Goal: Information Seeking & Learning: Learn about a topic

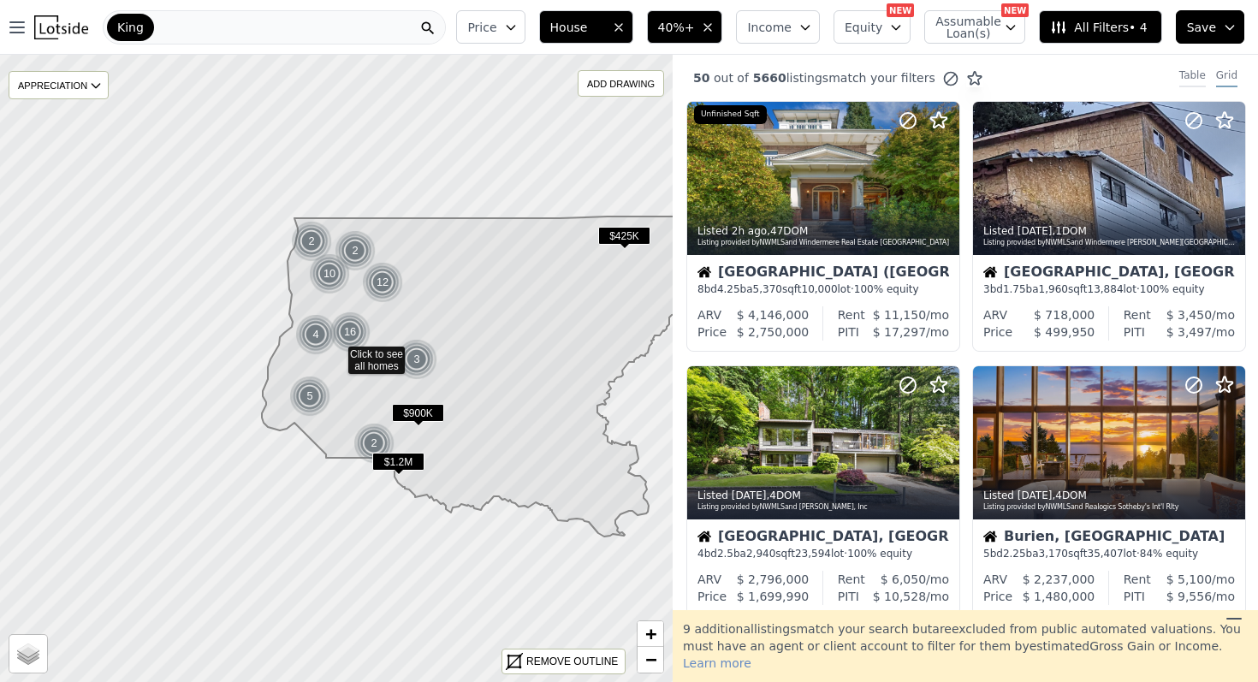
click at [1191, 75] on div "Table" at bounding box center [1193, 77] width 27 height 19
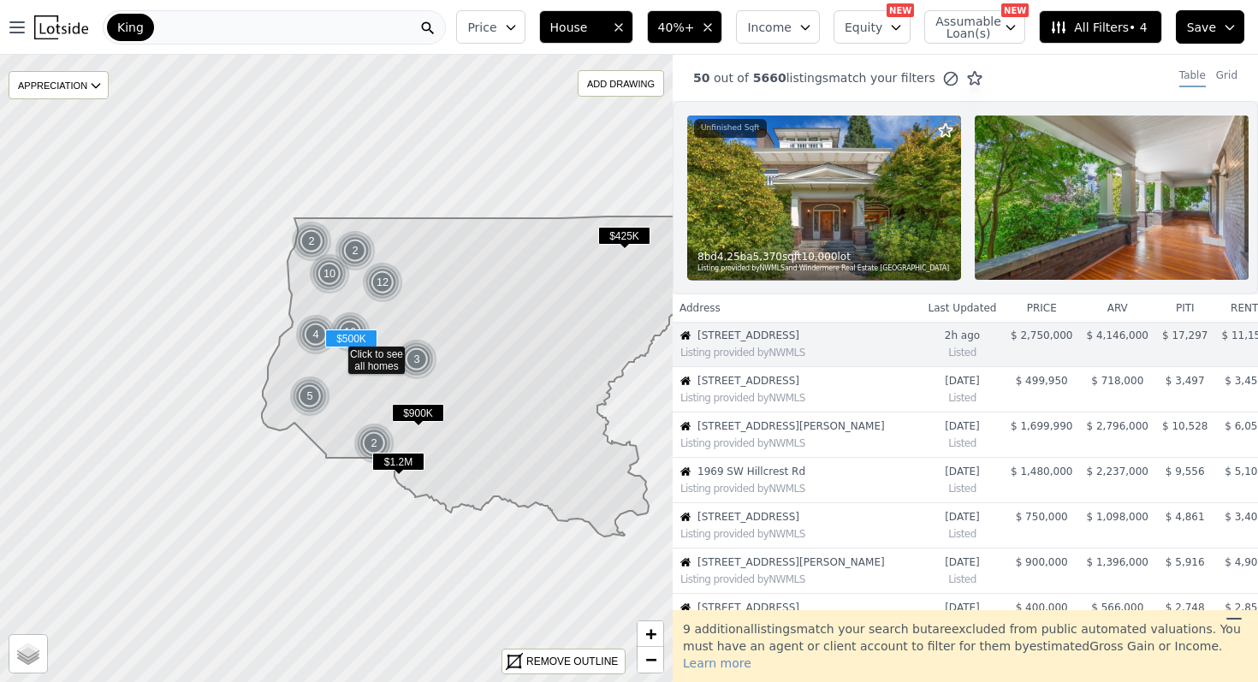
click at [871, 388] on div "Listing provided by NWMLS" at bounding box center [797, 396] width 247 height 17
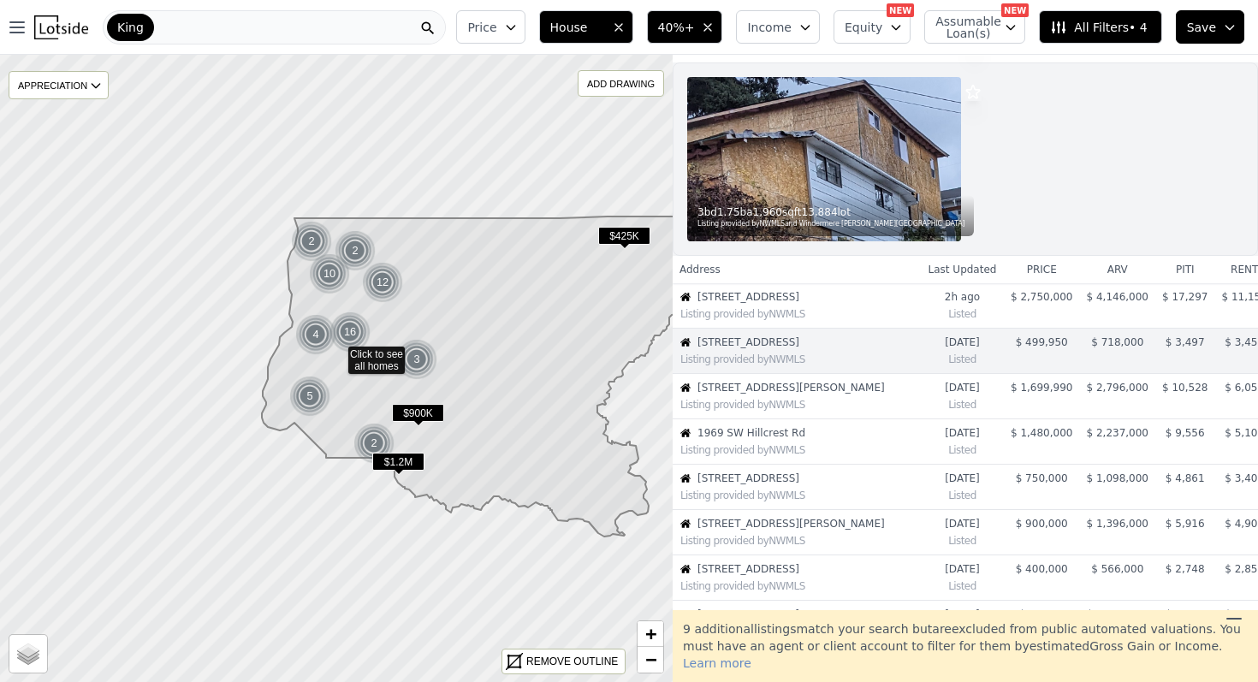
scroll to position [39, 0]
click at [880, 185] on img at bounding box center [824, 158] width 274 height 164
click at [808, 347] on span "13112 65th Ave S" at bounding box center [800, 342] width 205 height 14
click at [722, 200] on div "3 bd 1.75 ba 1,960 sqft 13,884 lot Listing provided by NWMLS and Windermere R.E…" at bounding box center [830, 214] width 287 height 41
click at [821, 313] on div "Listing provided by NWMLS" at bounding box center [801, 313] width 240 height 14
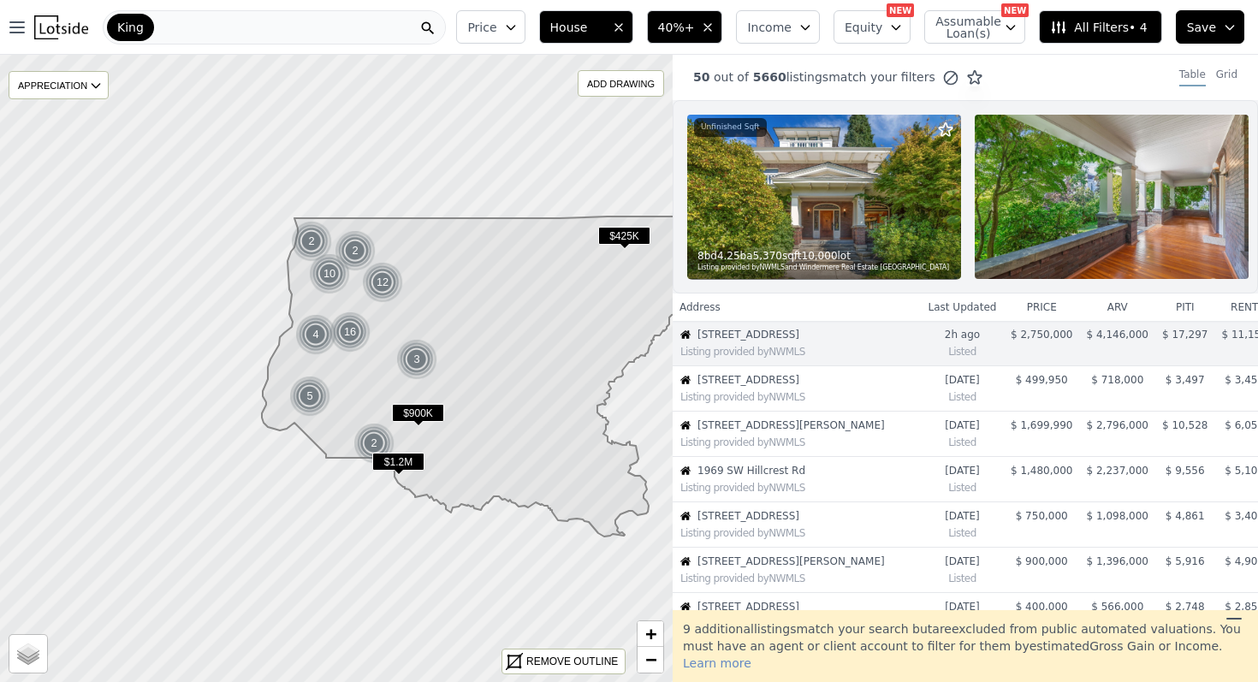
scroll to position [0, 0]
click at [816, 383] on span "13112 65th Ave S" at bounding box center [800, 381] width 205 height 14
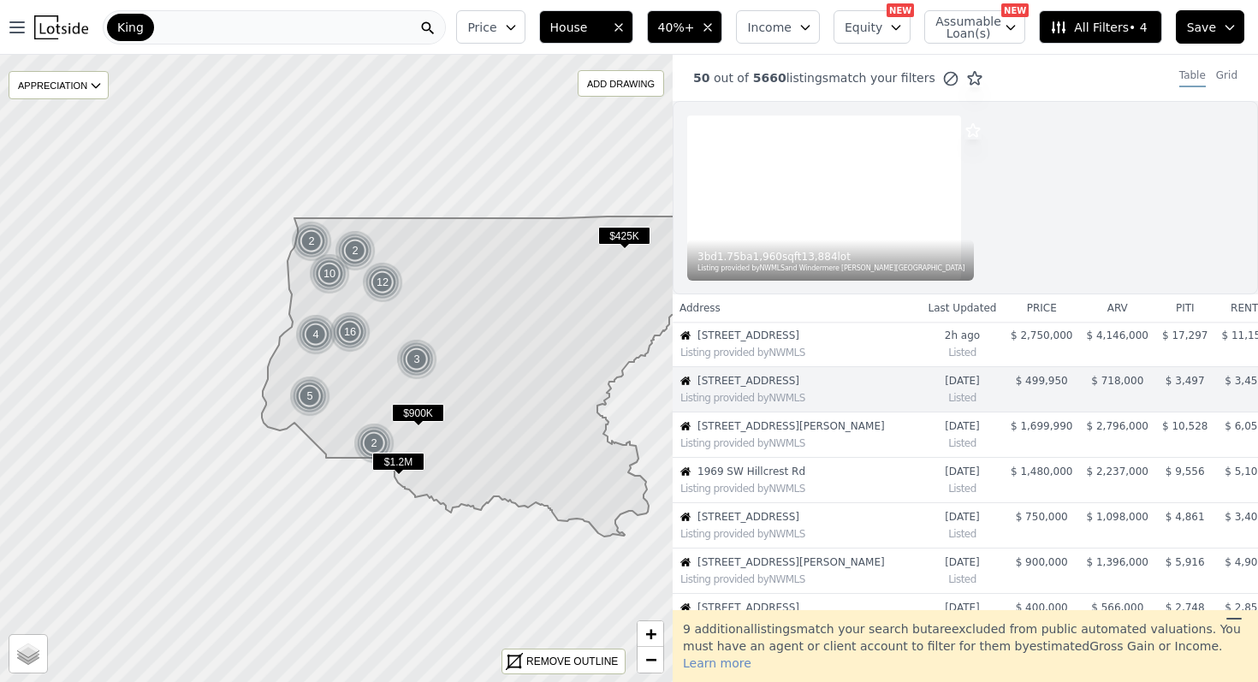
scroll to position [39, 0]
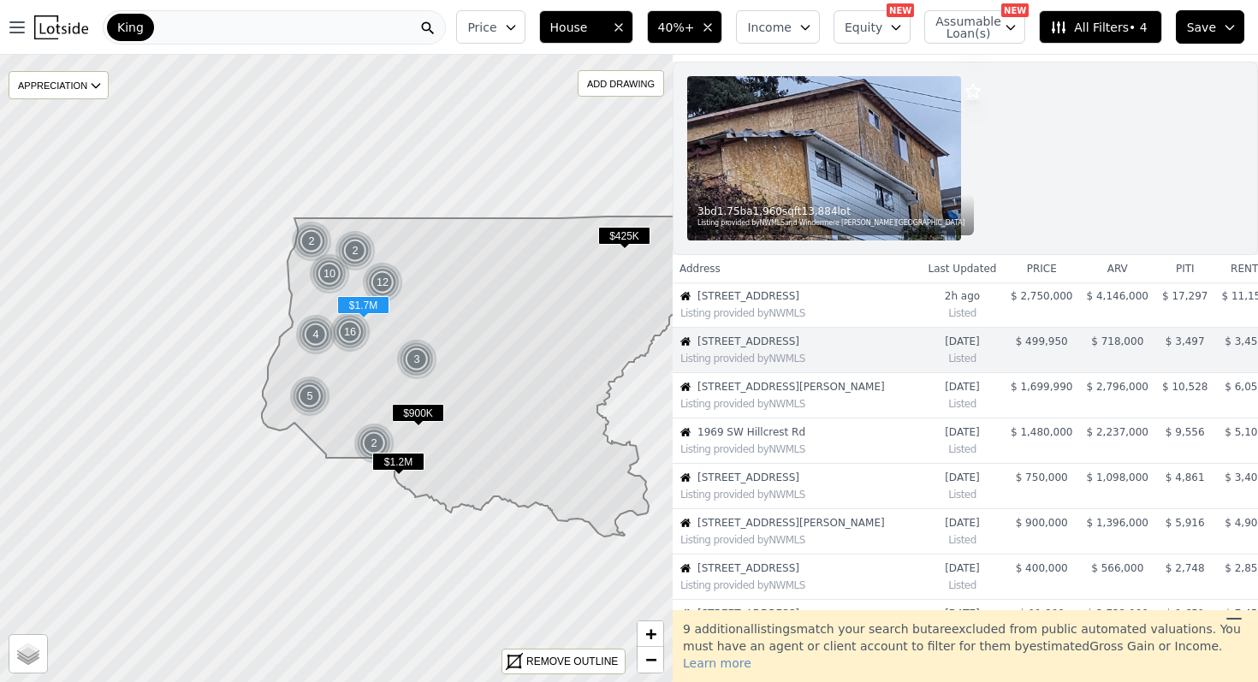
click at [812, 401] on div "Listing provided by NWMLS" at bounding box center [801, 404] width 240 height 14
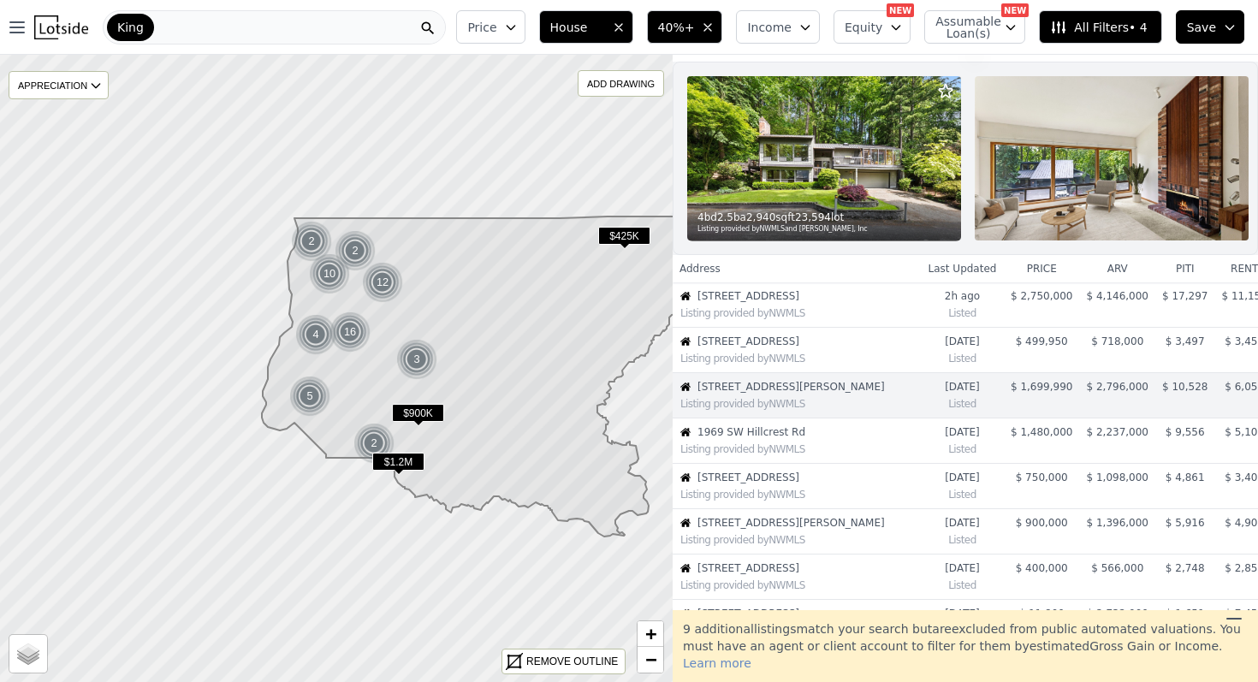
scroll to position [85, 0]
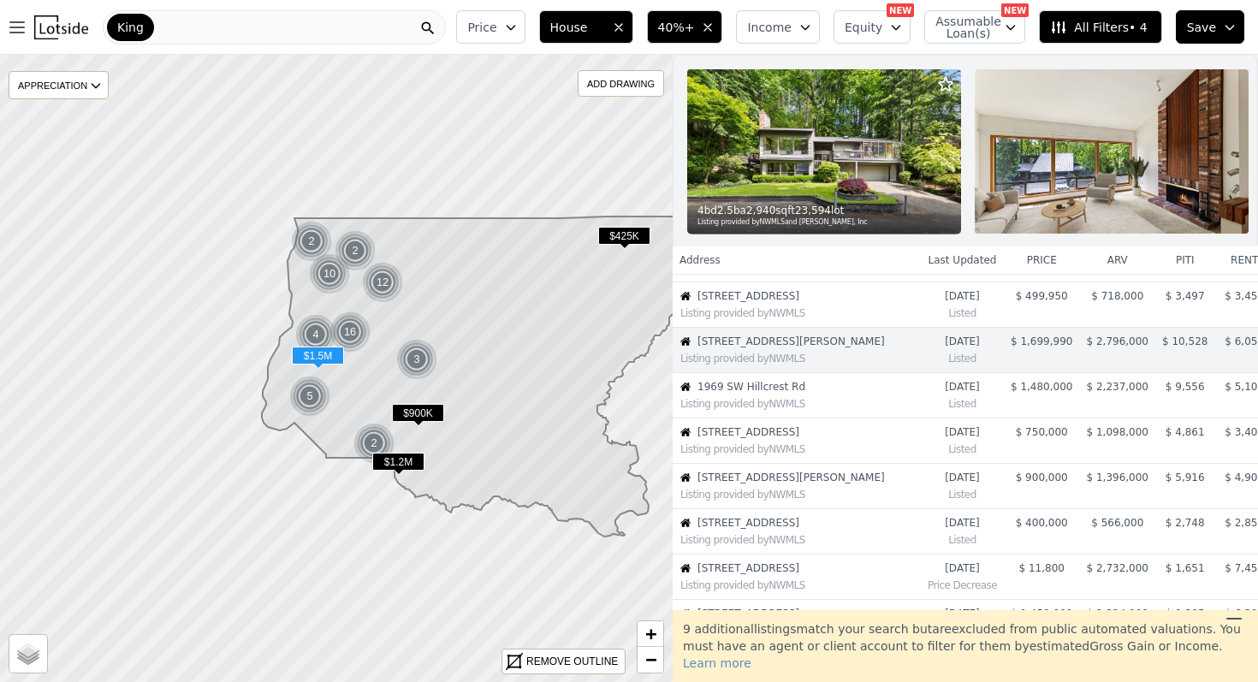
click at [846, 399] on div "Listing provided by NWMLS" at bounding box center [801, 404] width 240 height 14
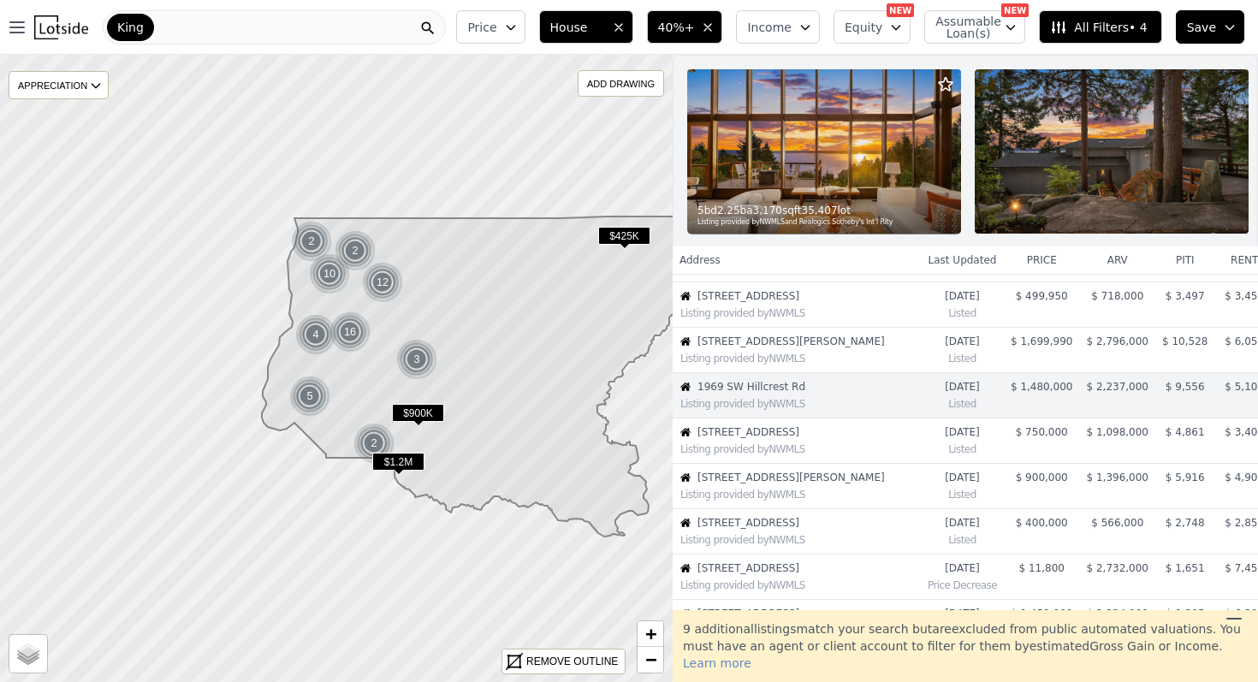
scroll to position [130, 0]
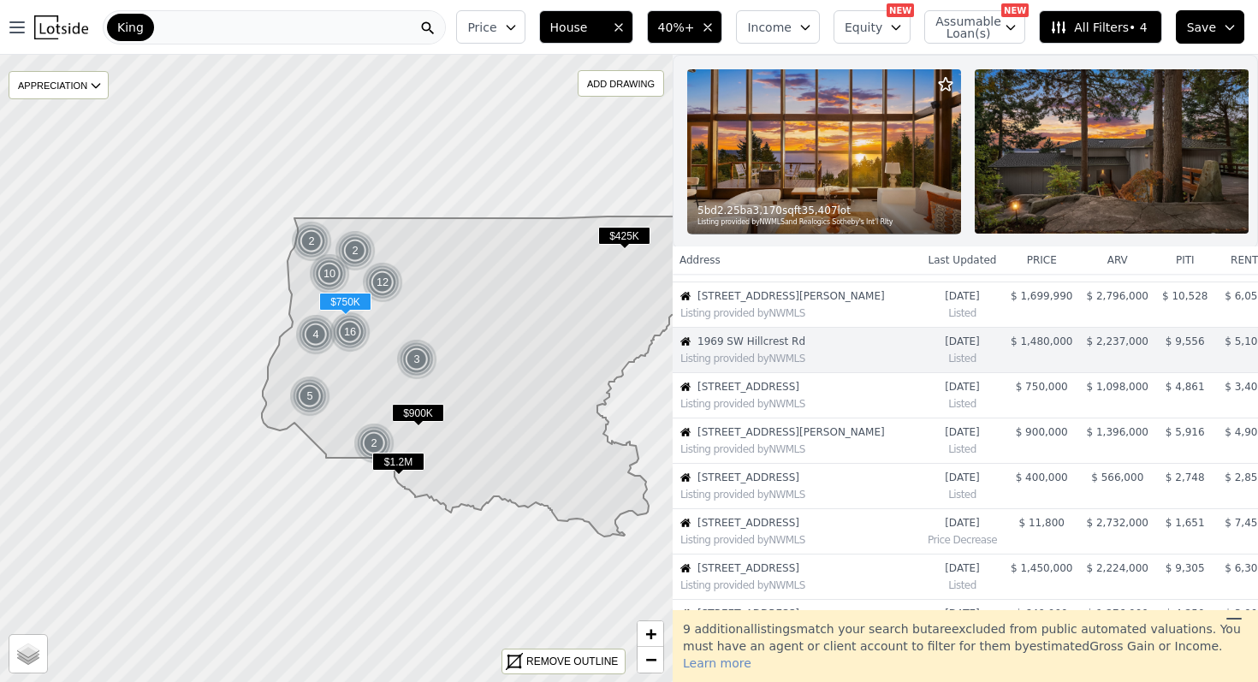
click at [850, 382] on span "4115 50th Ave S" at bounding box center [800, 387] width 205 height 14
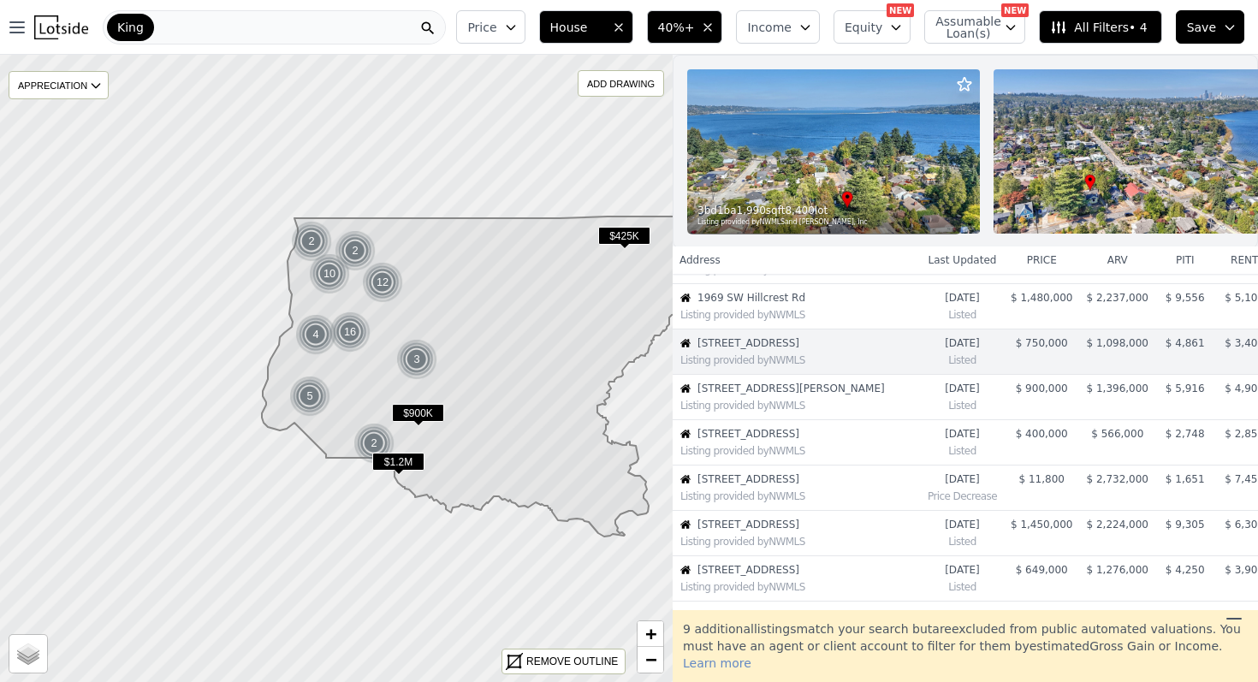
scroll to position [175, 0]
click at [879, 171] on img at bounding box center [833, 151] width 293 height 164
click at [814, 348] on div "Listing provided by NWMLS" at bounding box center [797, 356] width 247 height 17
click at [1058, 152] on img at bounding box center [1140, 151] width 293 height 164
click at [764, 348] on div "Listing provided by NWMLS" at bounding box center [797, 356] width 247 height 17
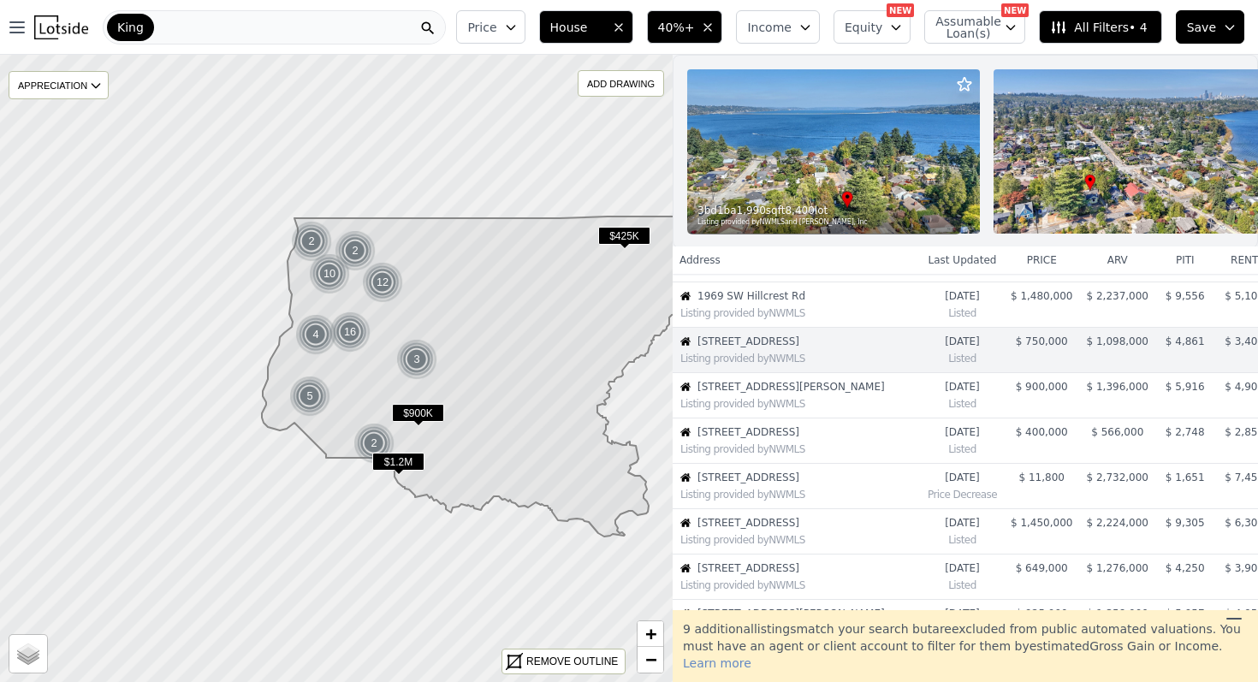
click at [933, 170] on img at bounding box center [833, 151] width 293 height 164
click at [762, 395] on div "Listing provided by NWMLS" at bounding box center [797, 402] width 247 height 17
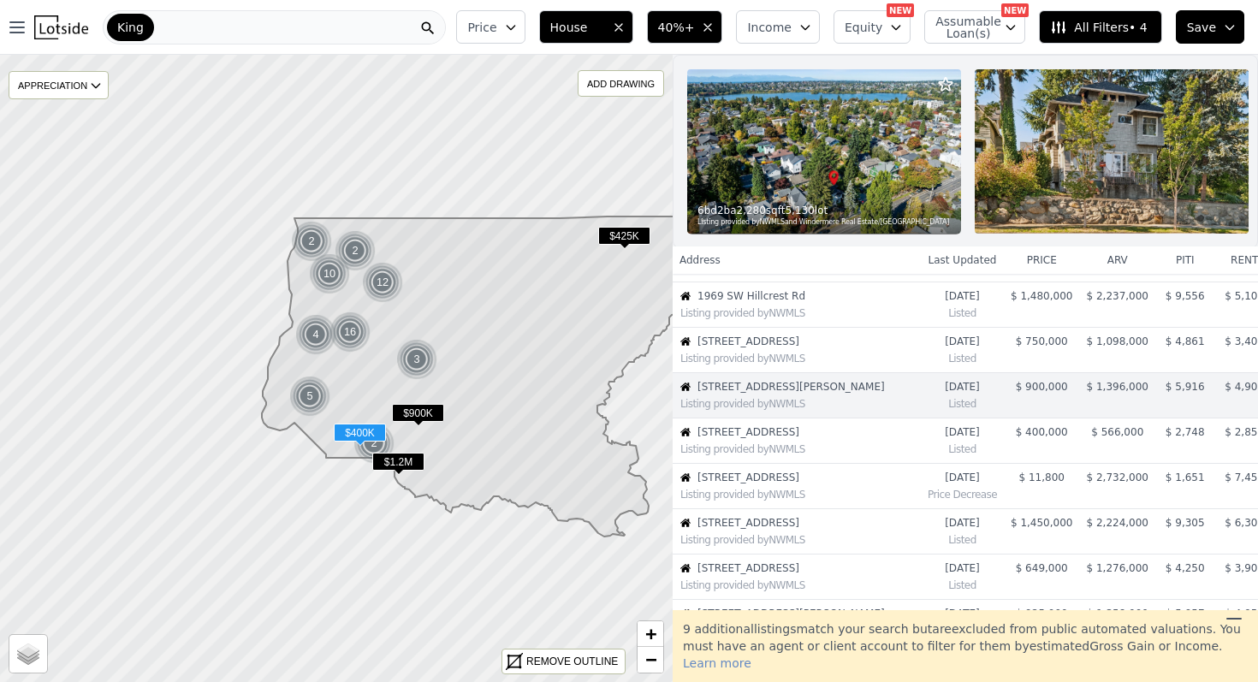
scroll to position [221, 0]
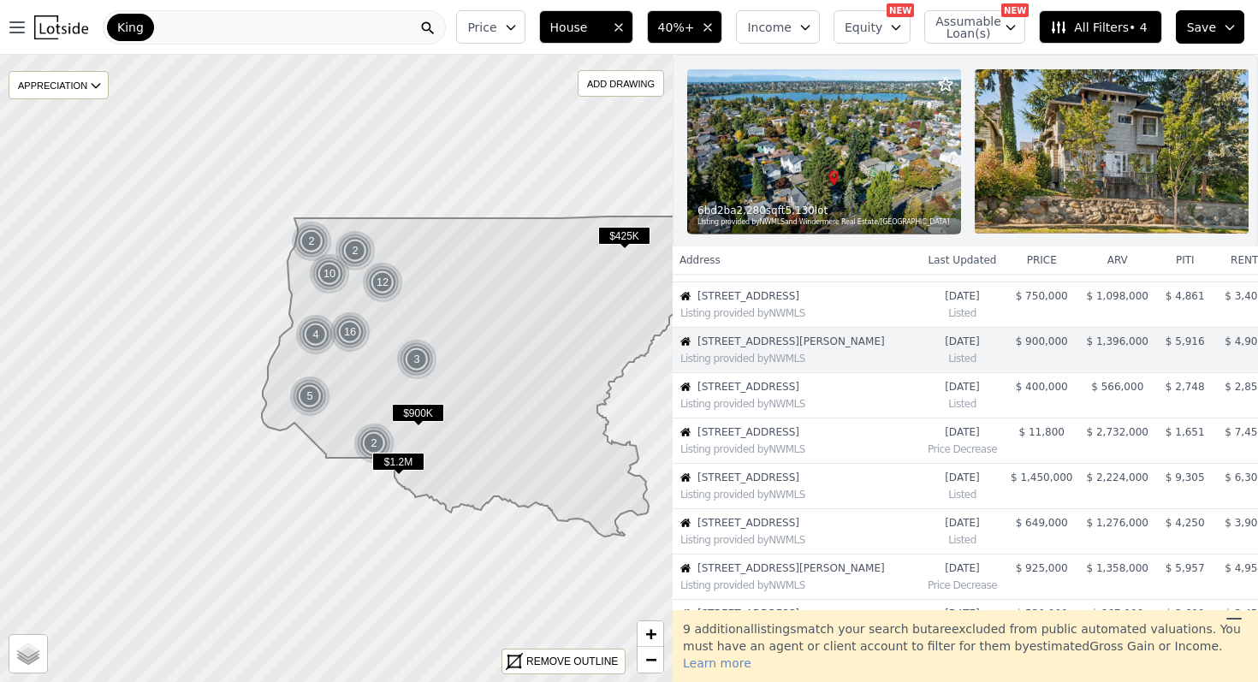
click at [896, 161] on img at bounding box center [824, 151] width 274 height 164
click at [771, 401] on div "Listing provided by NWMLS" at bounding box center [801, 404] width 240 height 14
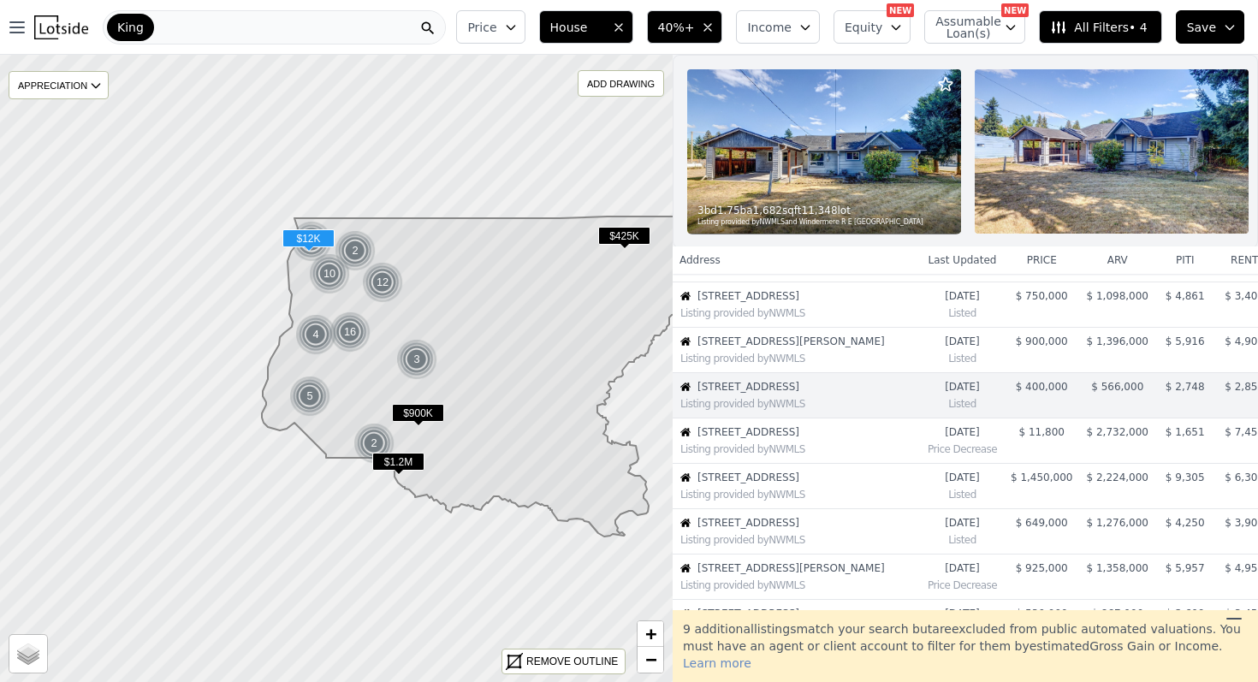
scroll to position [266, 0]
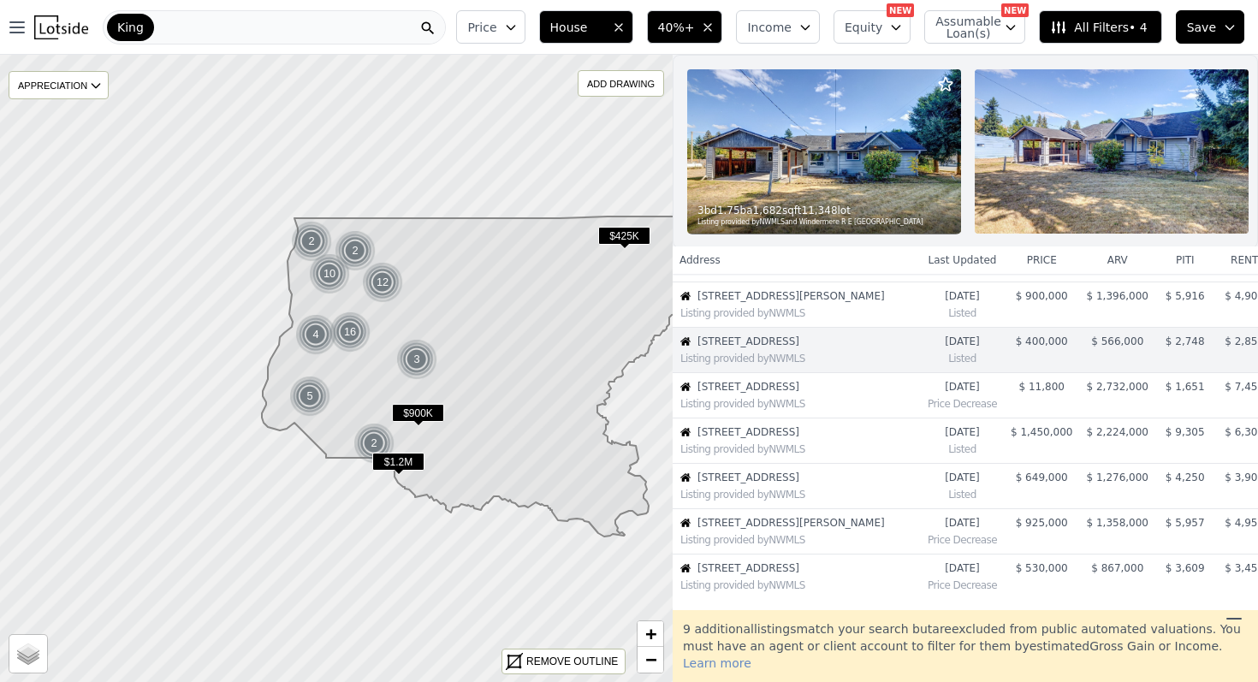
click at [877, 171] on img at bounding box center [824, 151] width 274 height 164
click at [818, 399] on div "Listing provided by NWMLS" at bounding box center [801, 404] width 240 height 14
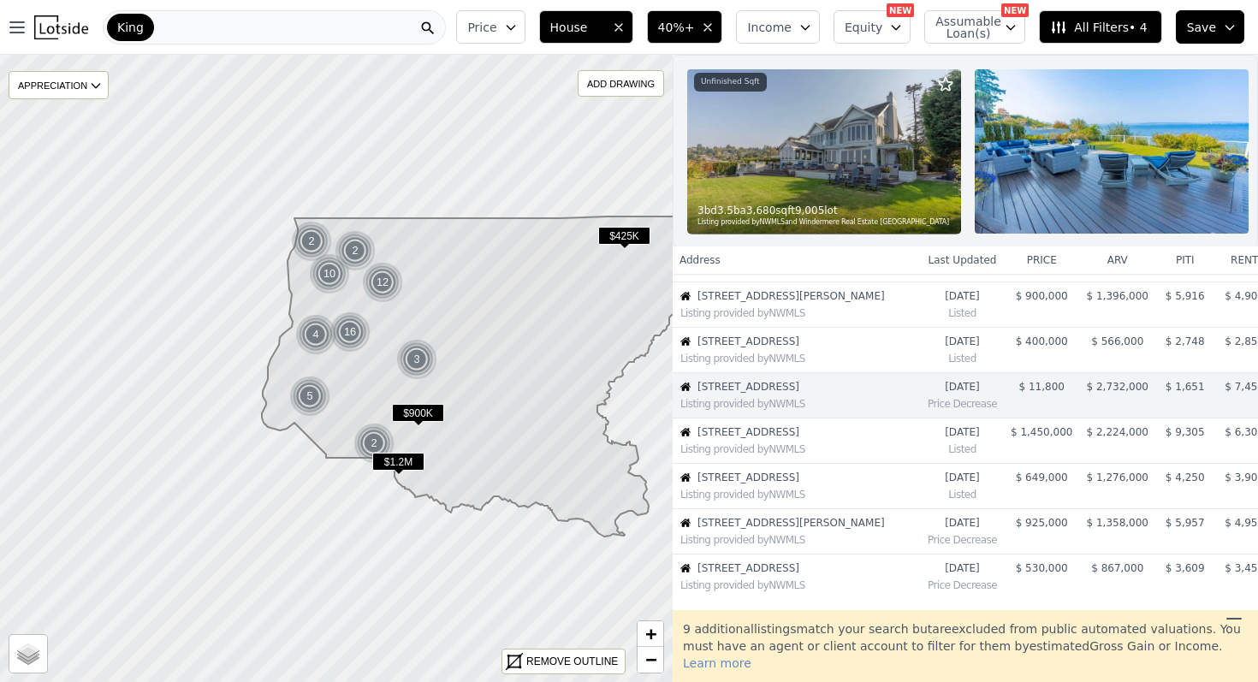
scroll to position [312, 0]
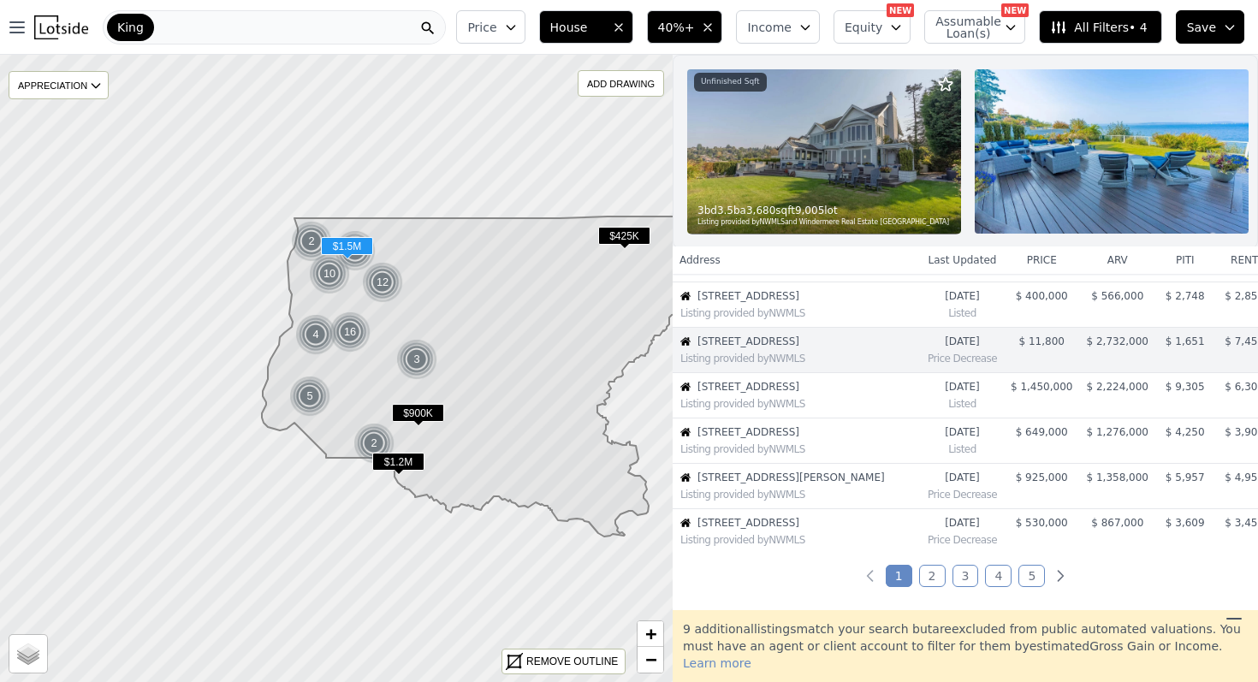
click at [864, 394] on div "Listing provided by NWMLS" at bounding box center [797, 402] width 247 height 17
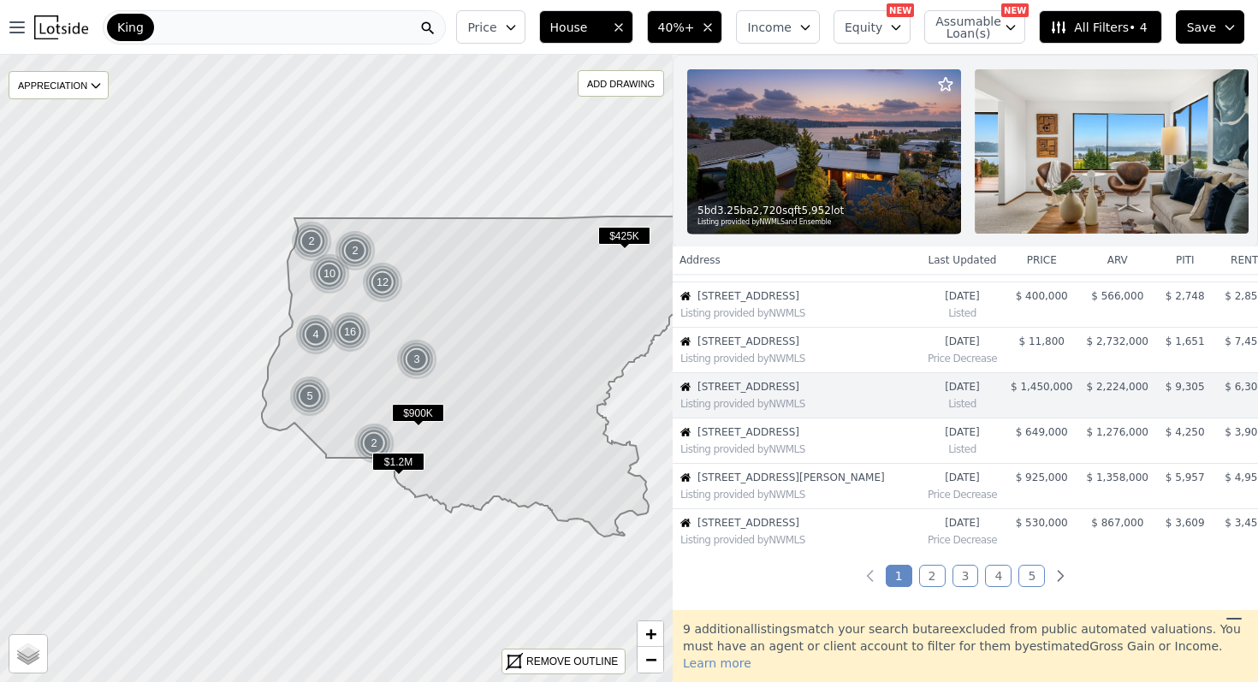
scroll to position [357, 0]
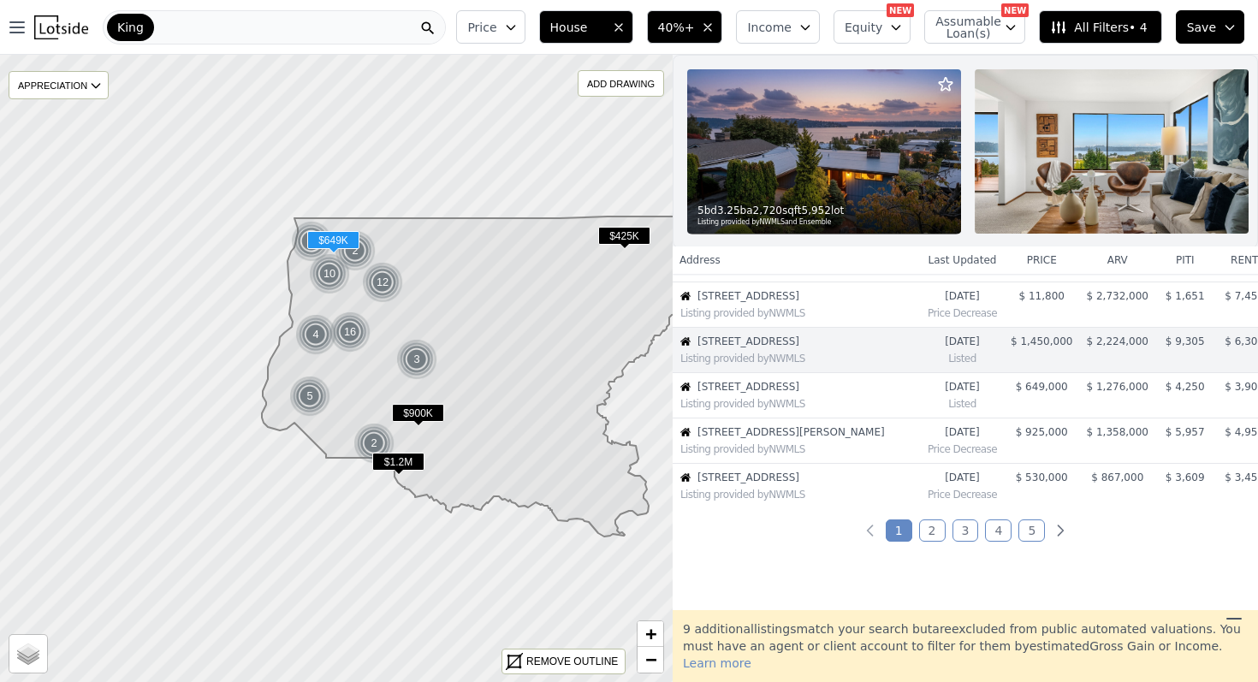
click at [864, 395] on div "Listing provided by NWMLS" at bounding box center [797, 402] width 247 height 17
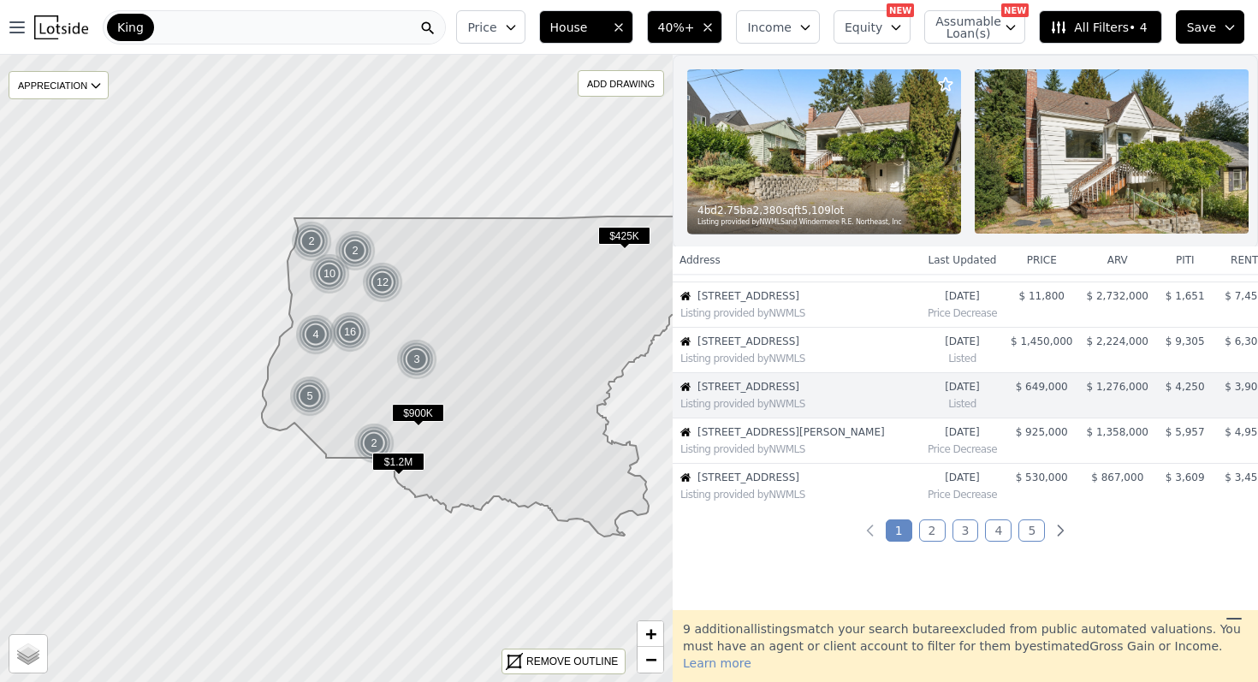
scroll to position [402, 0]
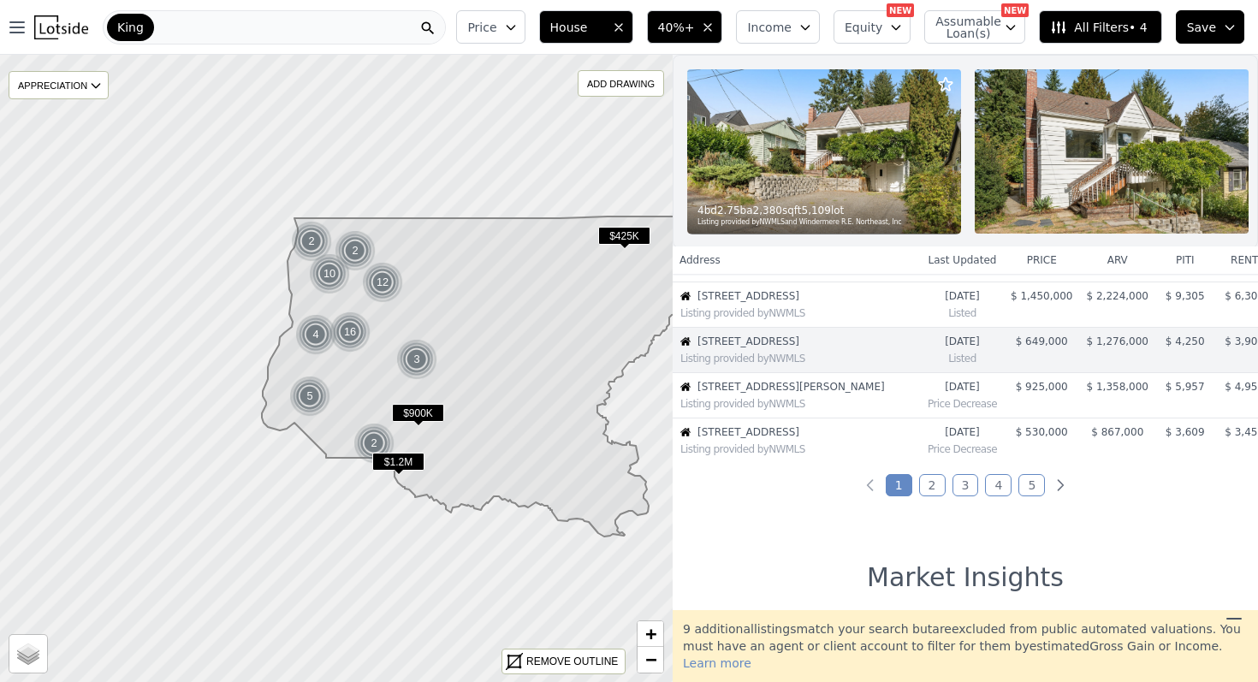
click at [869, 149] on img at bounding box center [824, 151] width 274 height 164
click at [771, 400] on div "Listing provided by NWMLS" at bounding box center [801, 404] width 240 height 14
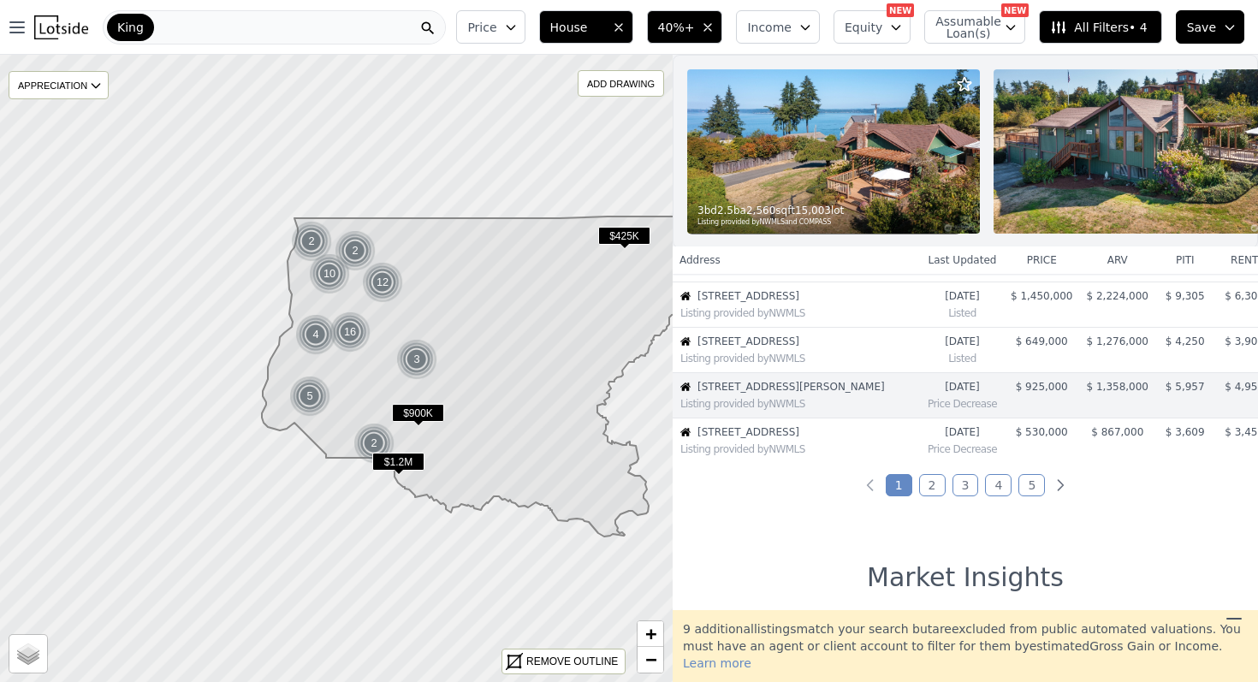
scroll to position [448, 0]
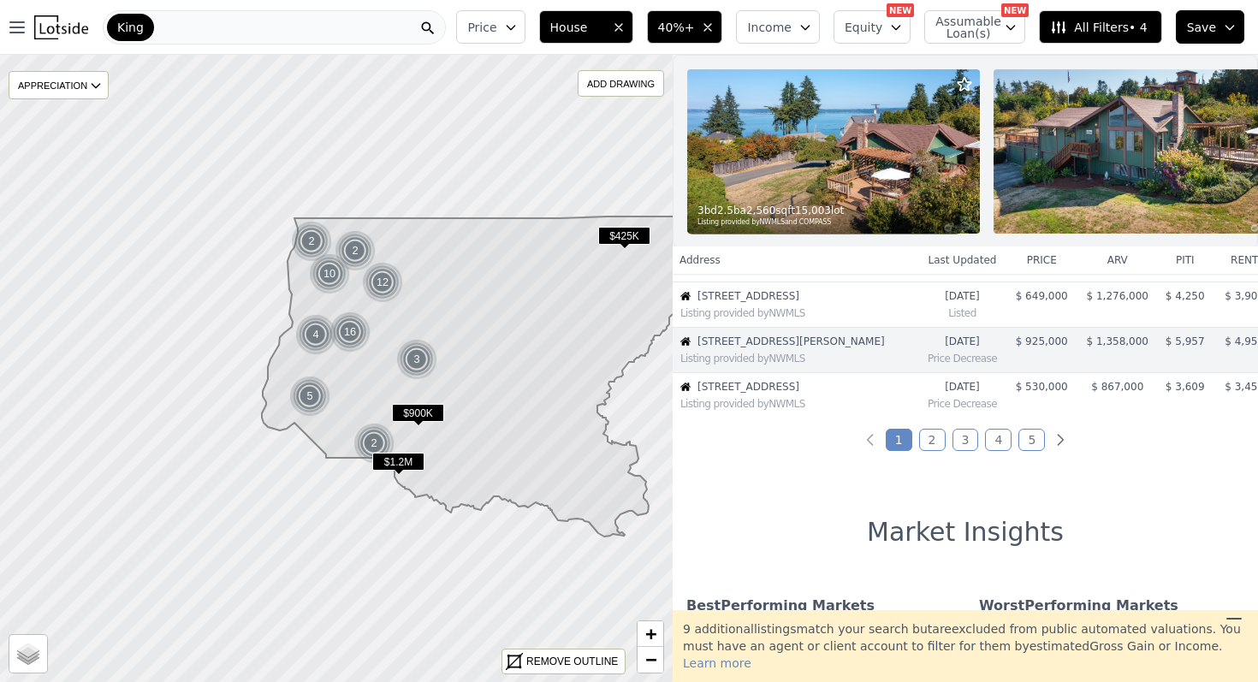
click at [802, 155] on img at bounding box center [833, 151] width 293 height 164
click at [781, 395] on div "Listing provided by NWMLS" at bounding box center [797, 402] width 247 height 17
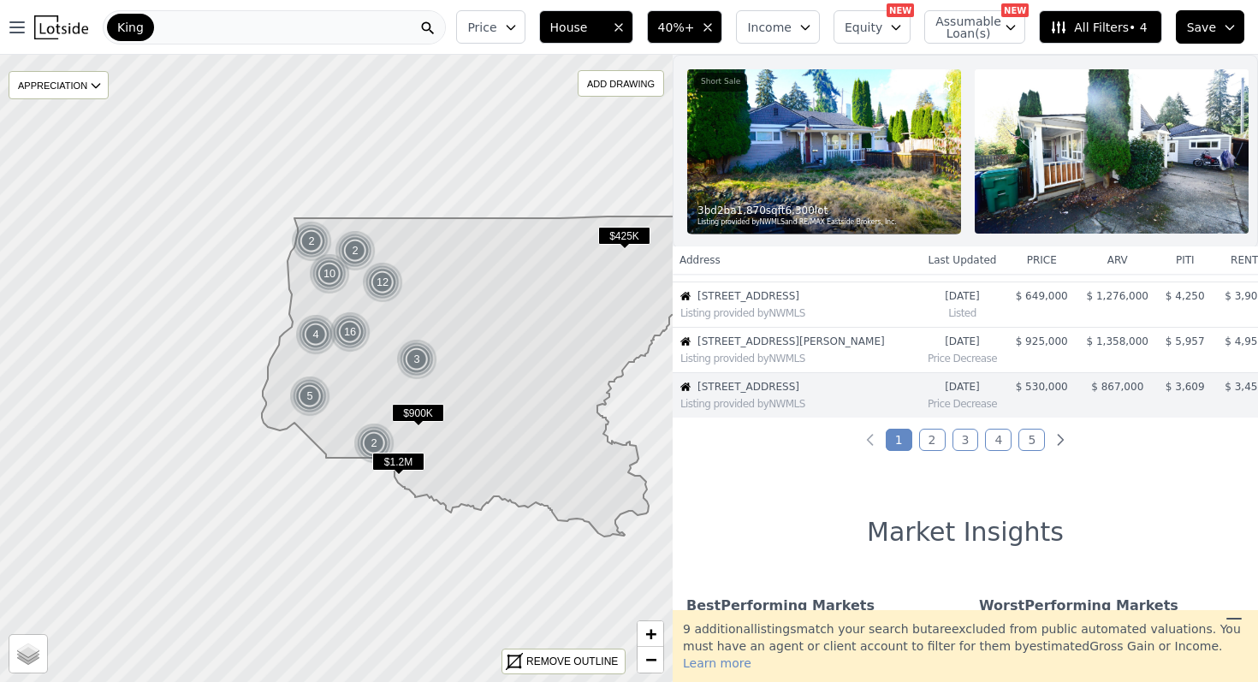
scroll to position [493, 0]
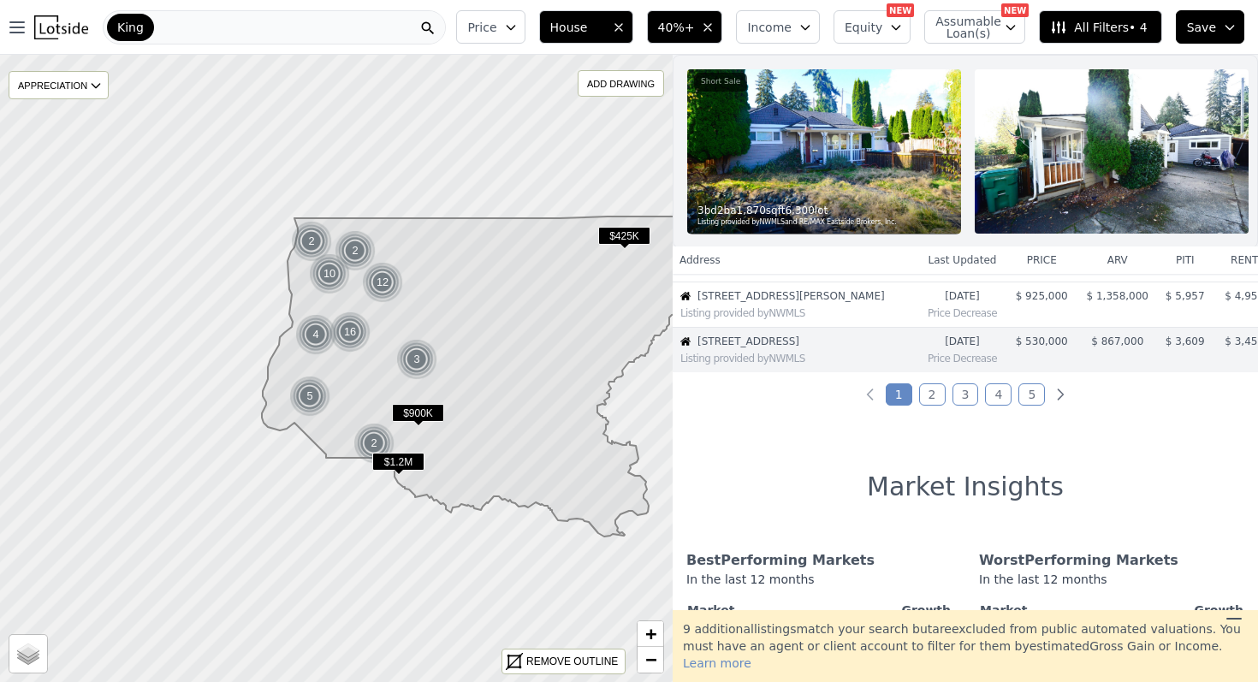
click at [863, 164] on img at bounding box center [824, 151] width 274 height 164
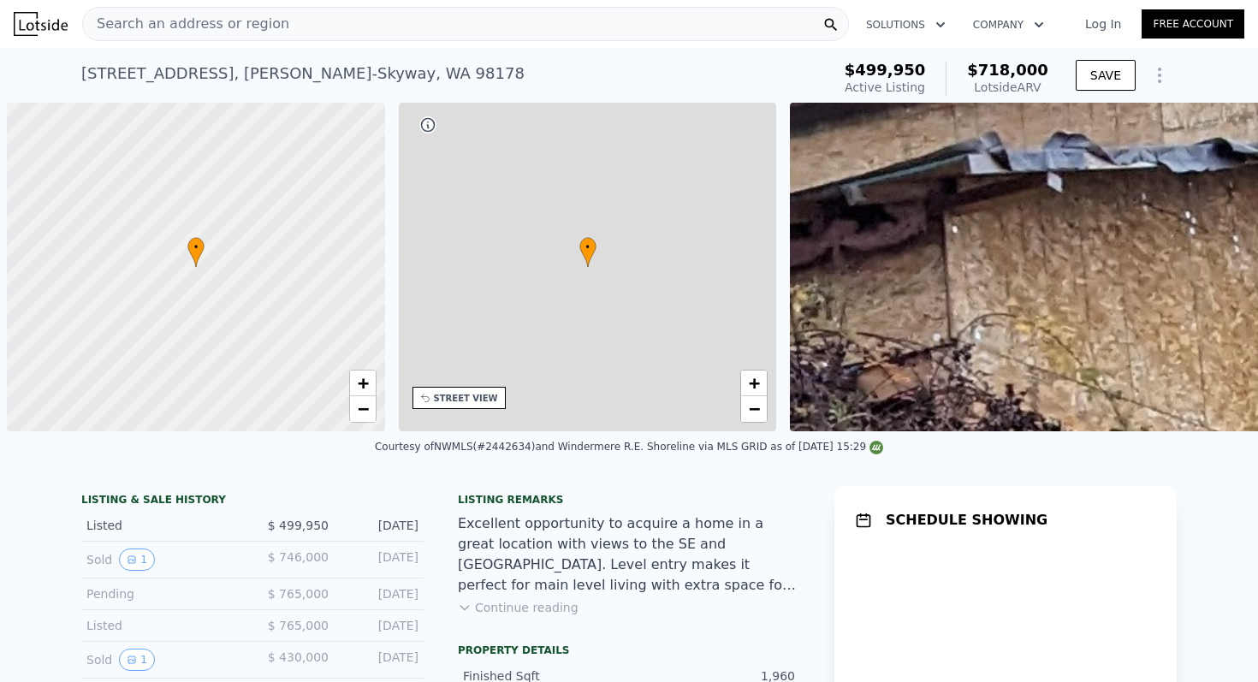
scroll to position [0, 7]
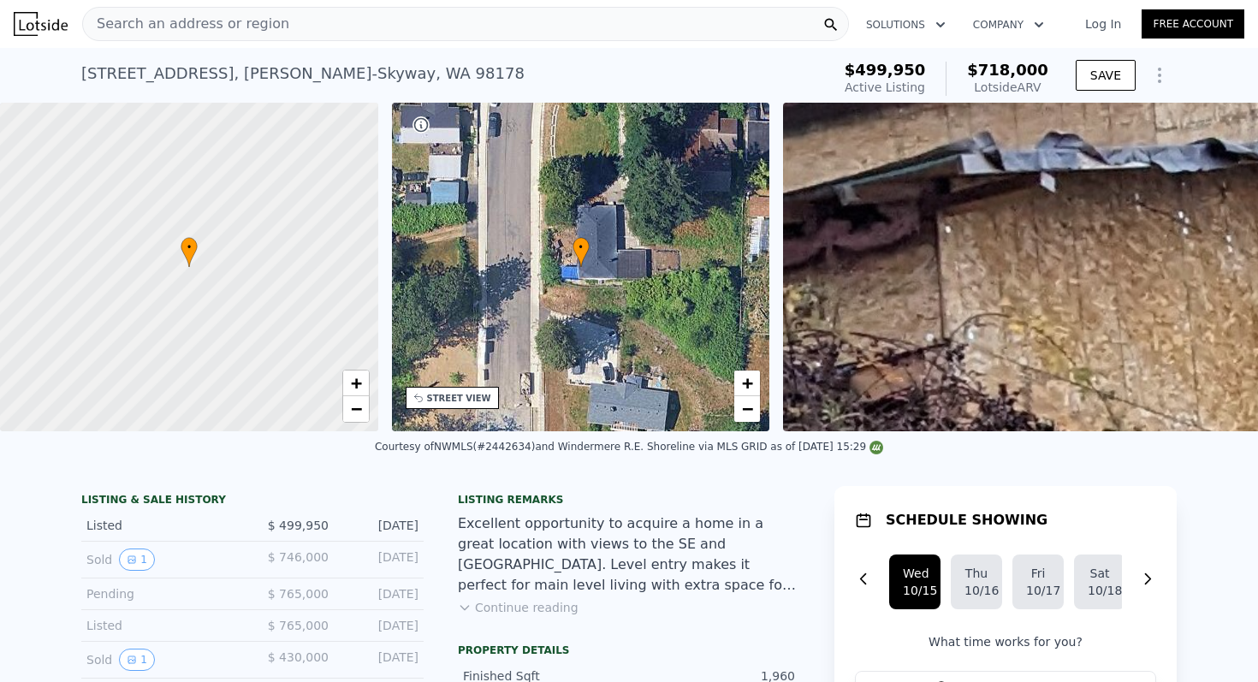
drag, startPoint x: 598, startPoint y: 554, endPoint x: 598, endPoint y: 540, distance: 13.7
click at [598, 540] on div "Excellent opportunity to acquire a home in a great location with views to the S…" at bounding box center [629, 555] width 342 height 82
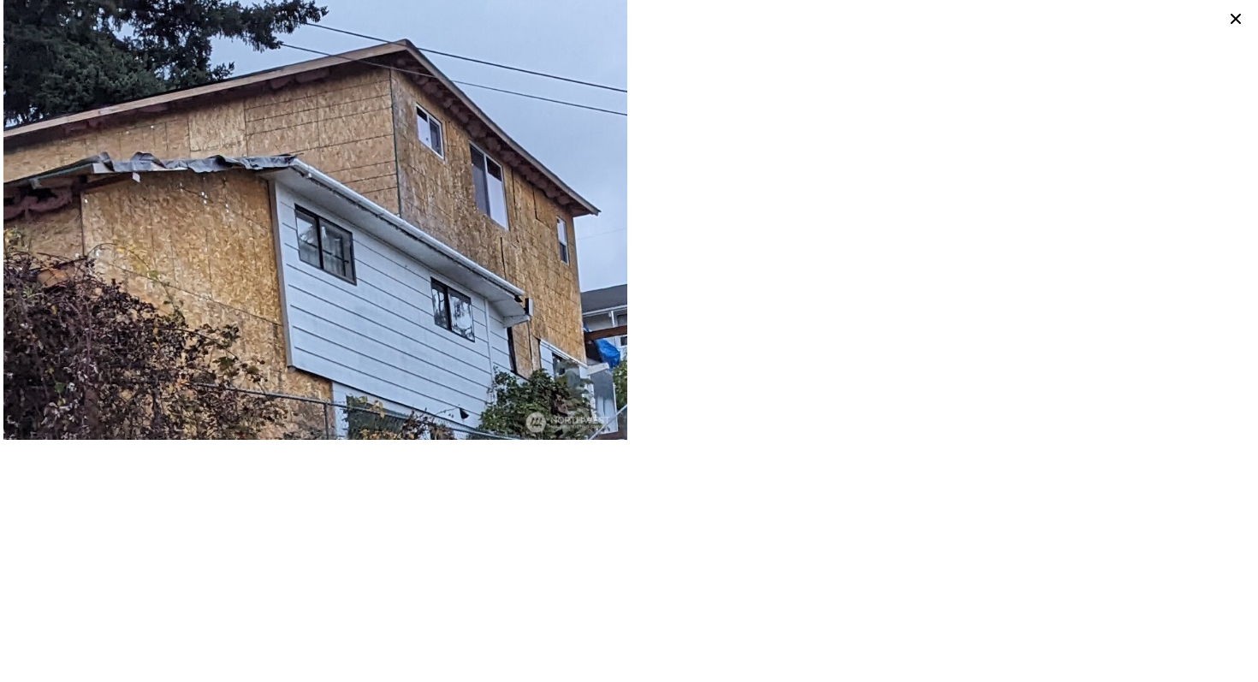
click at [587, 359] on img at bounding box center [315, 220] width 624 height 440
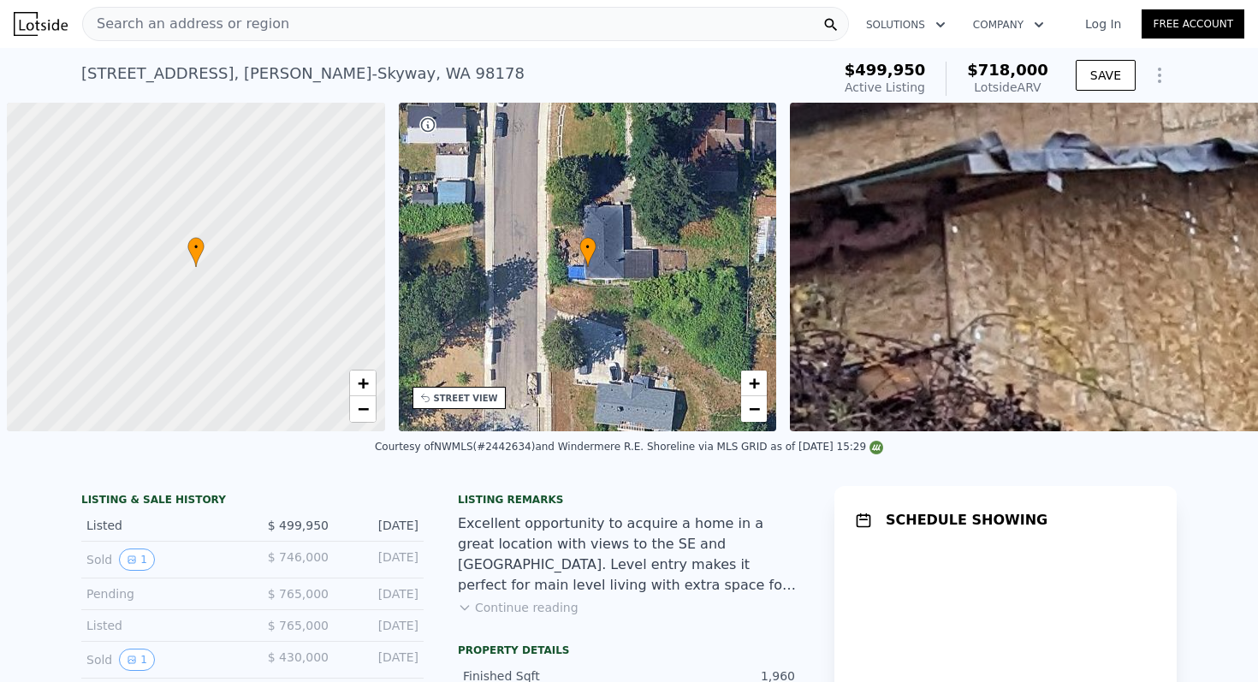
scroll to position [0, 7]
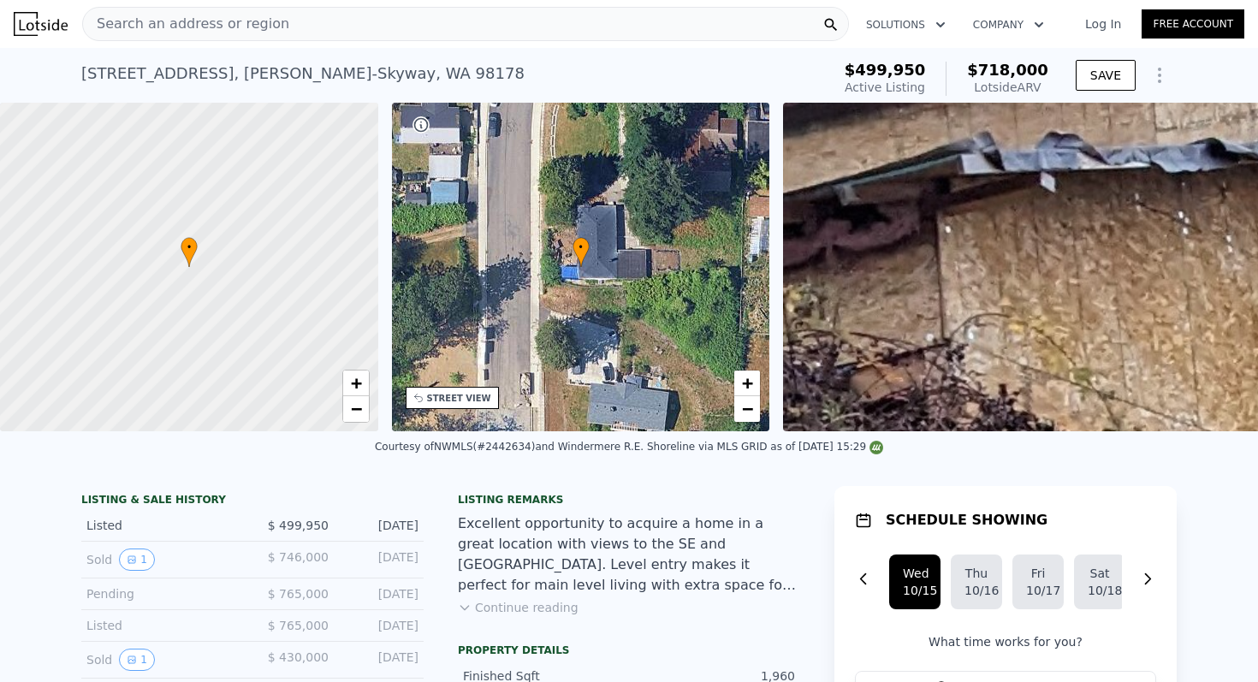
click at [207, 322] on div at bounding box center [189, 267] width 454 height 395
click at [182, 78] on div "13112 65th Ave S , Bryn Mawr-Skyway , WA 98178" at bounding box center [302, 74] width 443 height 24
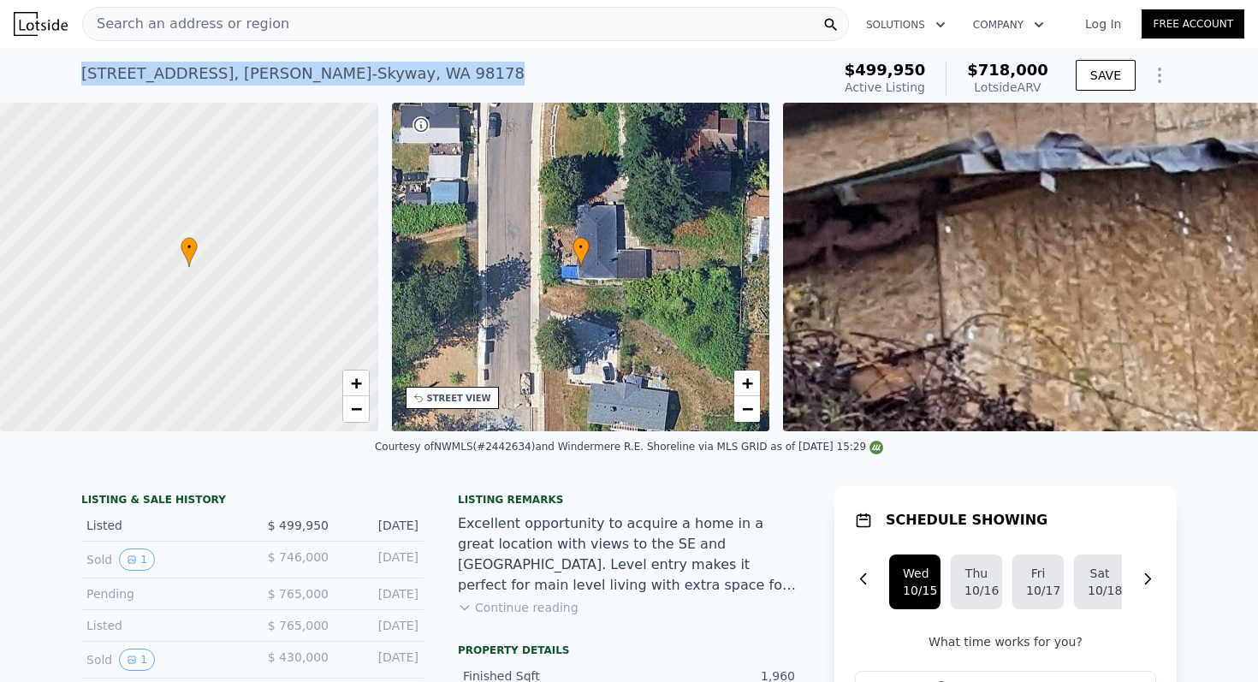
click at [182, 78] on div "13112 65th Ave S , Bryn Mawr-Skyway , WA 98178" at bounding box center [302, 74] width 443 height 24
copy div "13112 65th Ave S , Bryn Mawr-Skyway , WA 98178 Active at $499,950 (~ARV $718k )"
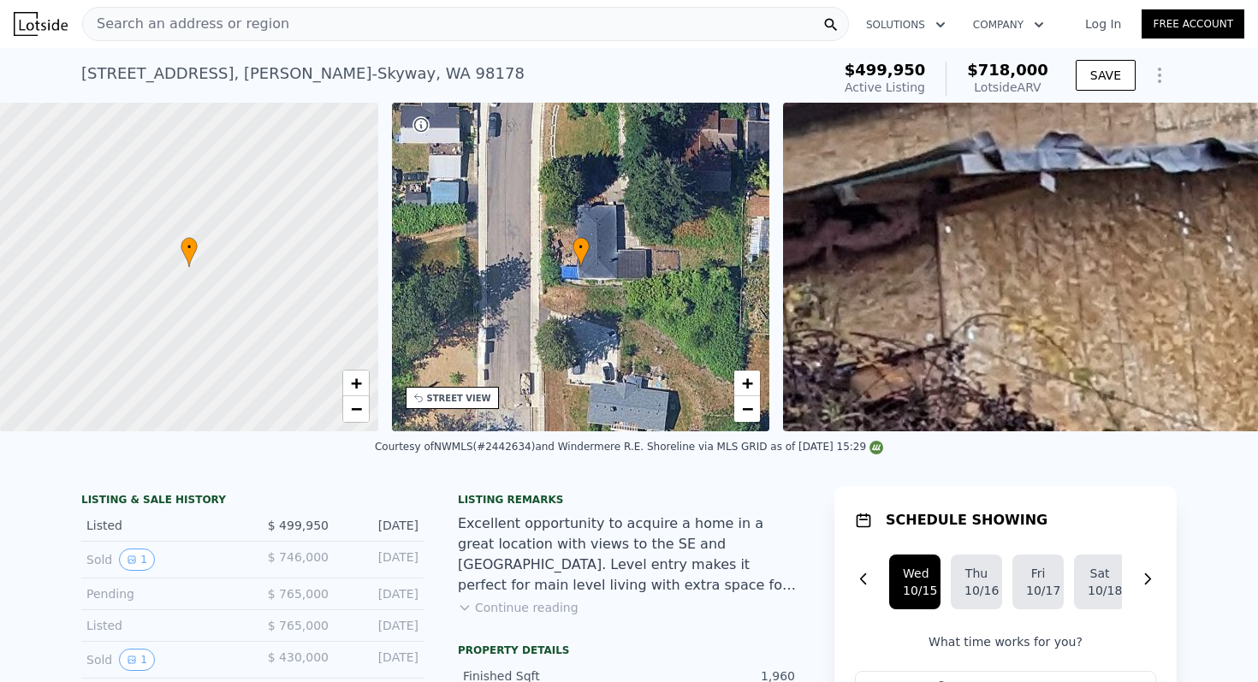
click at [615, 541] on div "Excellent opportunity to acquire a home in a great location with views to the S…" at bounding box center [629, 555] width 342 height 82
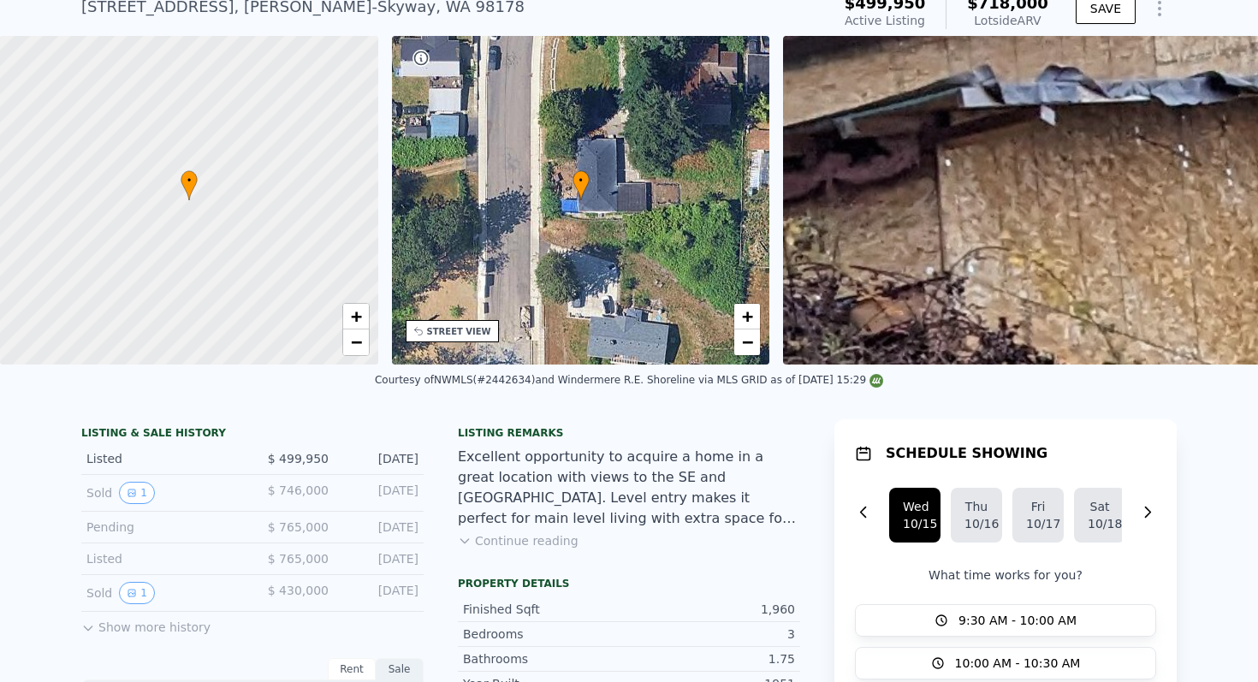
scroll to position [68, 0]
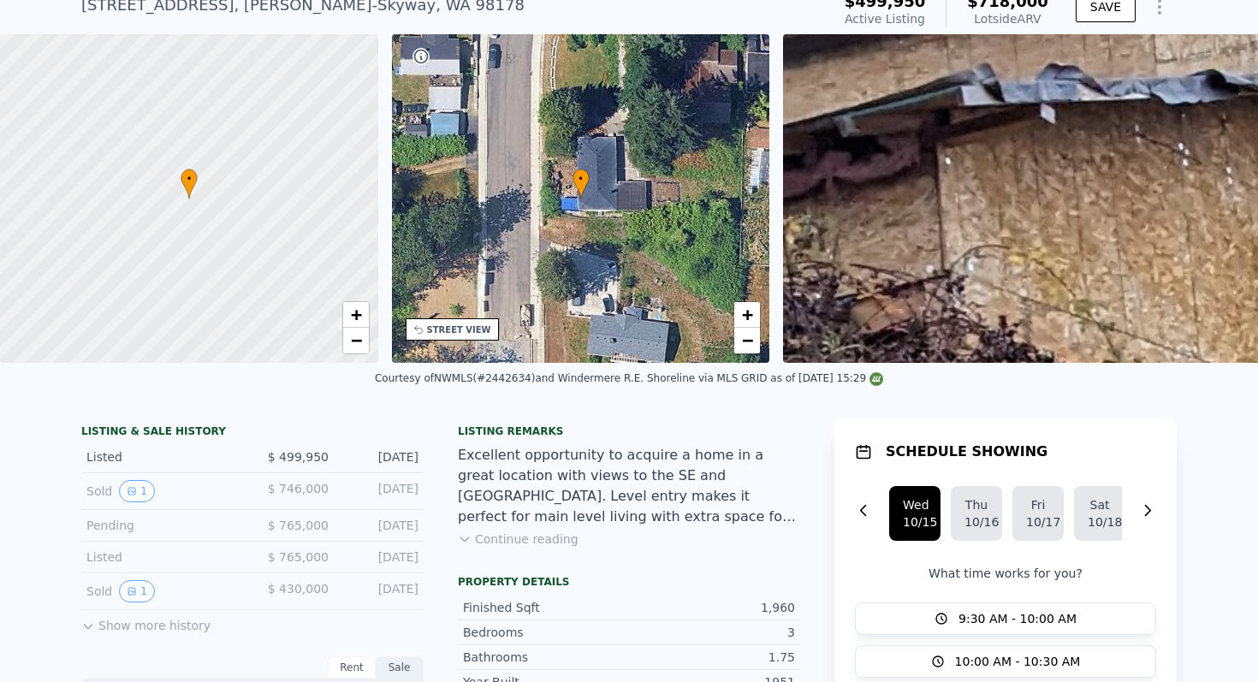
click at [532, 537] on button "Continue reading" at bounding box center [518, 539] width 121 height 17
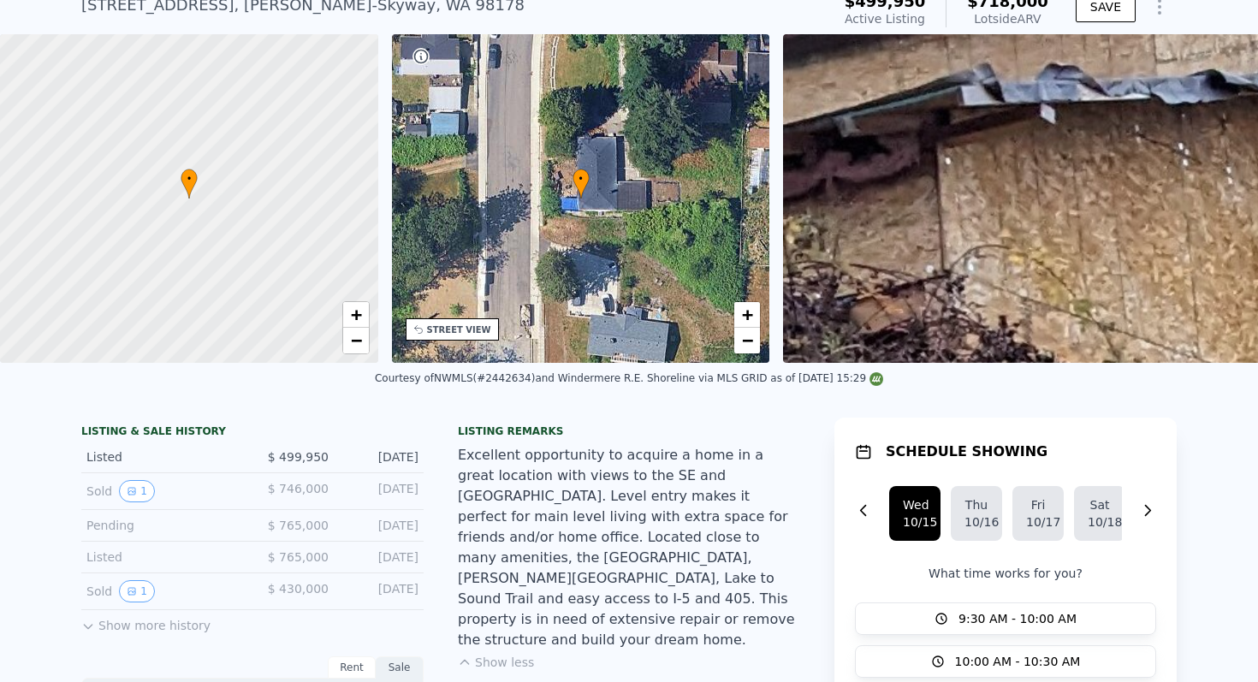
click at [608, 534] on div "Excellent opportunity to acquire a home in a great location with views to the S…" at bounding box center [629, 547] width 342 height 205
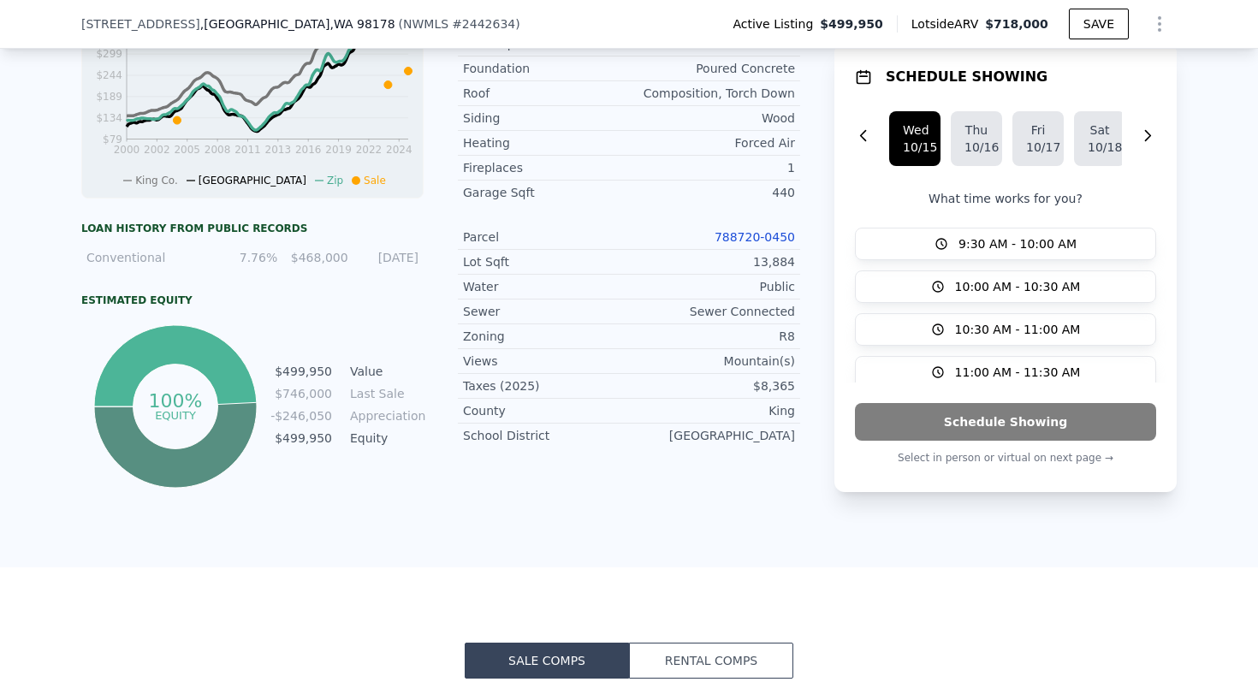
scroll to position [850, 0]
click at [760, 229] on link "788720-0450" at bounding box center [755, 236] width 80 height 14
click at [608, 439] on div "Listing remarks Excellent opportunity to acquire a home in a great location wit…" at bounding box center [629, 60] width 342 height 861
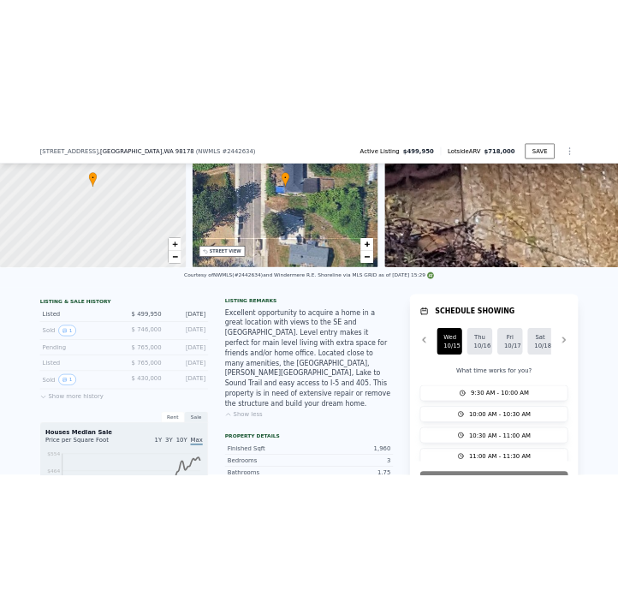
scroll to position [199, 0]
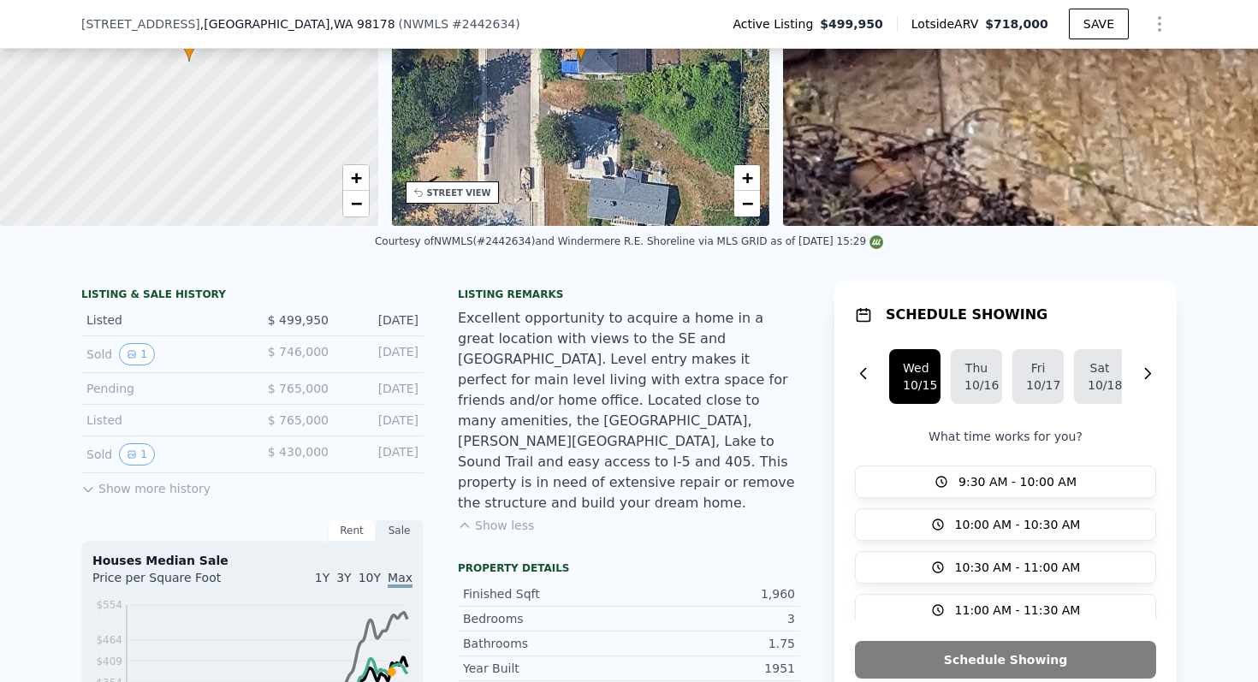
click at [595, 491] on div "Listing remarks Excellent opportunity to acquire a home in a great location wit…" at bounding box center [629, 421] width 342 height 267
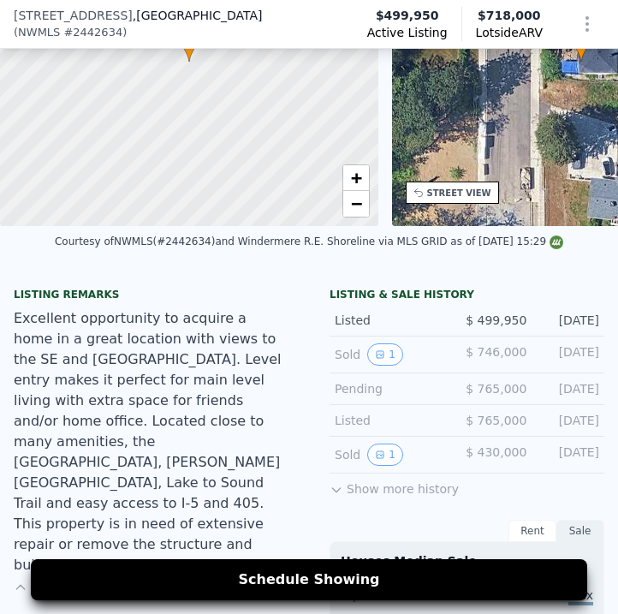
click at [182, 389] on div "Excellent opportunity to acquire a home in a great location with views to the S…" at bounding box center [151, 441] width 275 height 267
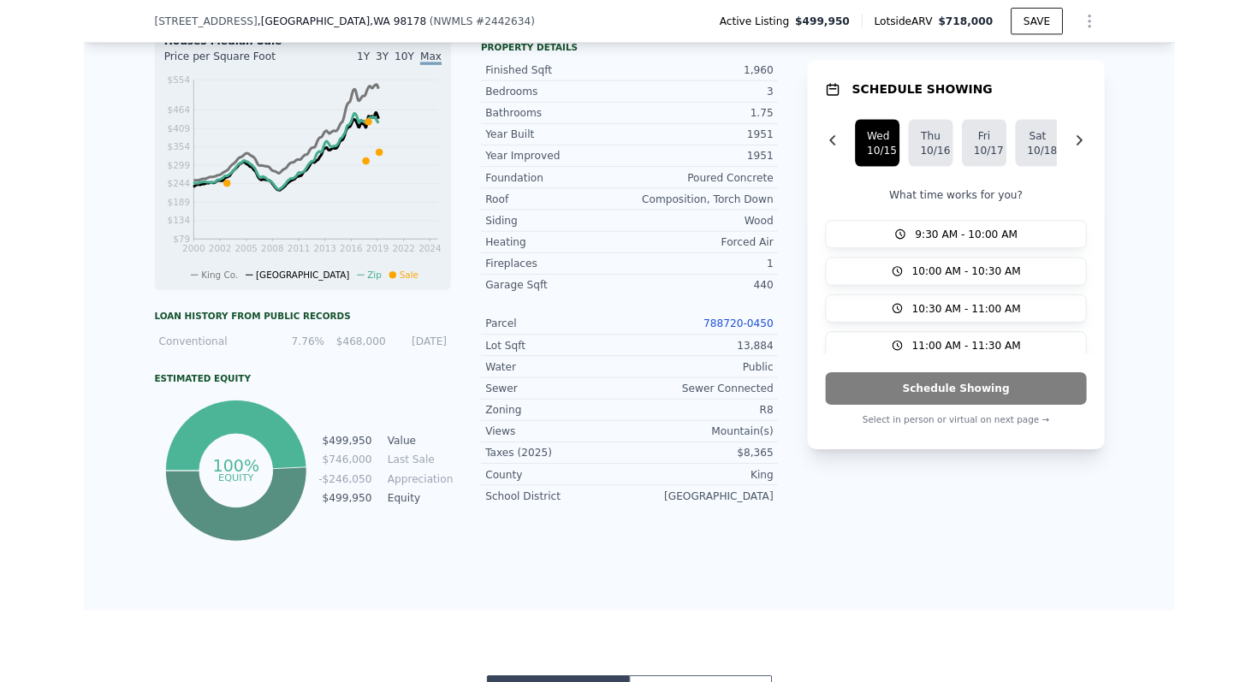
scroll to position [713, 0]
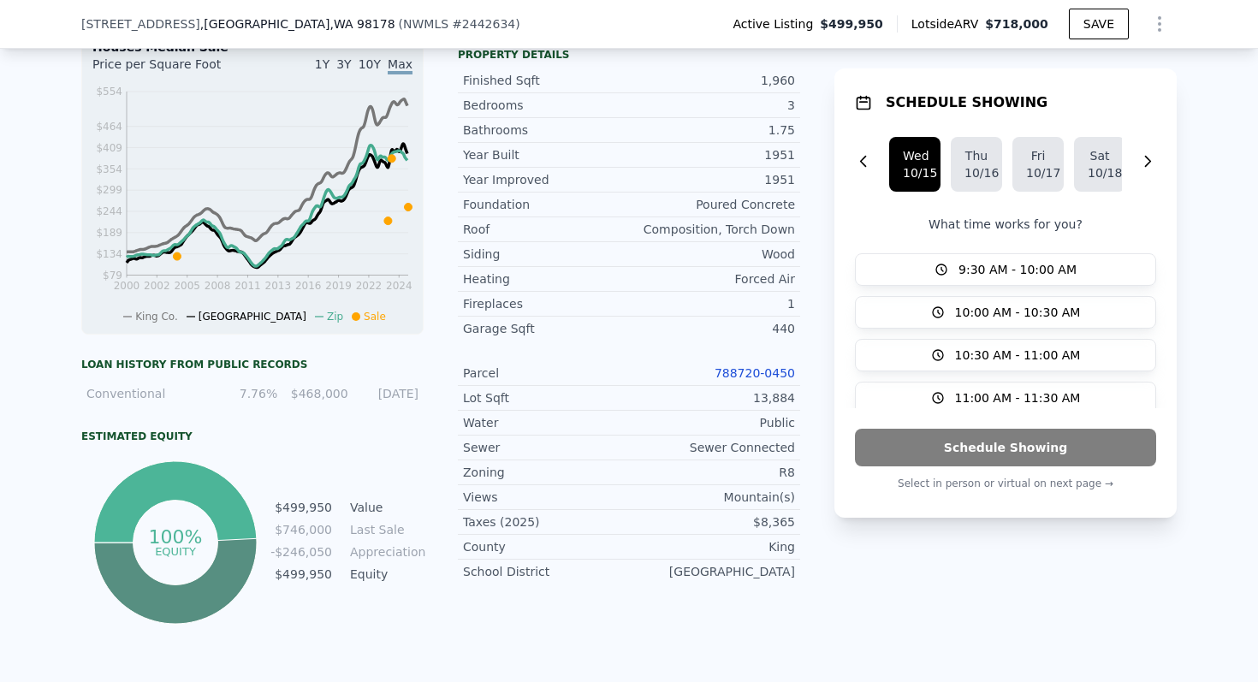
click at [586, 461] on div "Zoning R8" at bounding box center [629, 473] width 342 height 25
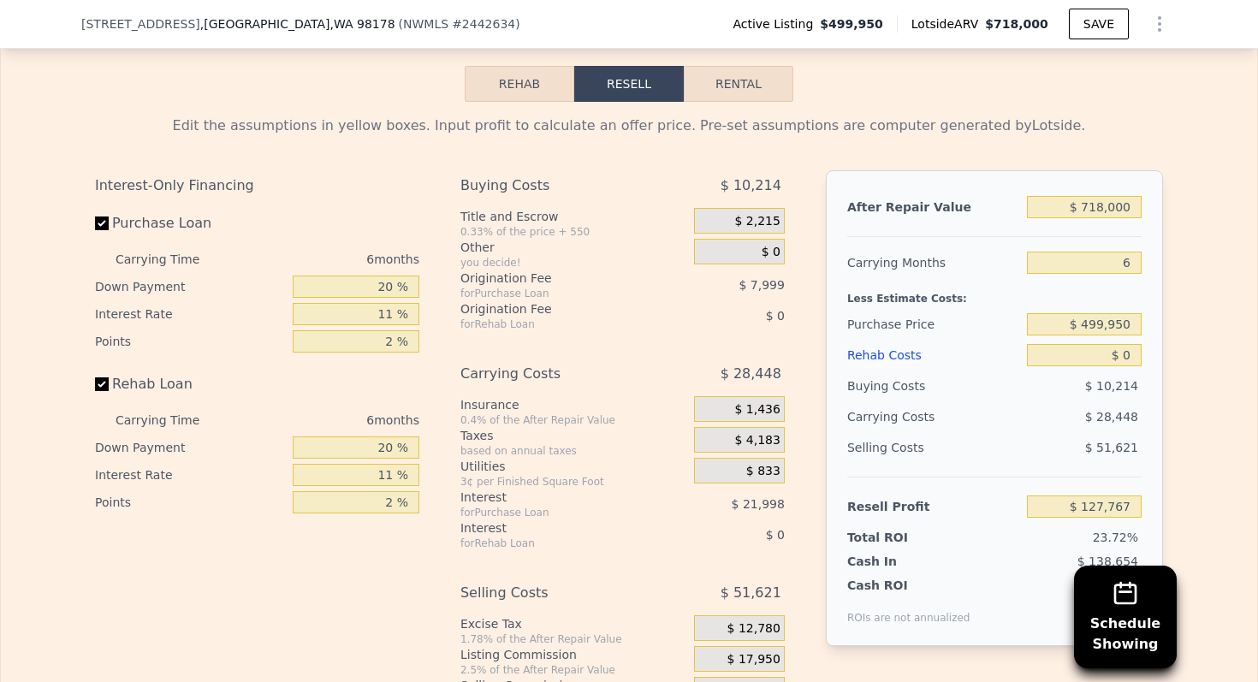
scroll to position [2596, 0]
drag, startPoint x: 370, startPoint y: 285, endPoint x: 394, endPoint y: 288, distance: 24.2
click at [394, 288] on input "20 %" at bounding box center [356, 286] width 127 height 22
type input "1 %"
type input "$ 120,641"
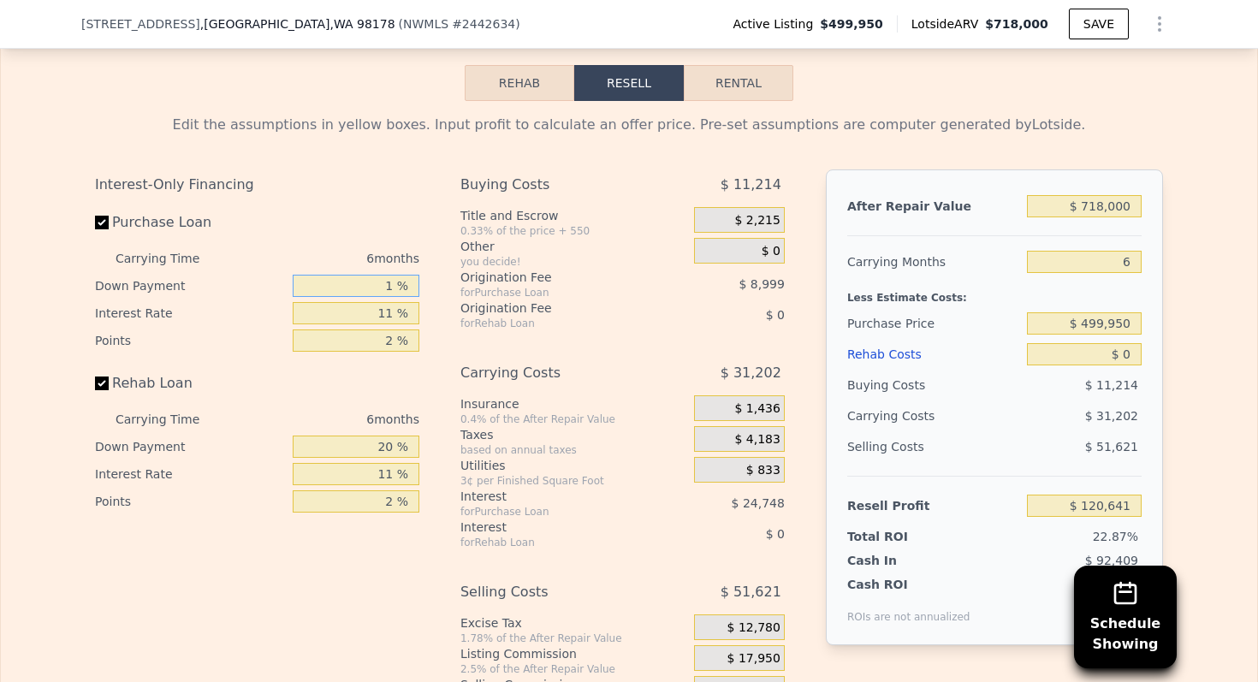
type input "10 %"
type input "$ 124,013"
type input "10 %"
drag, startPoint x: 372, startPoint y: 444, endPoint x: 396, endPoint y: 444, distance: 24.8
click at [396, 444] on input "20 %" at bounding box center [356, 447] width 127 height 22
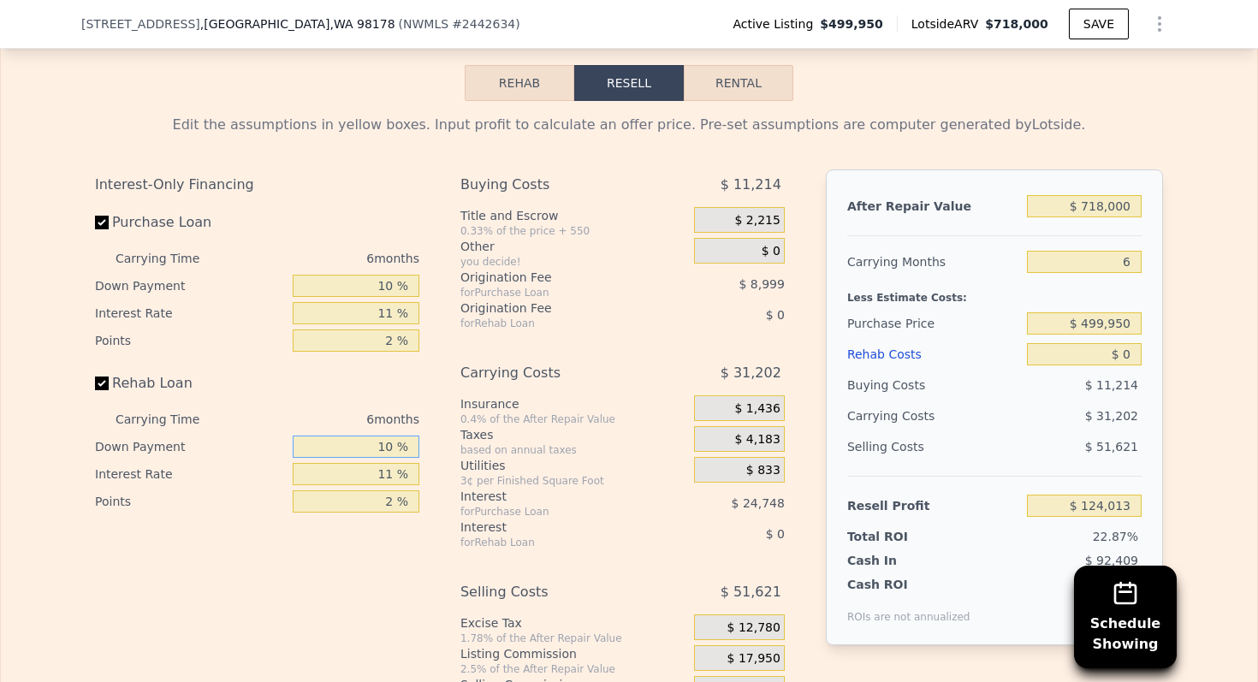
type input "10 %"
drag, startPoint x: 1103, startPoint y: 260, endPoint x: 1160, endPoint y: 262, distance: 56.5
click at [1160, 262] on div "After Repair Value $ 718,000 Carrying Months 6 Less Estimate Costs: Purchase Pr…" at bounding box center [994, 407] width 337 height 476
type input "1"
type input "$ 150,015"
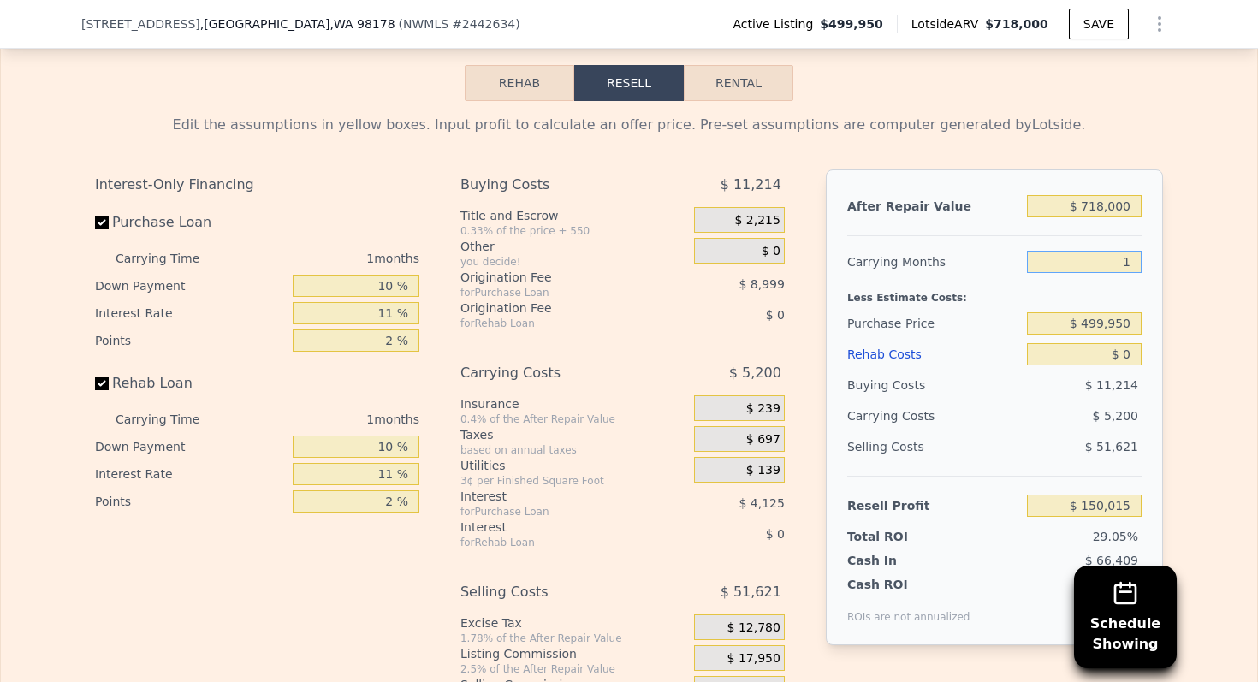
type input "12"
type input "$ 92,812"
type input "12"
click at [1121, 364] on input "$ 0" at bounding box center [1084, 354] width 115 height 22
type input "$ 2"
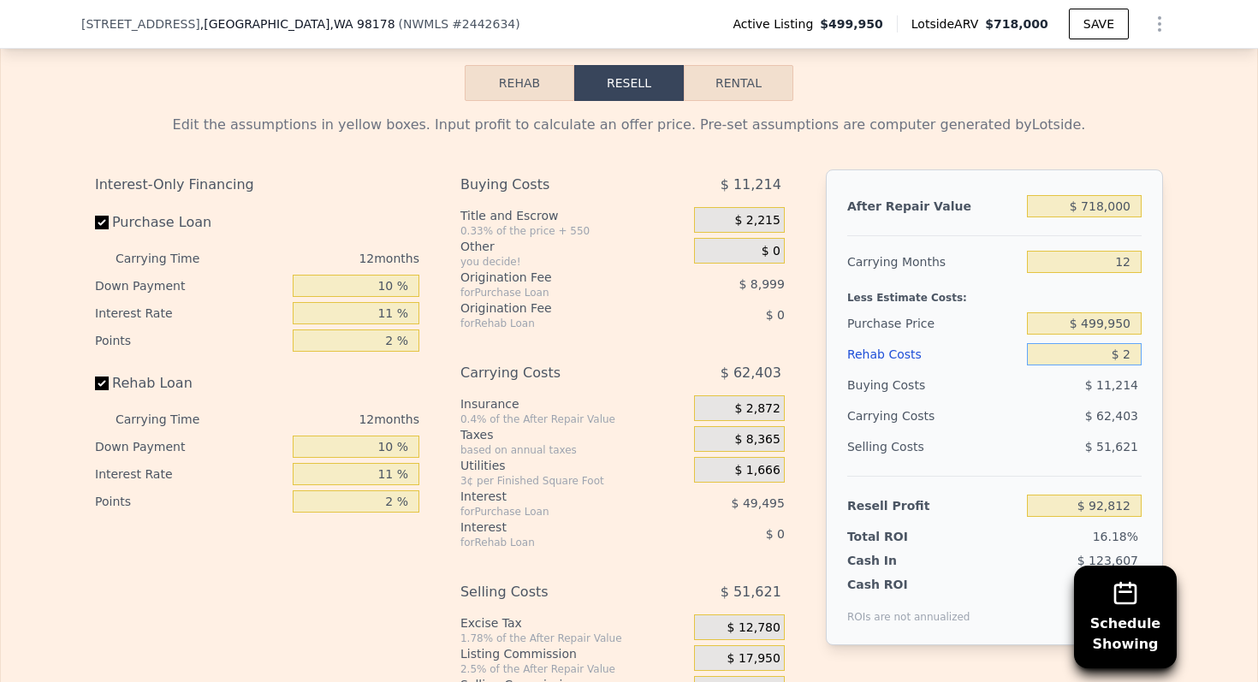
type input "$ 92,810"
type input "$ 25"
type input "$ 92,787"
type input "$ 250"
type input "$ 92,533"
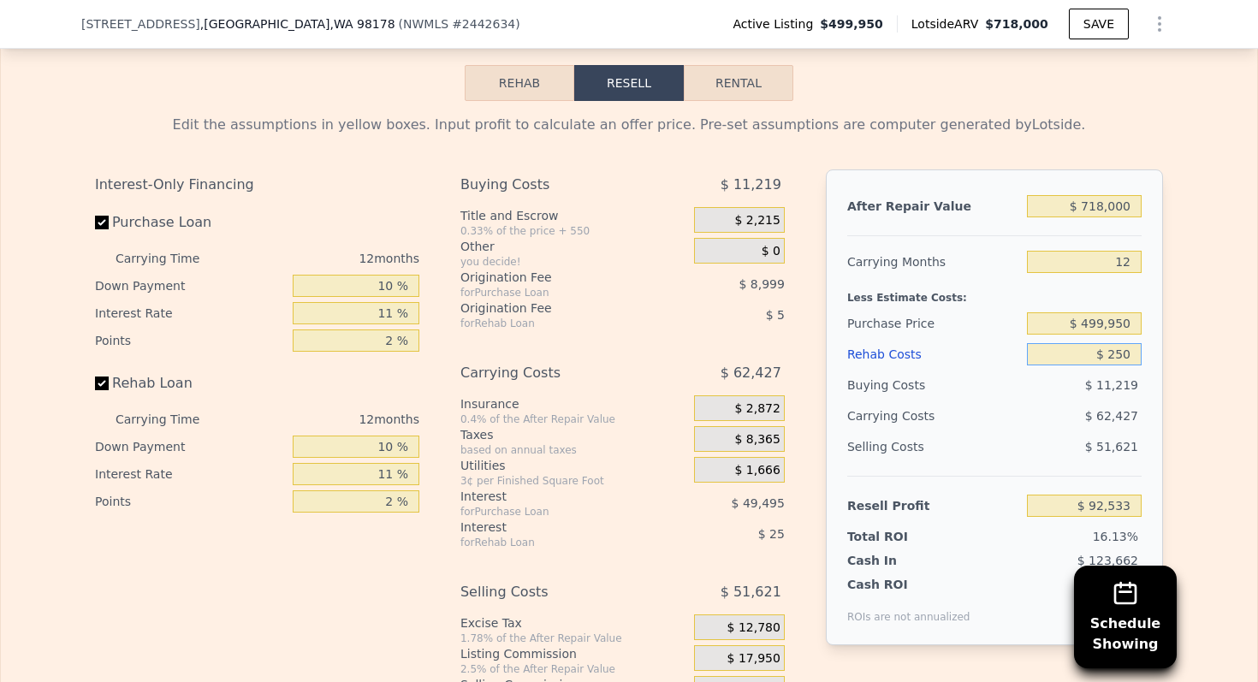
type input "$ 2,500"
type input "$ 90,015"
type input "$ 25,000"
type input "$ 64,890"
type input "$ 250,000"
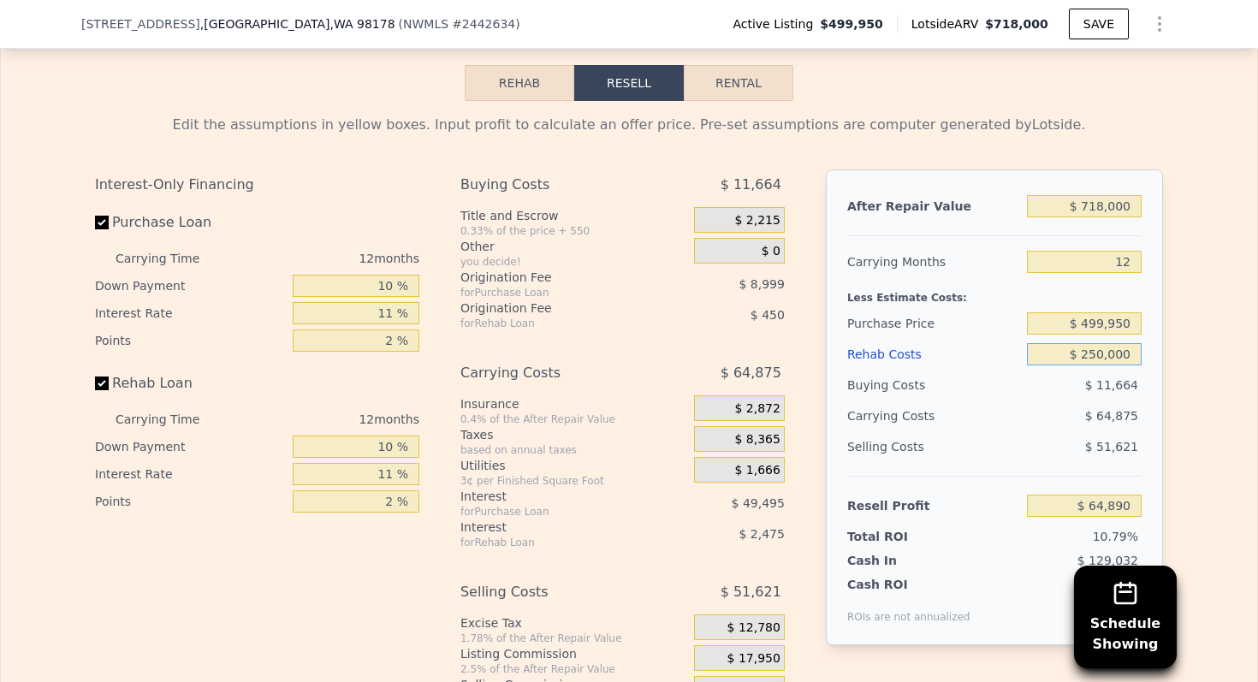
type input "-$ 186,444"
type input "$ 250,000"
click at [1167, 313] on div "Edit the assumptions in yellow boxes. Input profit to calculate an offer price.…" at bounding box center [629, 419] width 1096 height 637
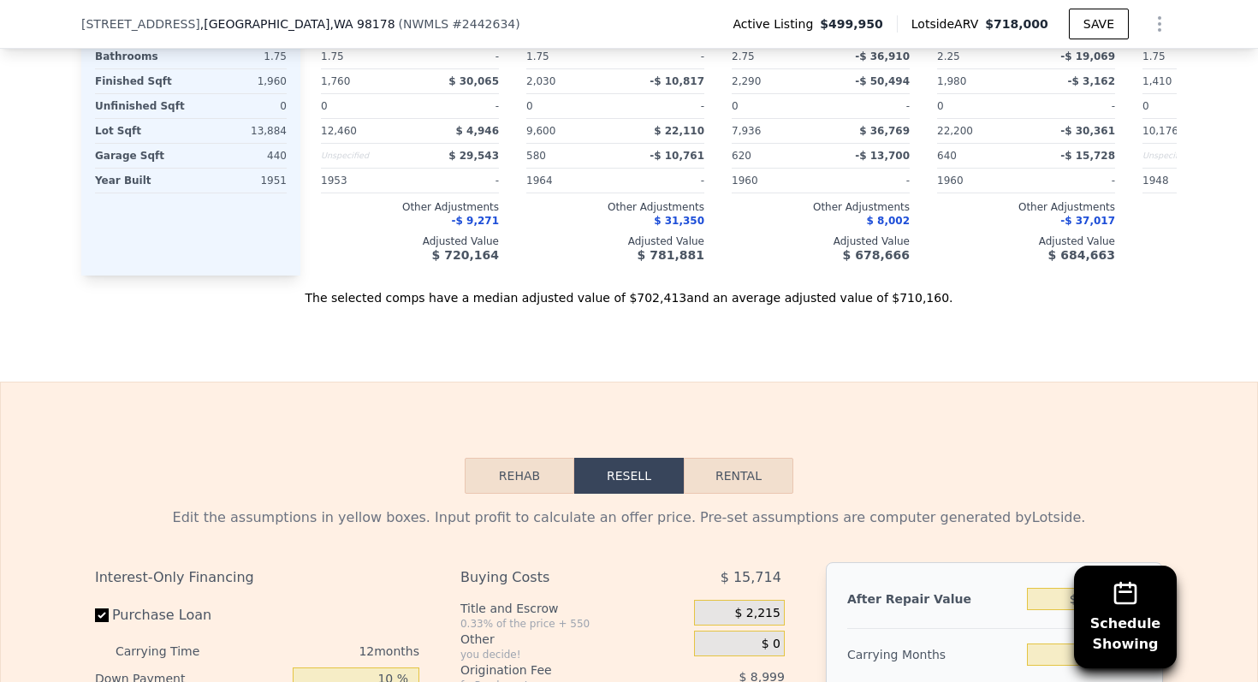
scroll to position [2151, 0]
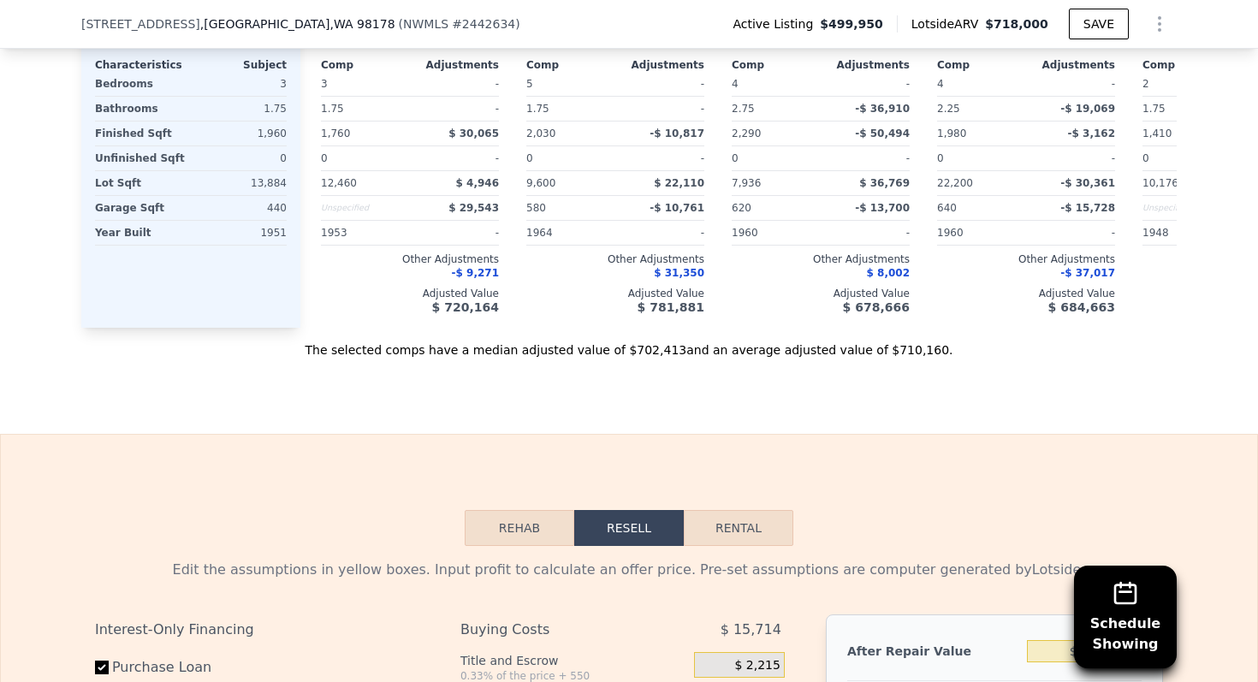
click at [1156, 19] on icon "Show Options" at bounding box center [1160, 24] width 21 height 21
click at [1079, 71] on div "Edit Structure" at bounding box center [1081, 68] width 192 height 34
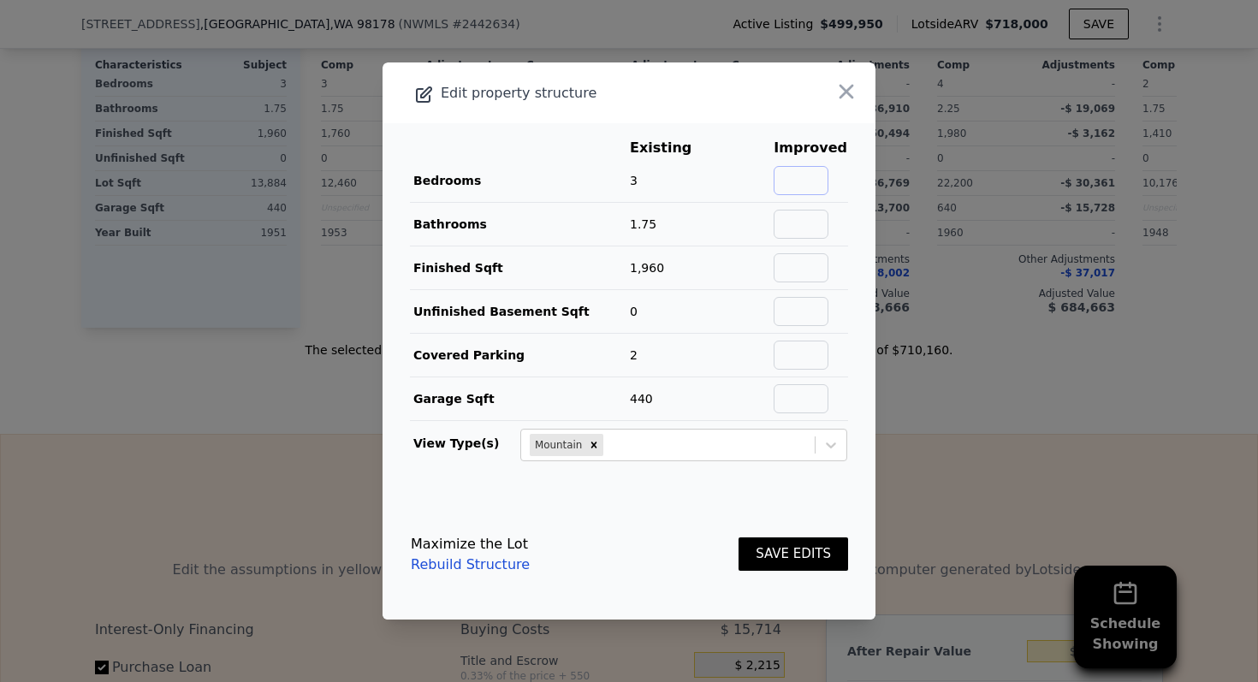
click at [815, 181] on input "text" at bounding box center [801, 180] width 55 height 29
type input "4"
click at [800, 233] on input "text" at bounding box center [801, 224] width 55 height 29
type input "2"
click at [794, 270] on input "text" at bounding box center [801, 267] width 55 height 29
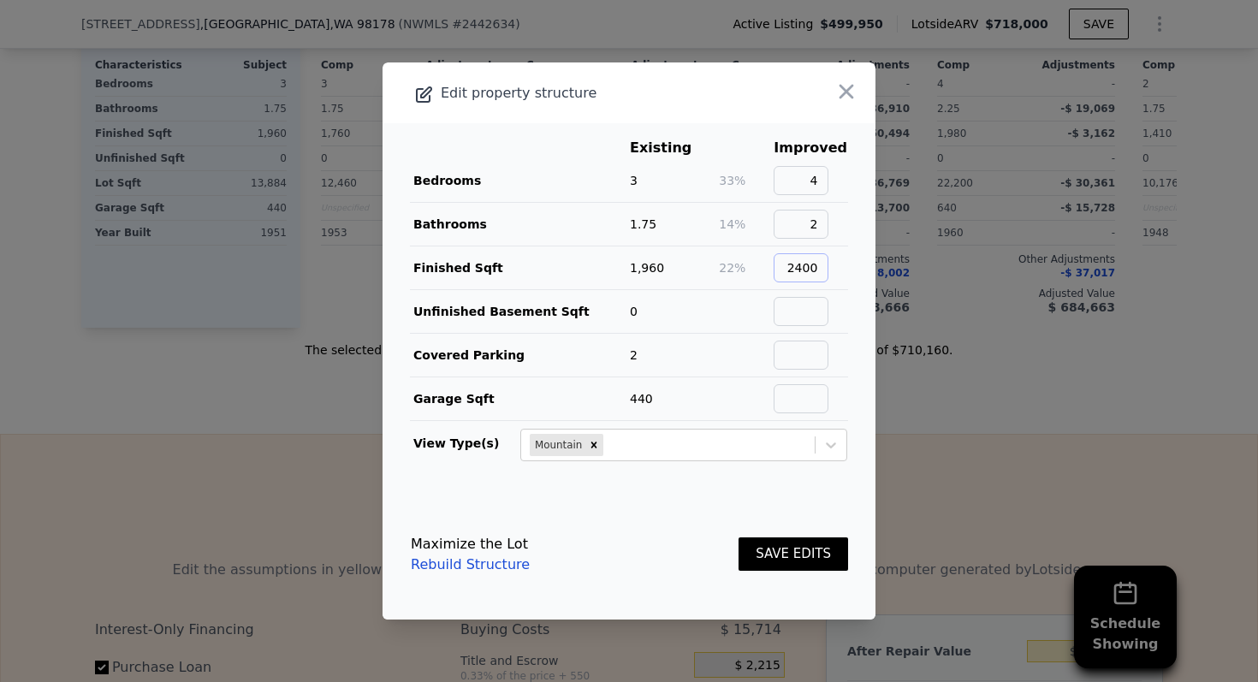
type input "2400"
click at [745, 348] on td at bounding box center [745, 356] width 55 height 44
click at [782, 551] on button "SAVE EDITS" at bounding box center [794, 554] width 110 height 33
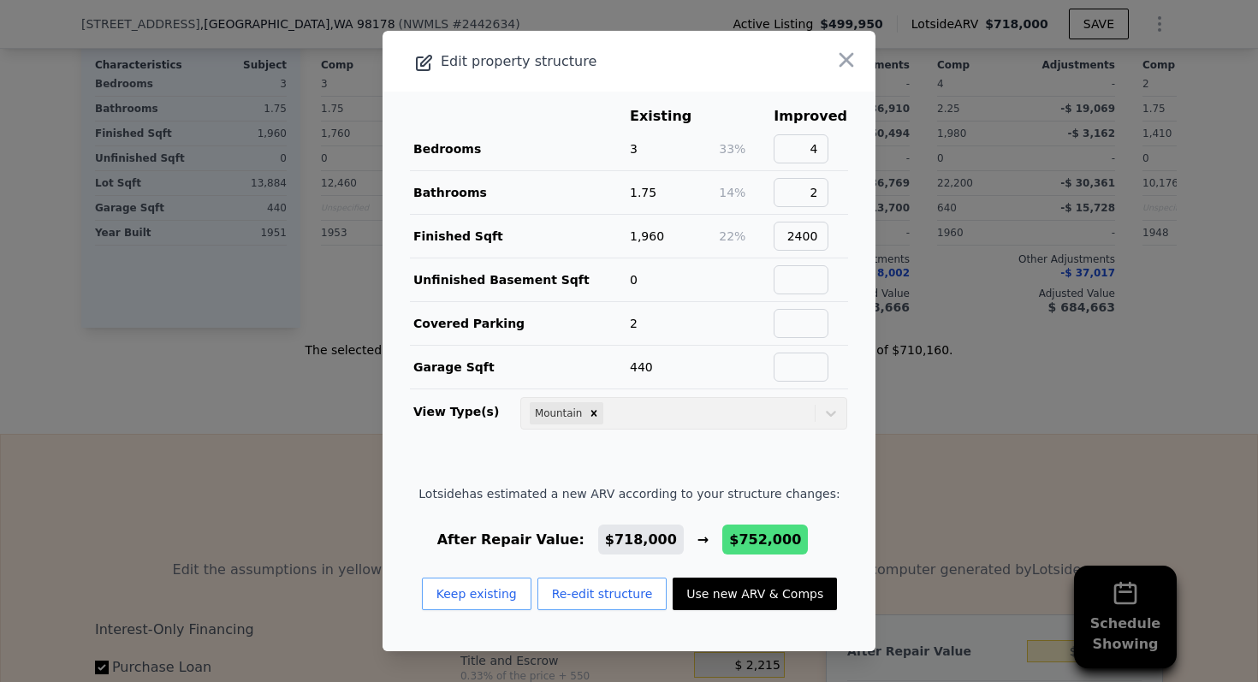
click at [752, 601] on button "Use new ARV & Comps" at bounding box center [755, 594] width 164 height 33
type input "3"
type input "6"
type input "1.75"
type input "1760"
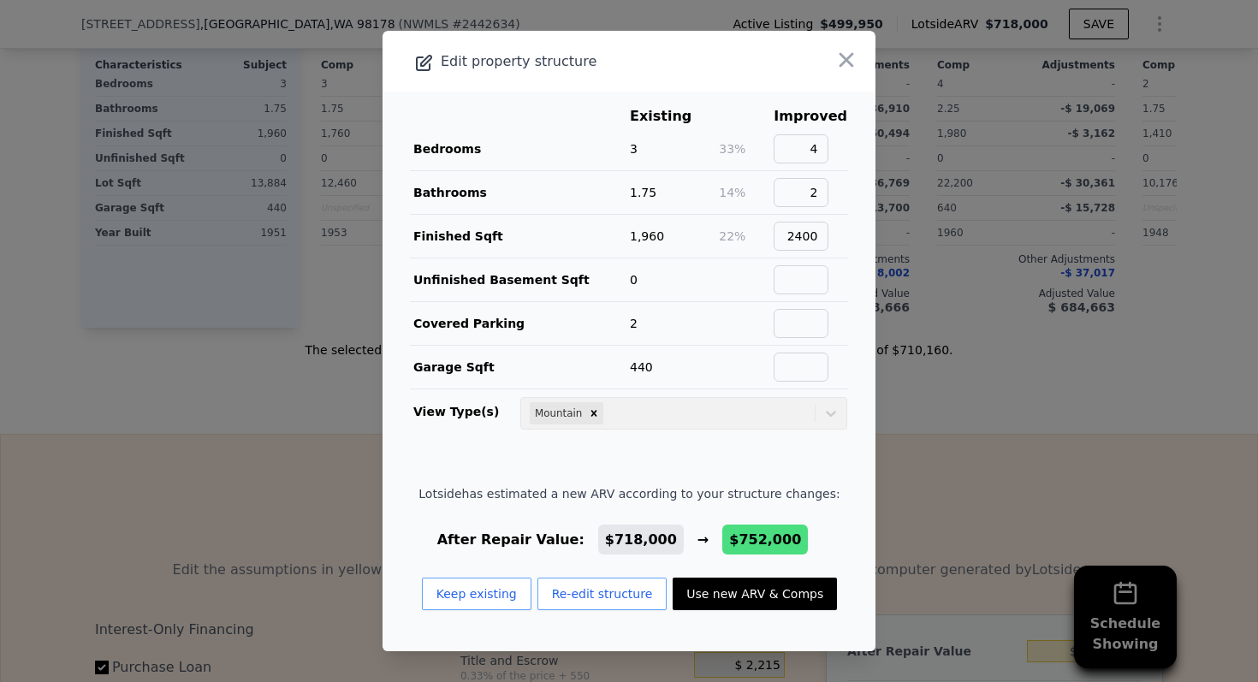
type input "2860"
type input "7750"
type input "$ 752,000"
type input "-$ 154,999"
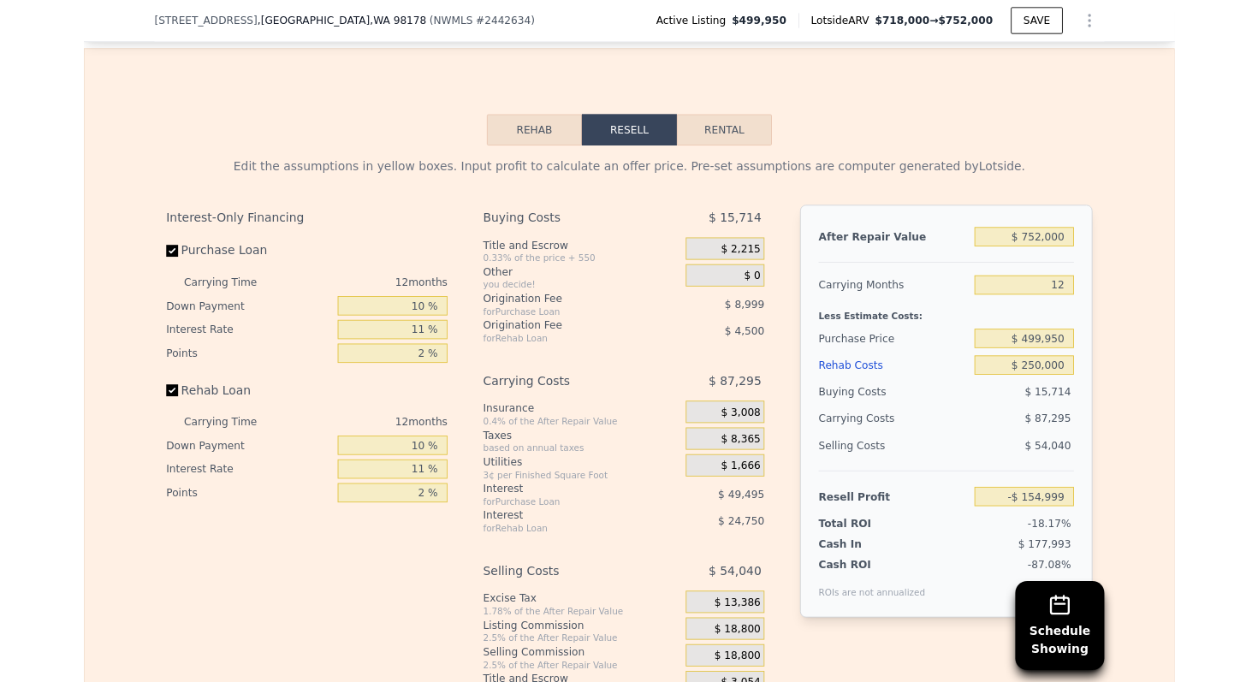
scroll to position [2322, 0]
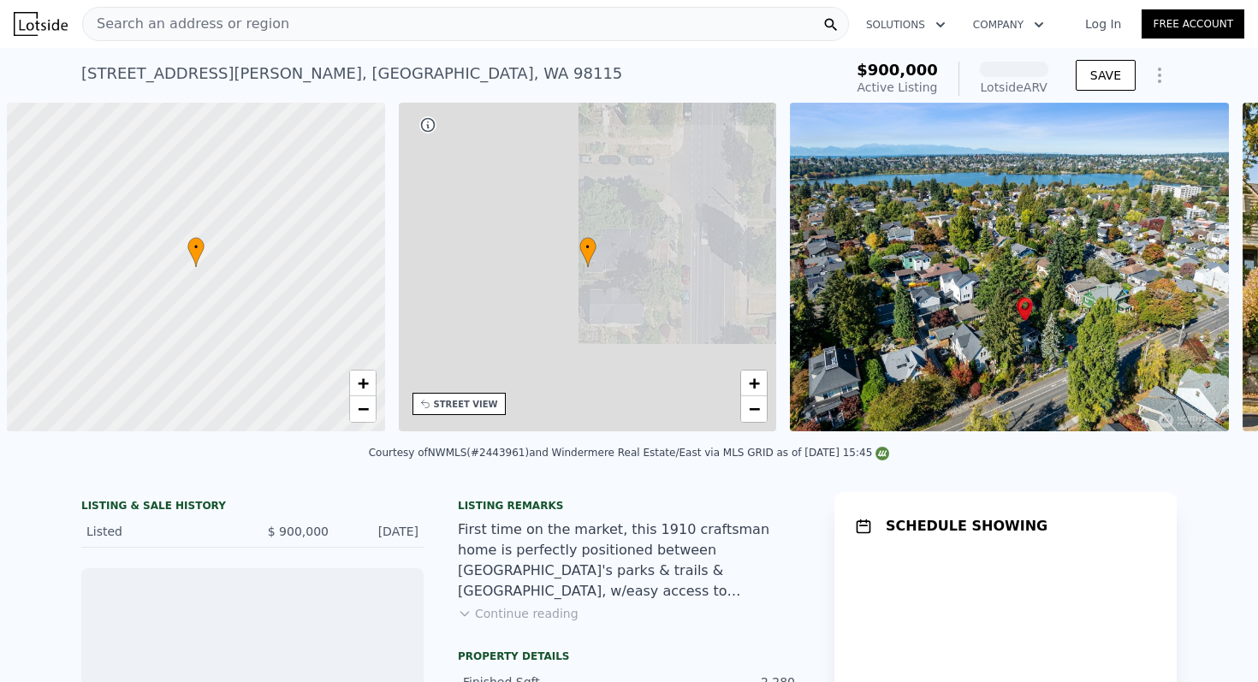
scroll to position [0, 7]
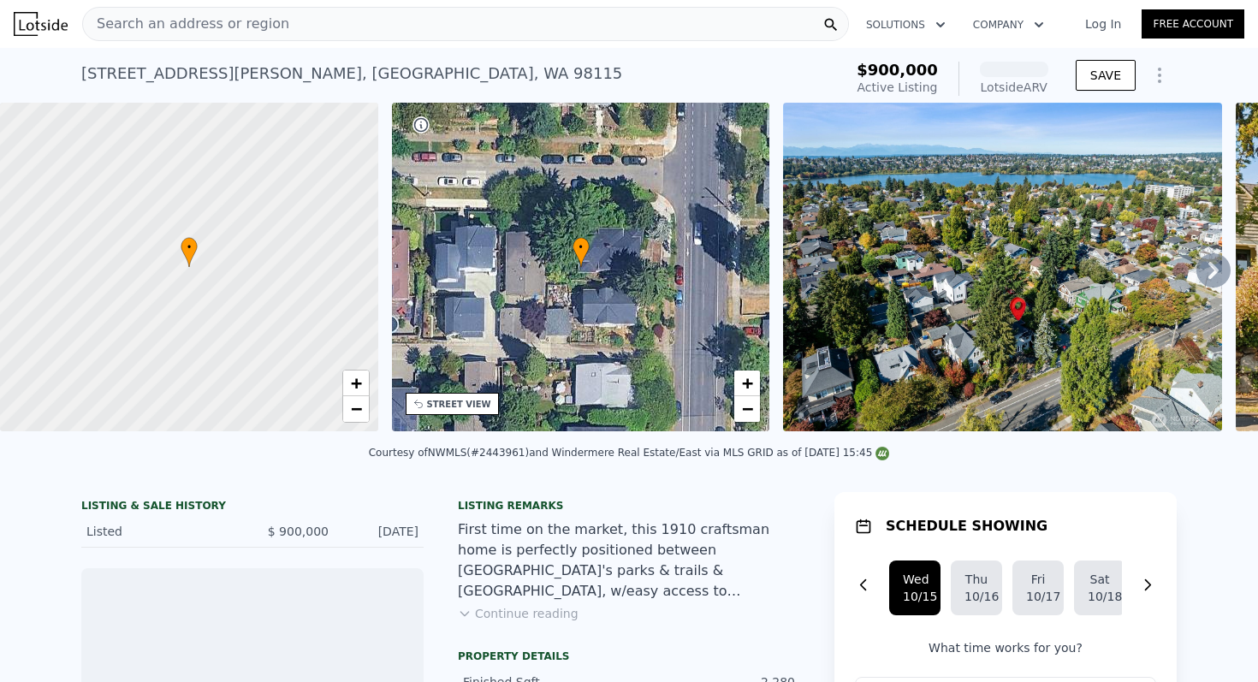
click at [544, 544] on div "First time on the market, this 1910 craftsman home is perfectly positioned betw…" at bounding box center [629, 561] width 342 height 82
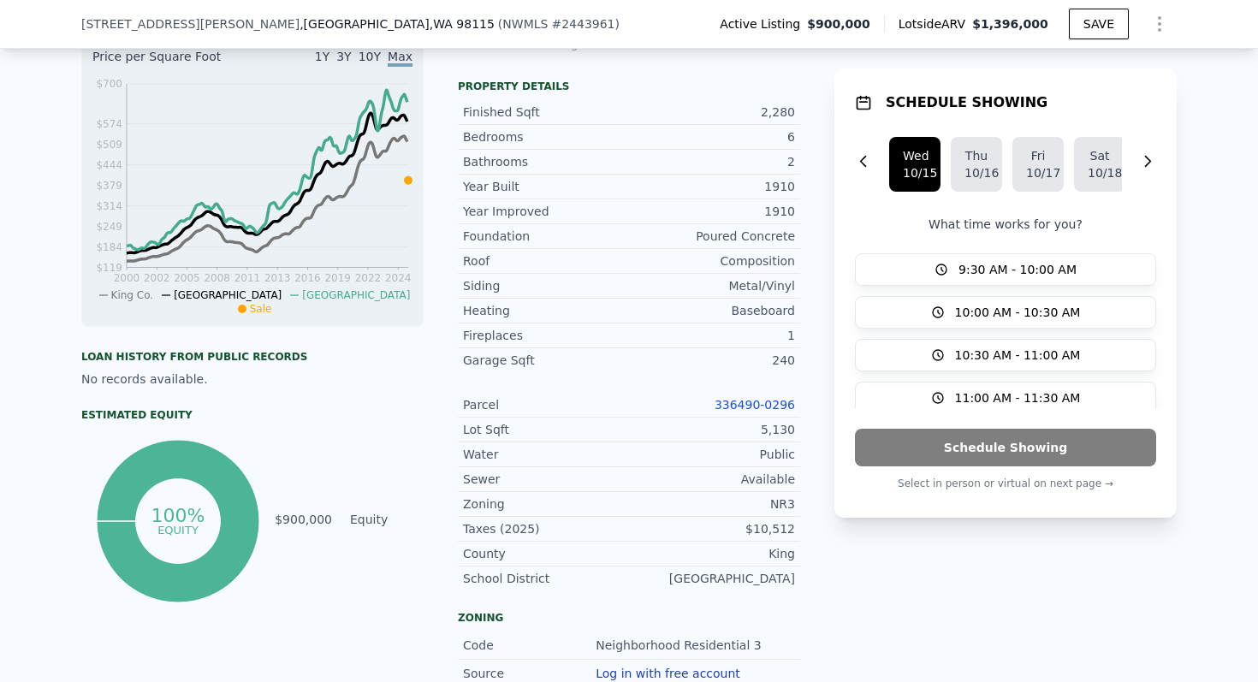
scroll to position [576, 0]
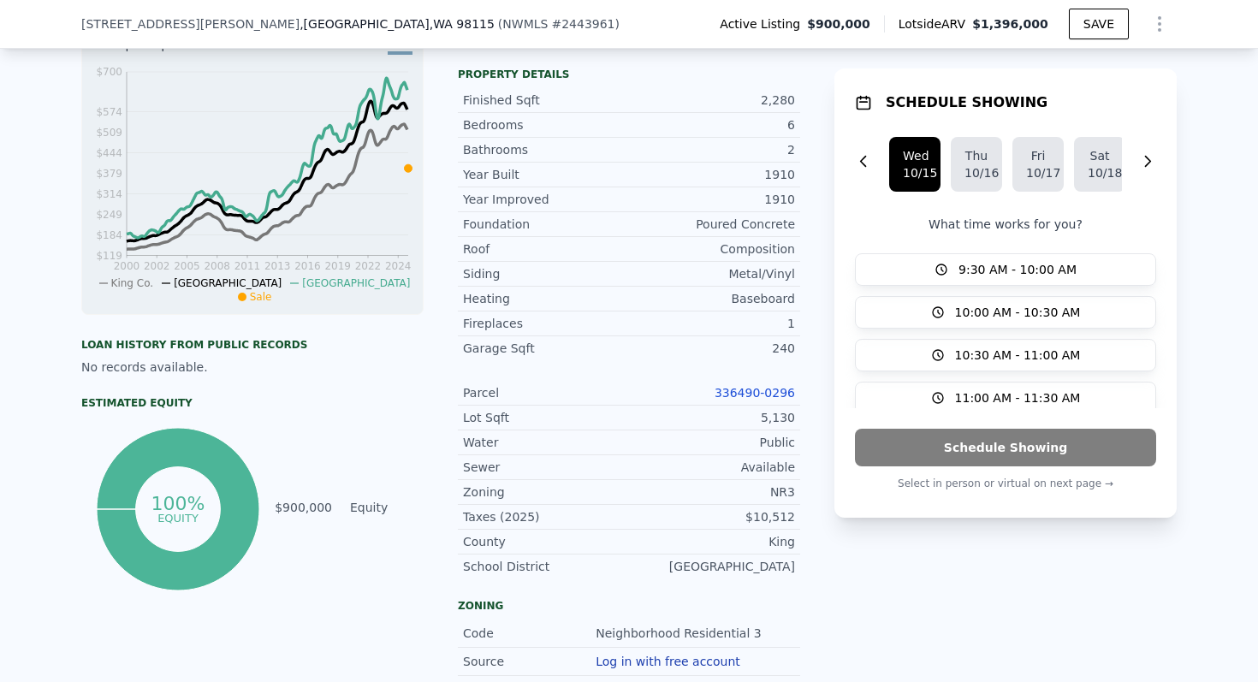
click at [740, 389] on link "336490-0296" at bounding box center [755, 393] width 80 height 14
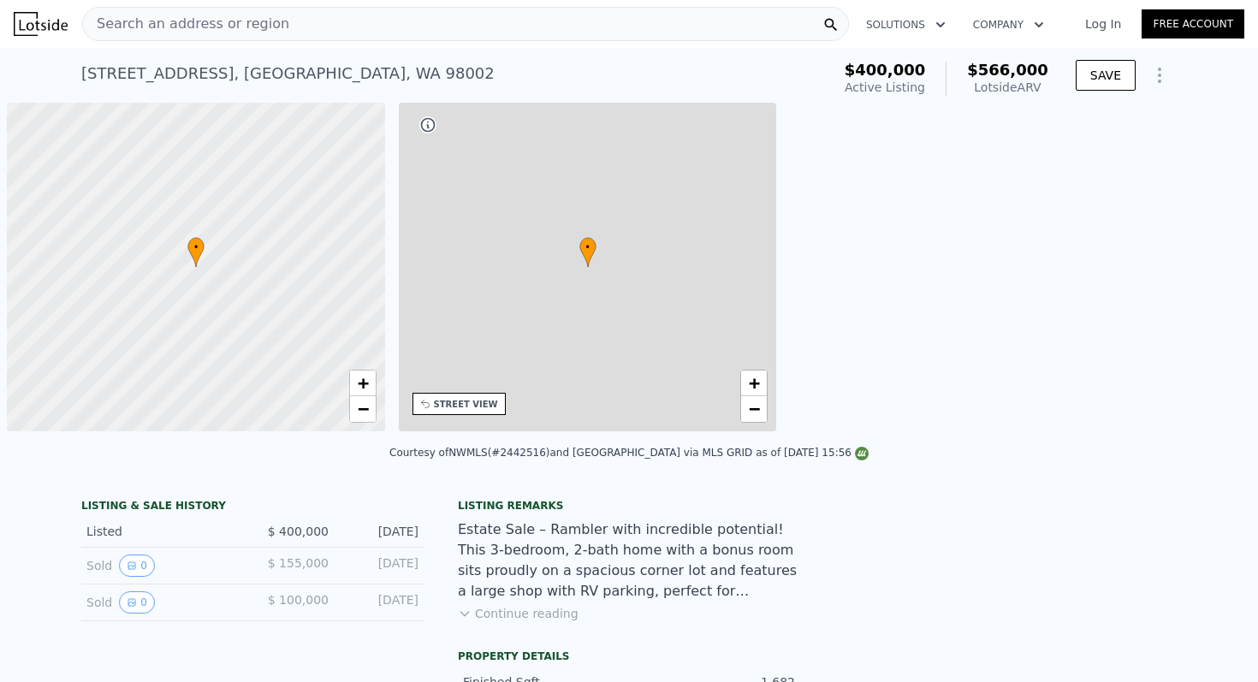
scroll to position [0, 7]
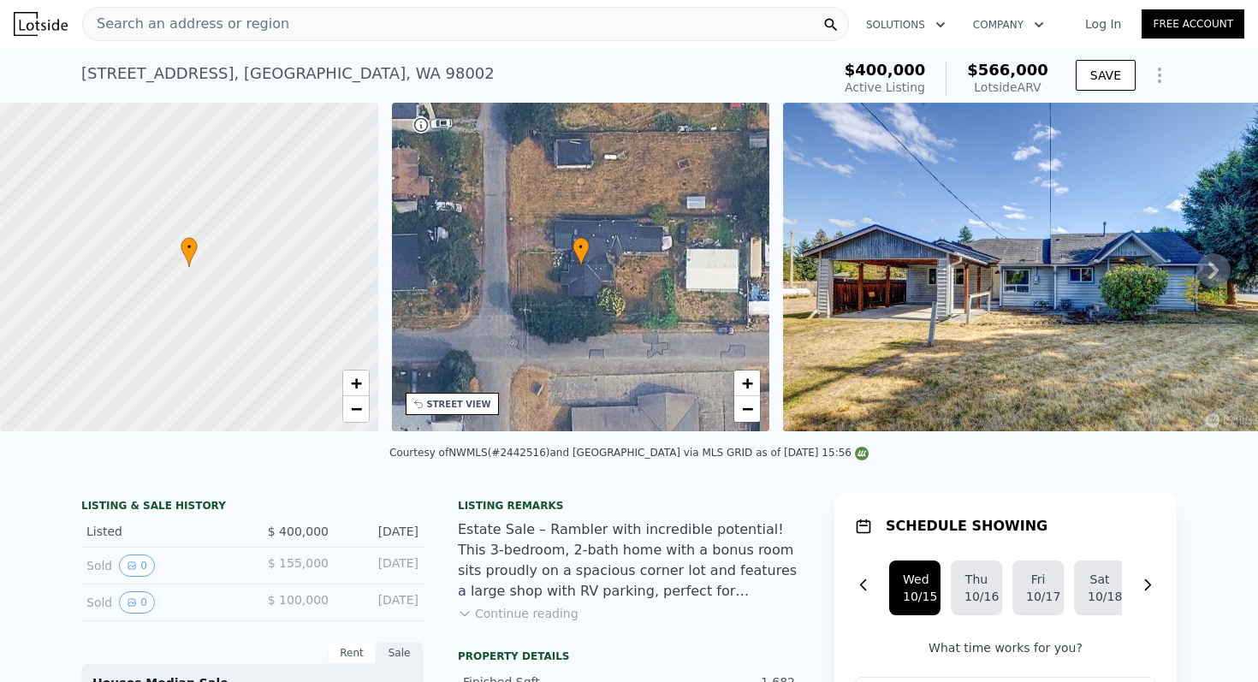
click at [922, 241] on img at bounding box center [1029, 267] width 493 height 329
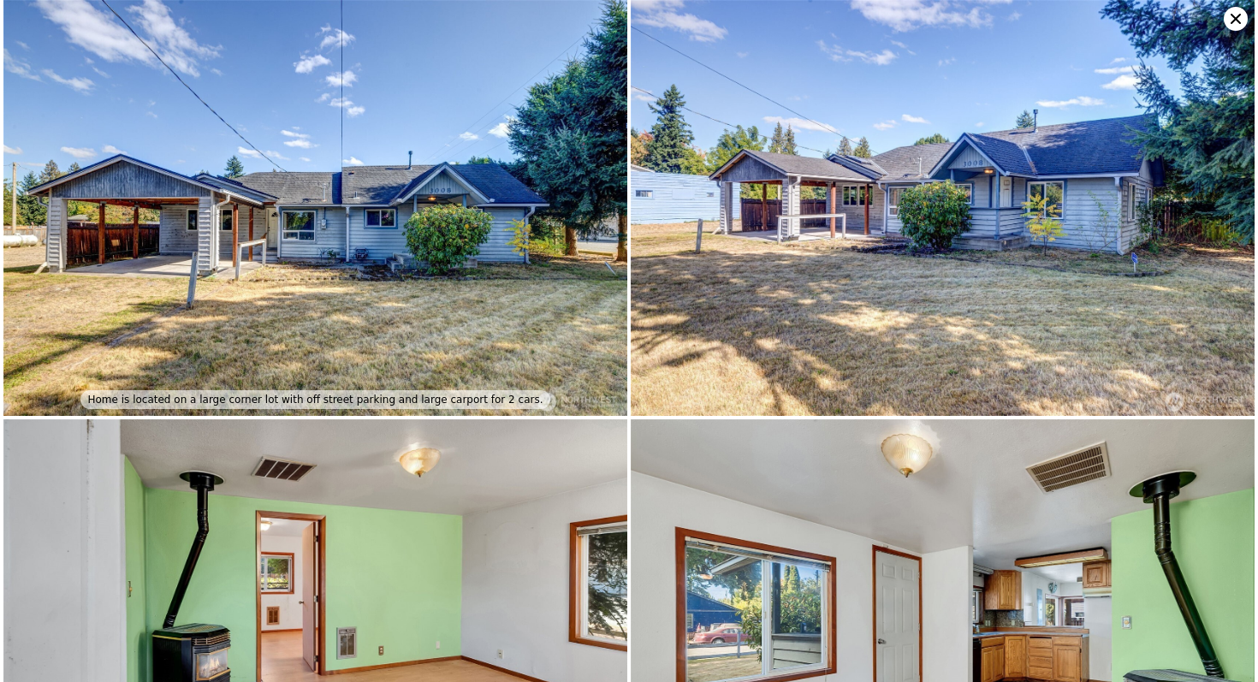
scroll to position [97, 0]
click at [926, 218] on img at bounding box center [943, 208] width 624 height 416
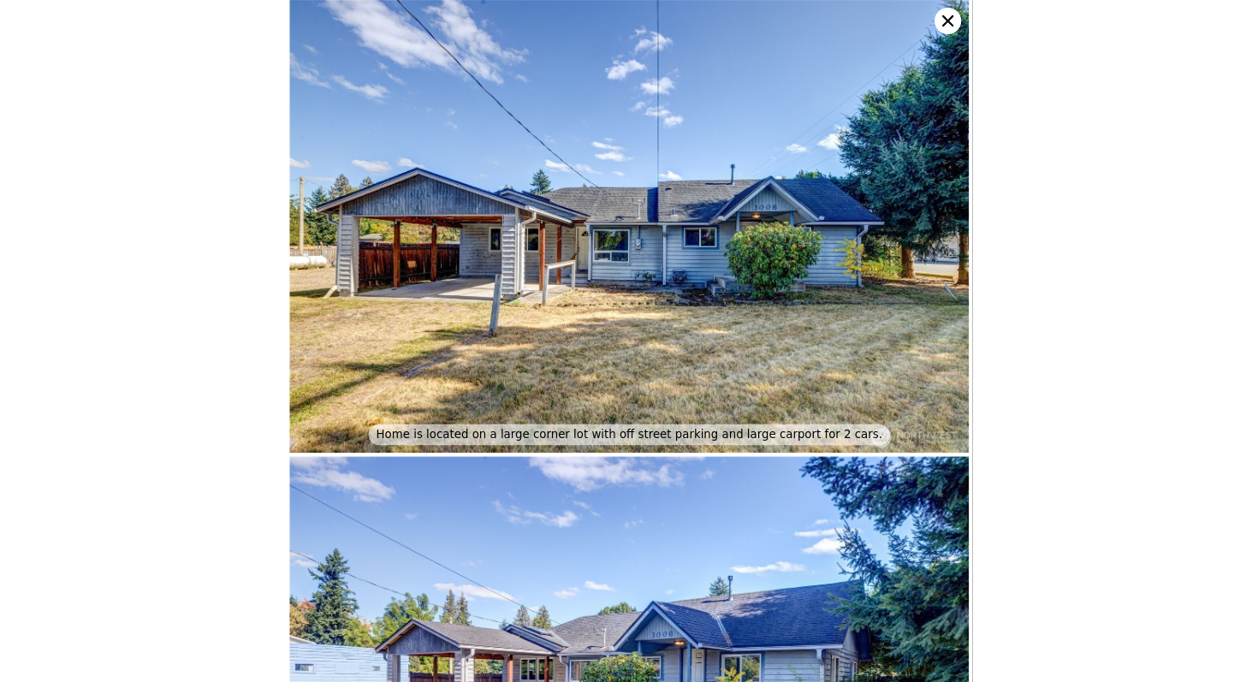
scroll to position [0, 0]
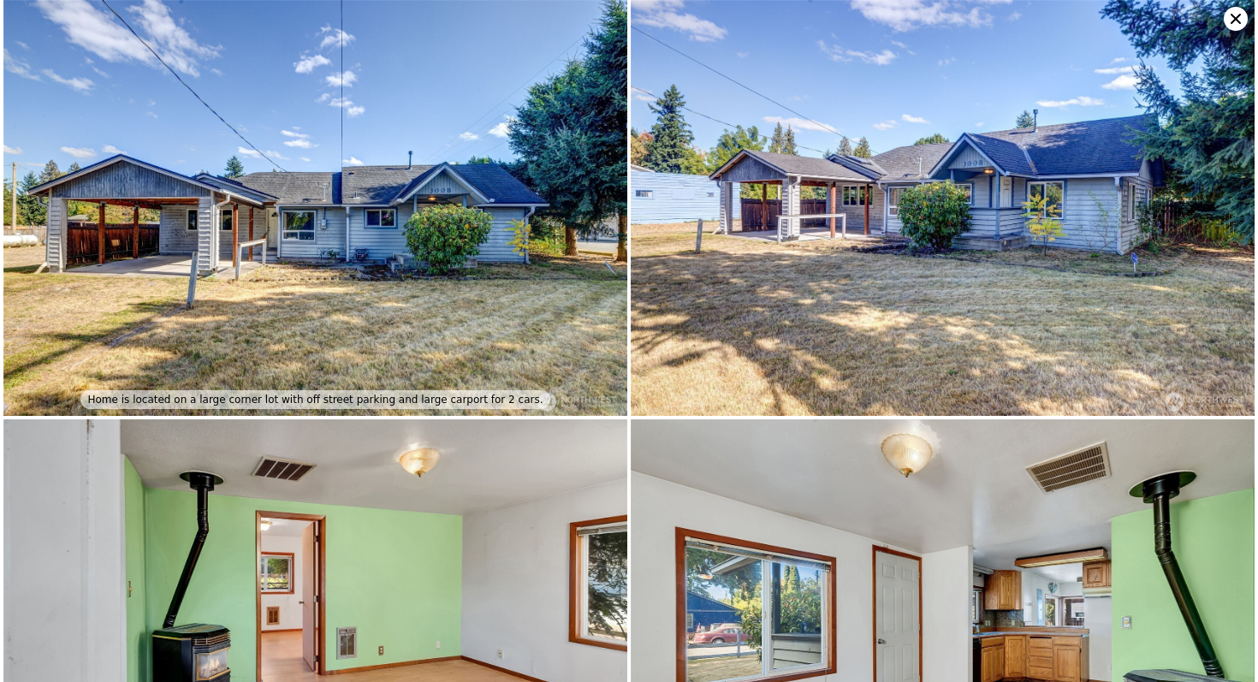
click at [1232, 24] on icon at bounding box center [1236, 19] width 24 height 24
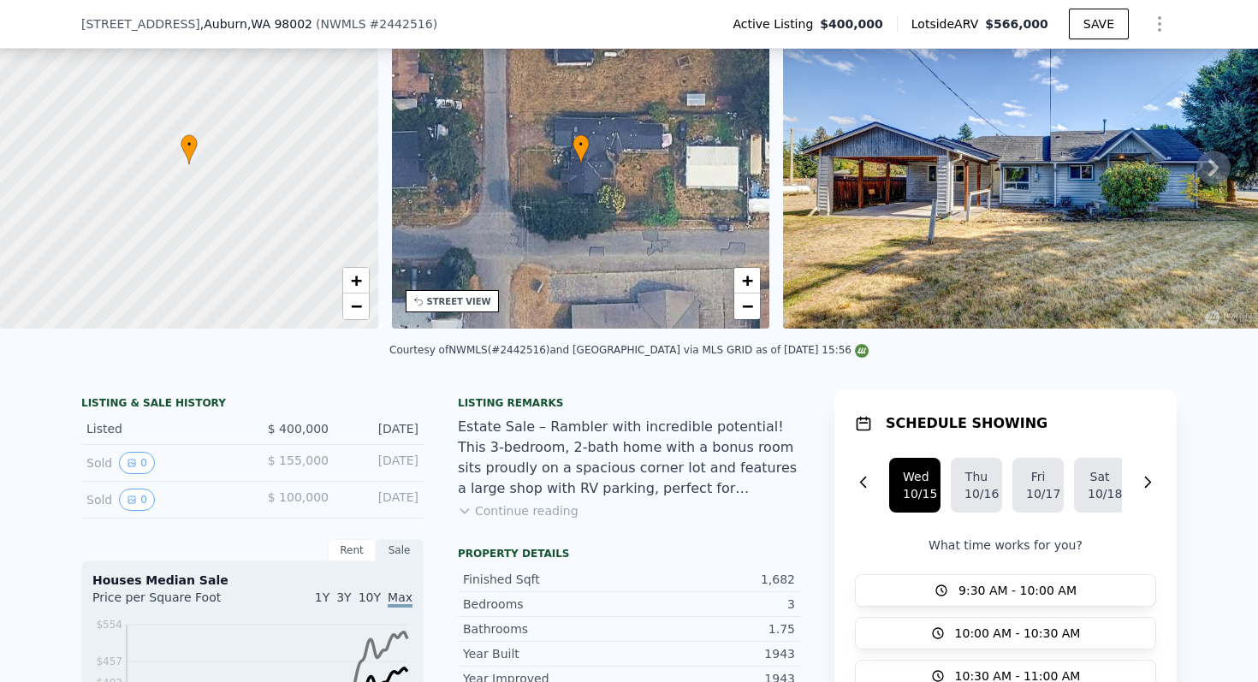
click at [621, 460] on div "Estate Sale – Rambler with incredible potential! This 3-bedroom, 2-bath home wi…" at bounding box center [629, 458] width 342 height 82
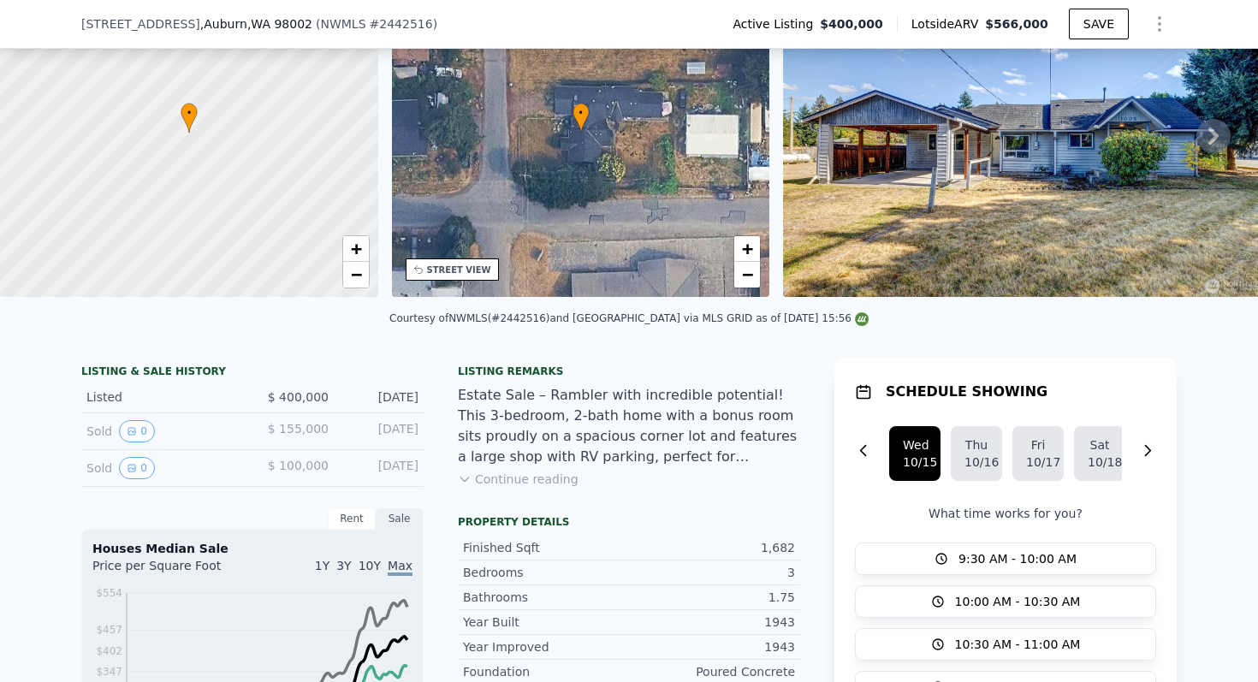
scroll to position [131, 0]
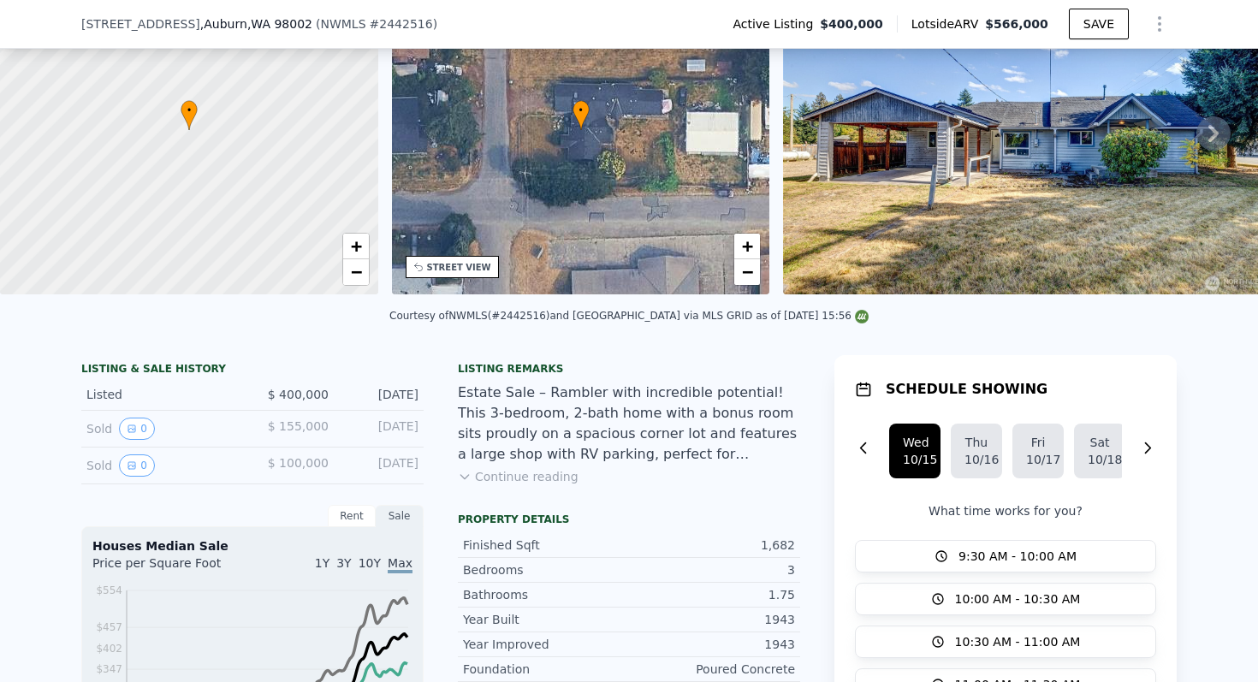
click at [538, 469] on button "Continue reading" at bounding box center [518, 476] width 121 height 17
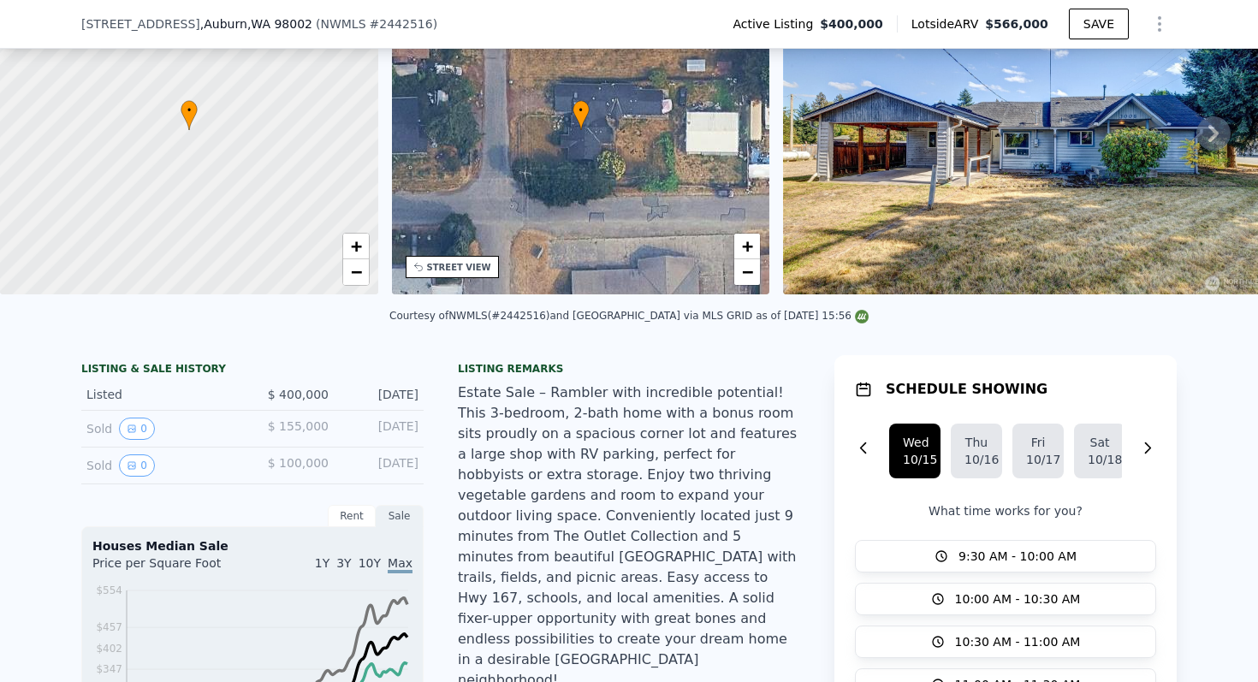
click at [584, 546] on div "Estate Sale – Rambler with incredible potential! This 3-bedroom, 2-bath home wi…" at bounding box center [629, 537] width 342 height 308
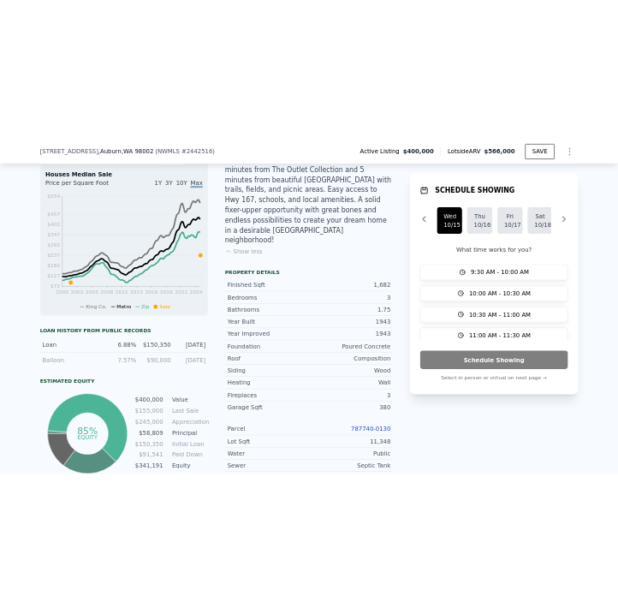
scroll to position [610, 0]
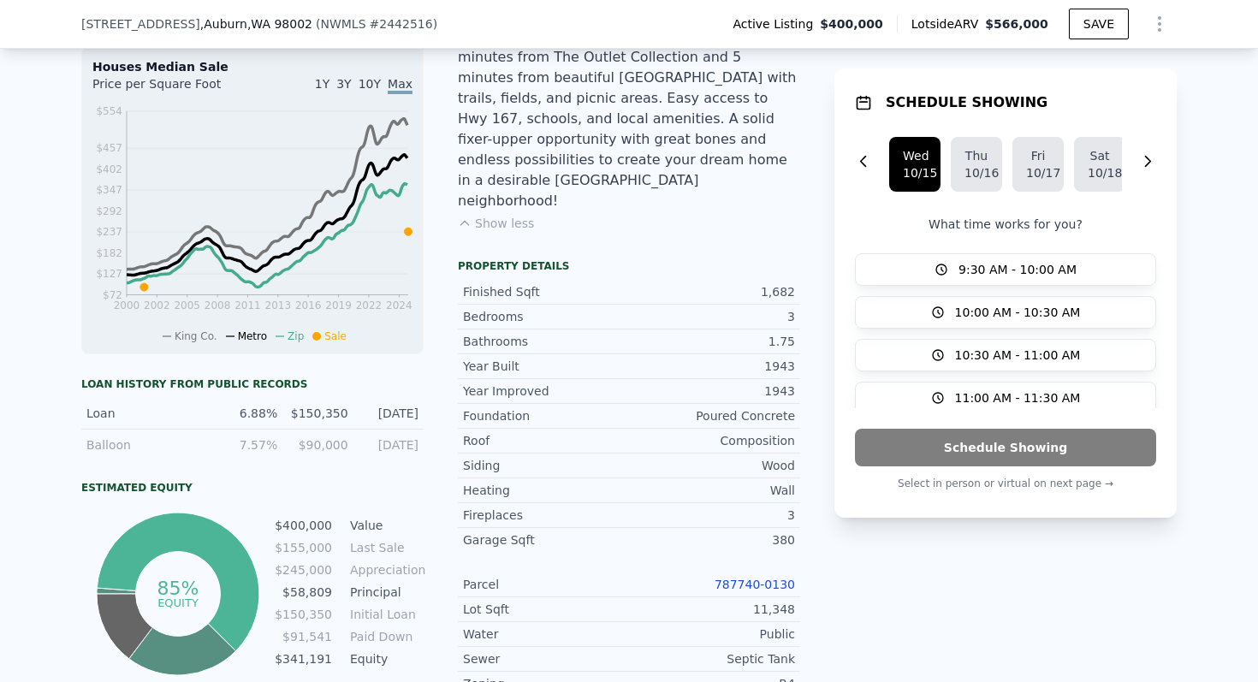
click at [756, 578] on link "787740-0130" at bounding box center [755, 585] width 80 height 14
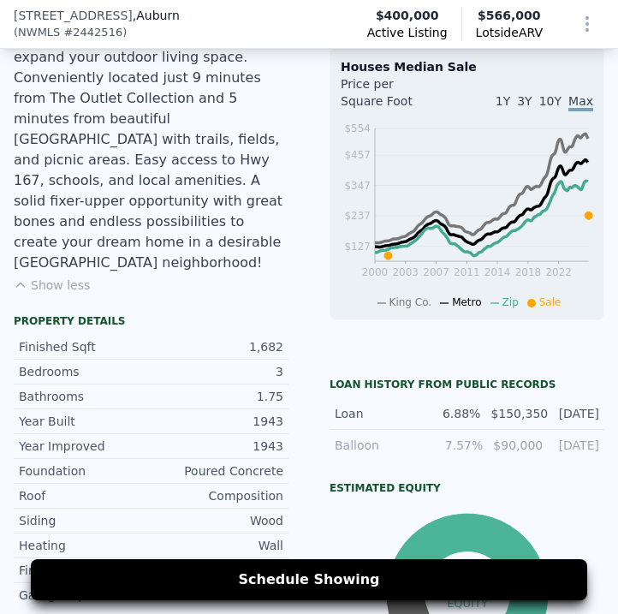
click at [155, 169] on div "Estate Sale – Rambler with incredible potential! This 3-bedroom, 2-bath home wi…" at bounding box center [151, 88] width 275 height 370
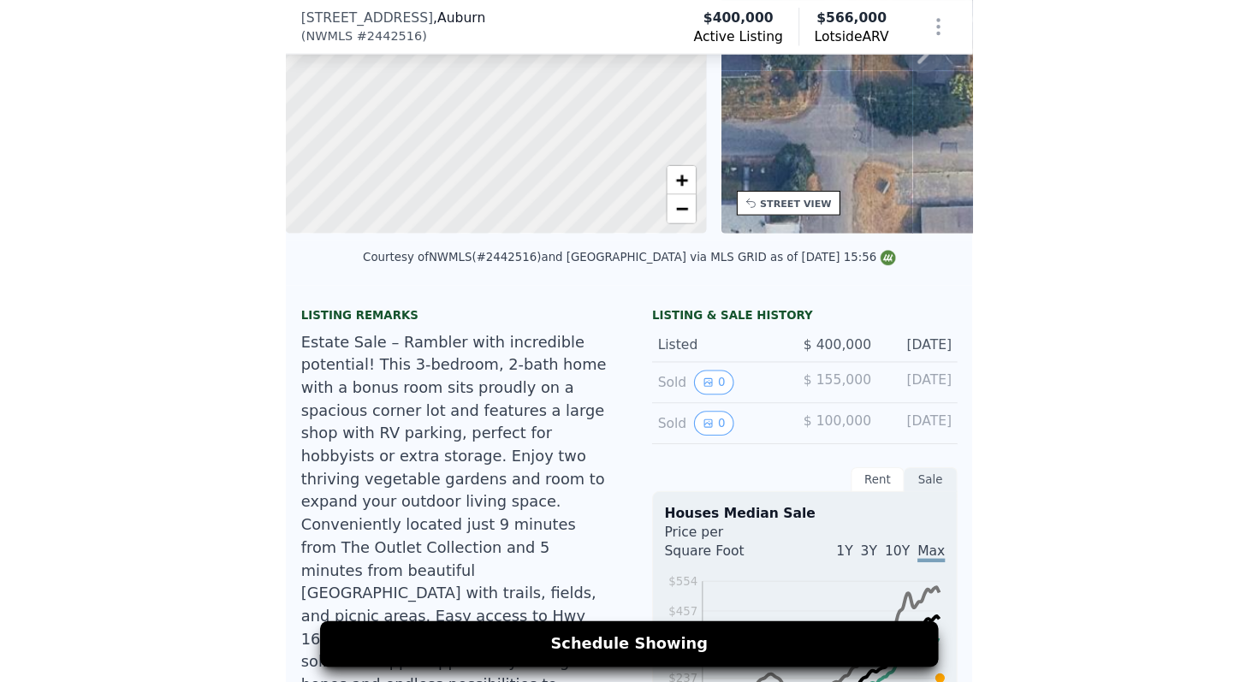
scroll to position [268, 0]
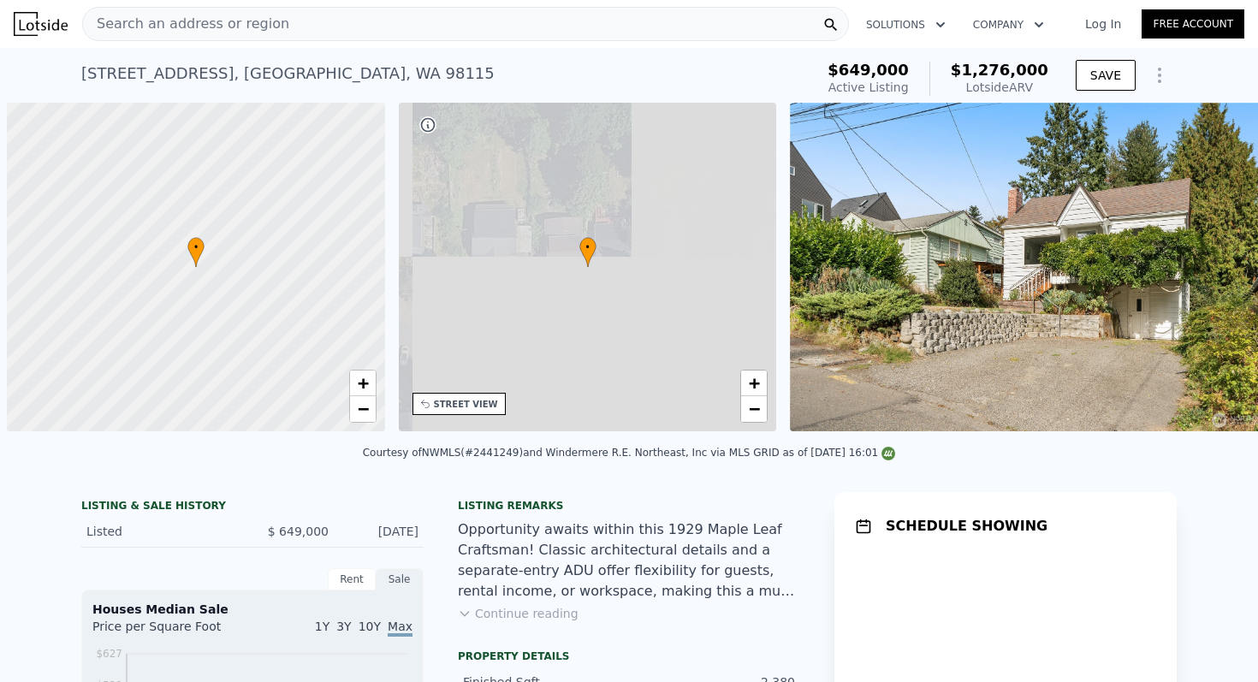
scroll to position [0, 7]
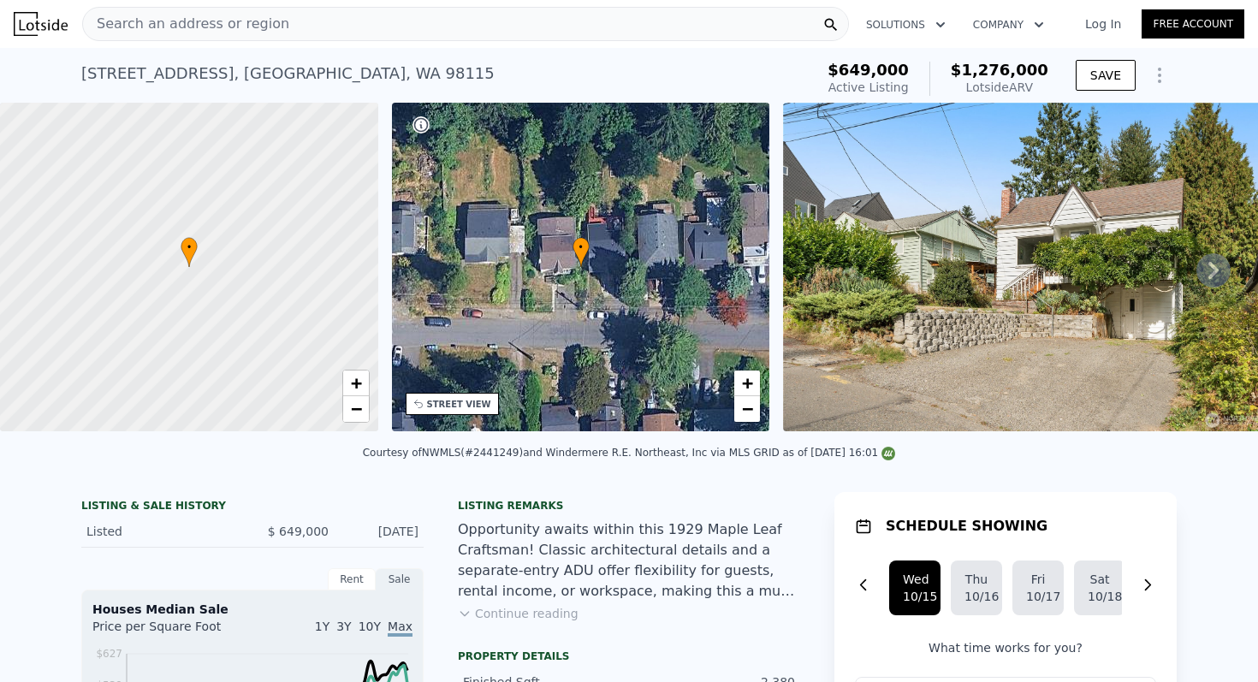
click at [957, 292] on img at bounding box center [1029, 267] width 493 height 329
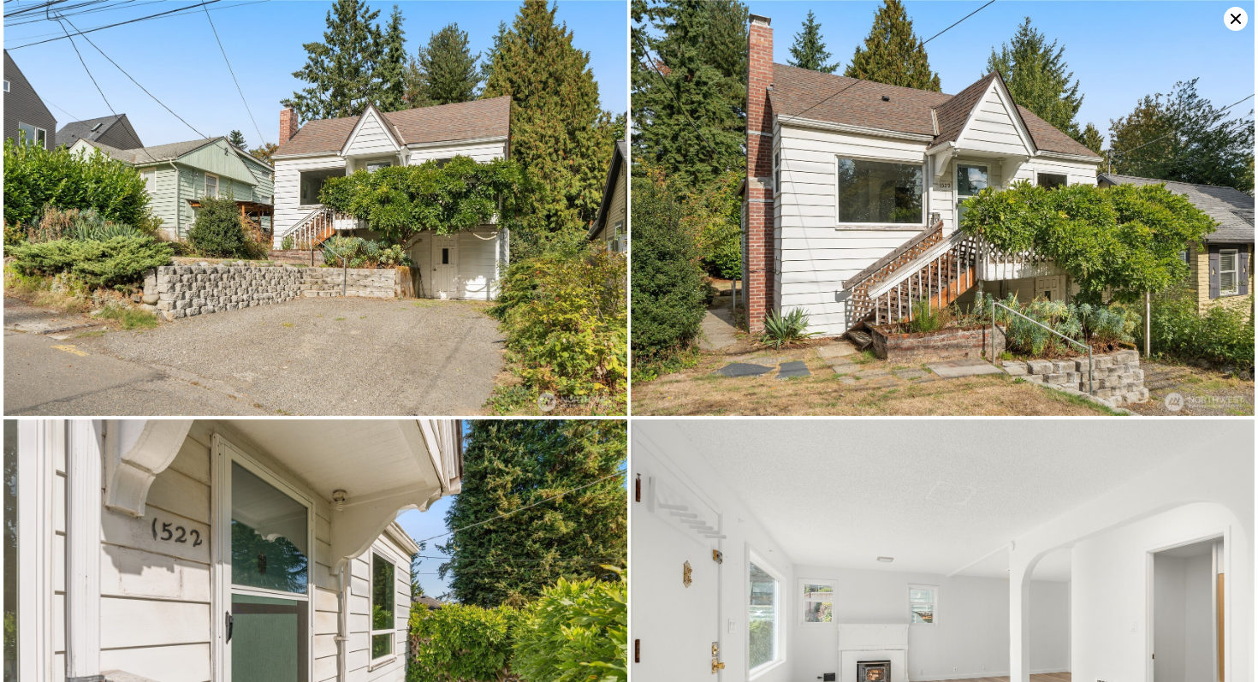
scroll to position [68, 0]
click at [833, 265] on img at bounding box center [943, 208] width 624 height 416
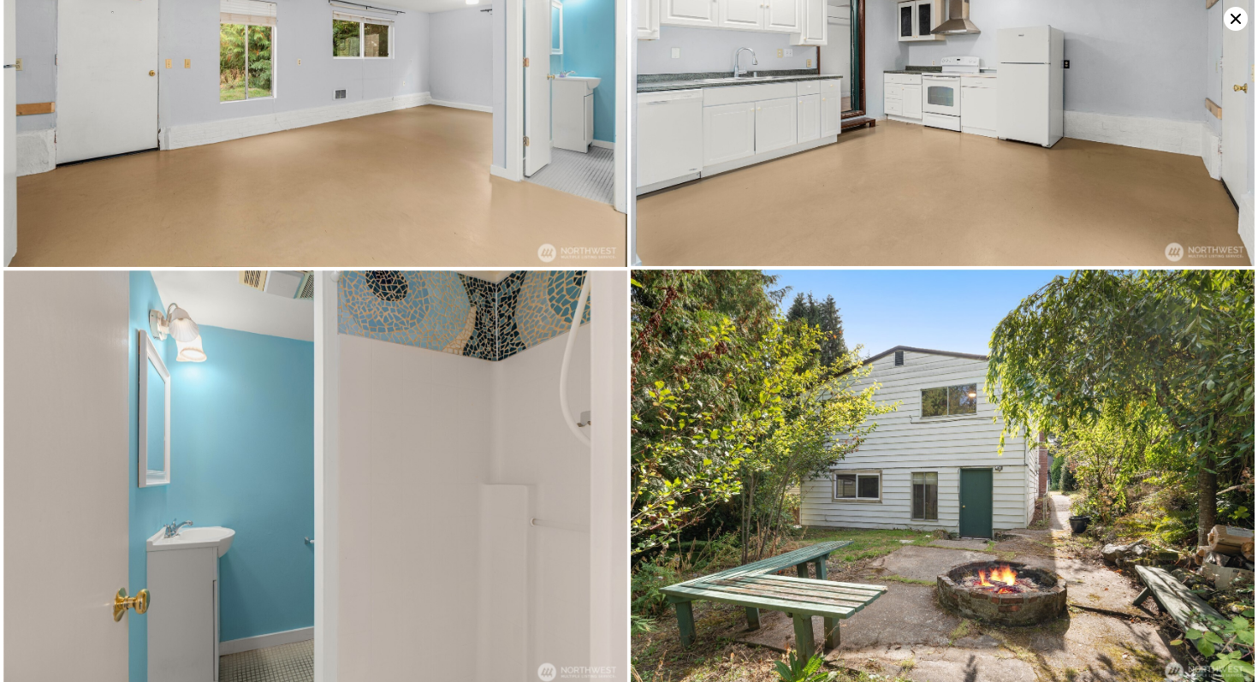
scroll to position [5185, 0]
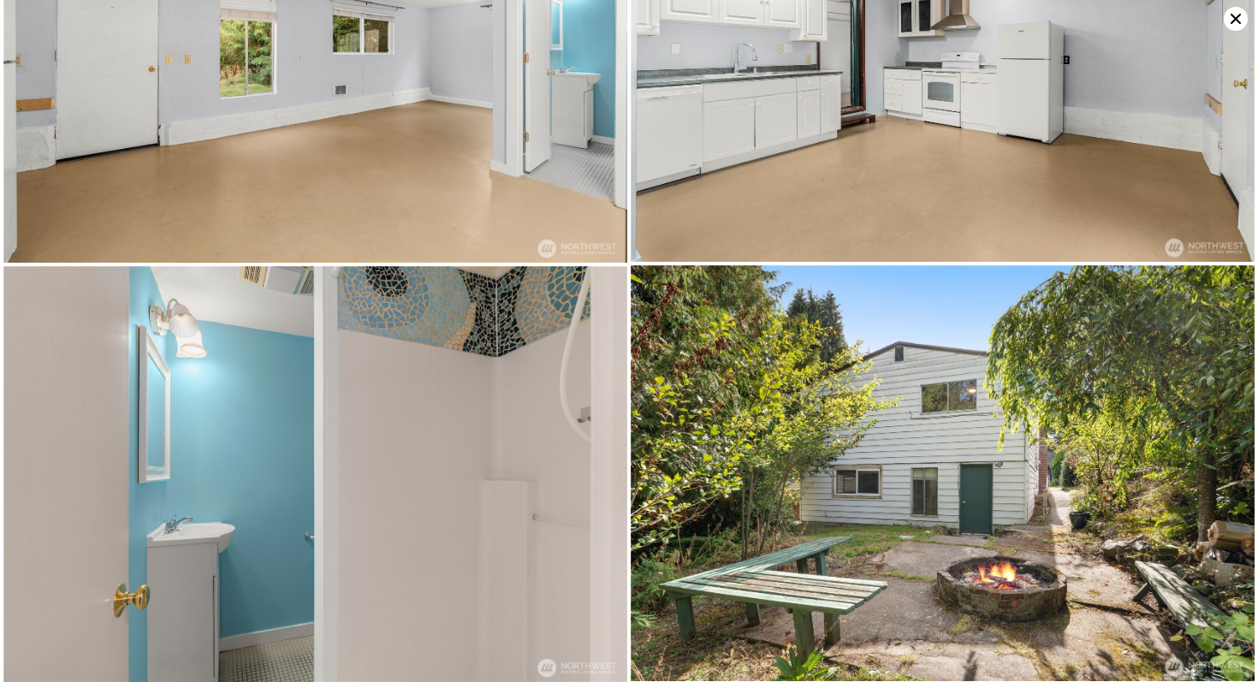
click at [1238, 19] on icon at bounding box center [1236, 19] width 24 height 24
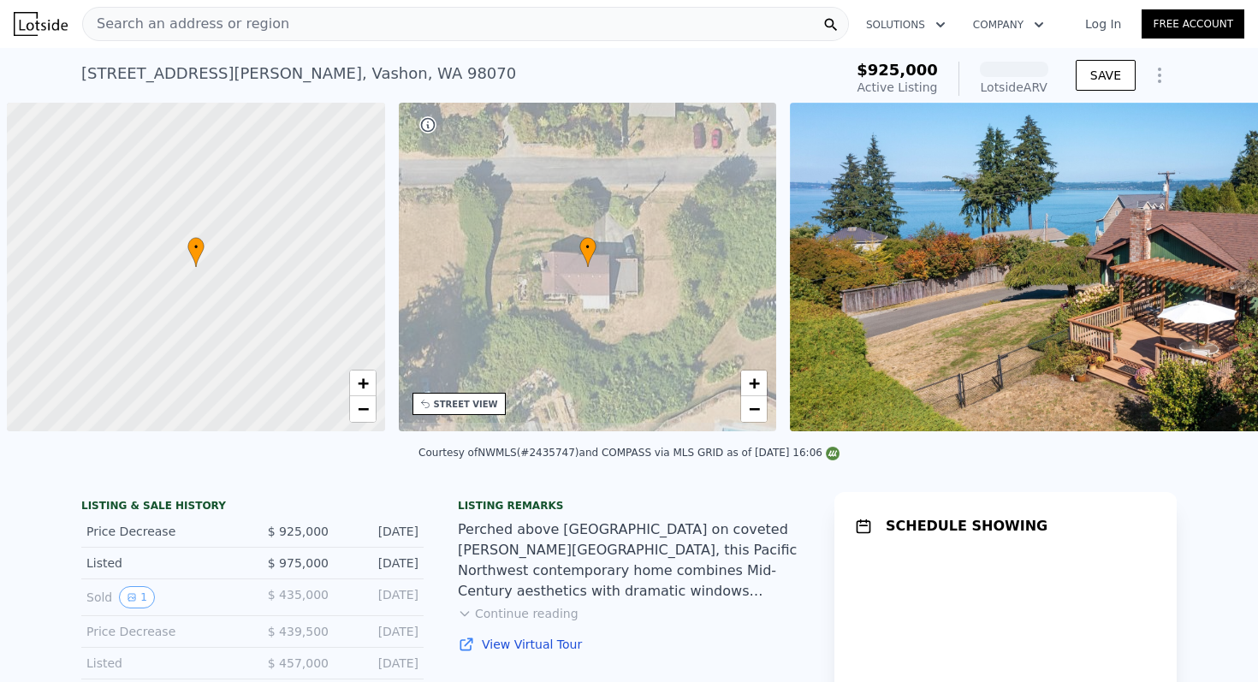
scroll to position [0, 7]
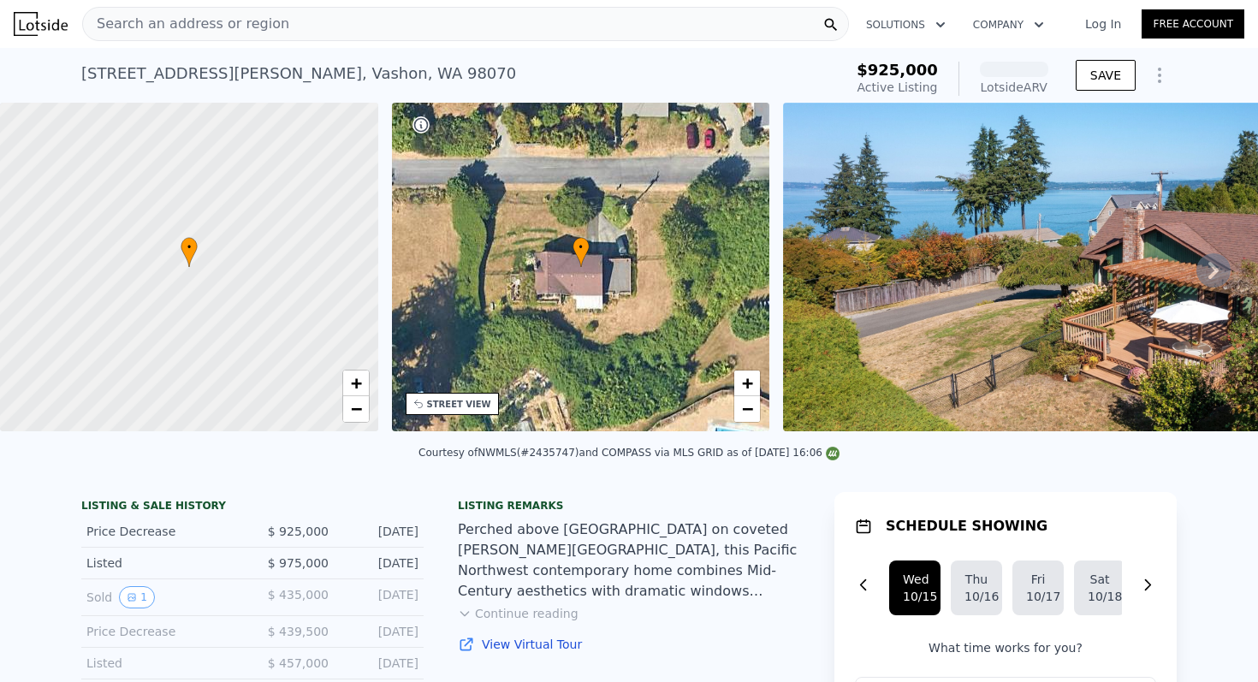
click at [1055, 309] on img at bounding box center [1076, 267] width 586 height 329
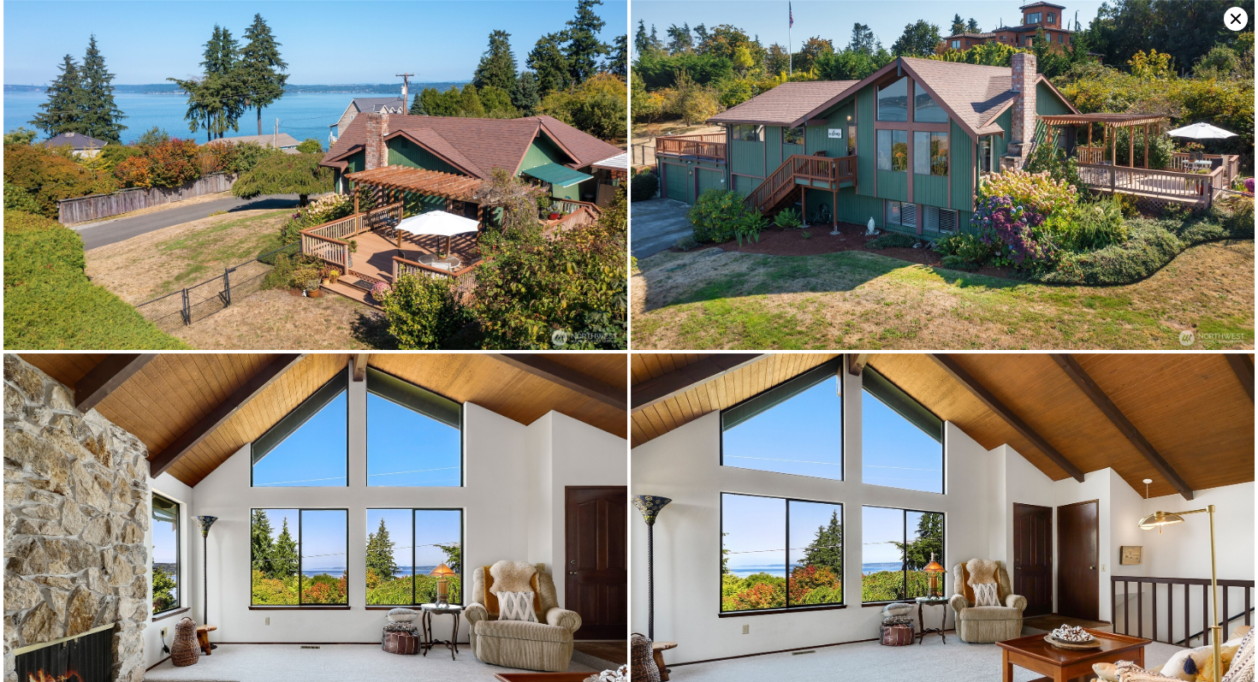
scroll to position [68, 0]
click at [949, 348] on img at bounding box center [943, 175] width 624 height 350
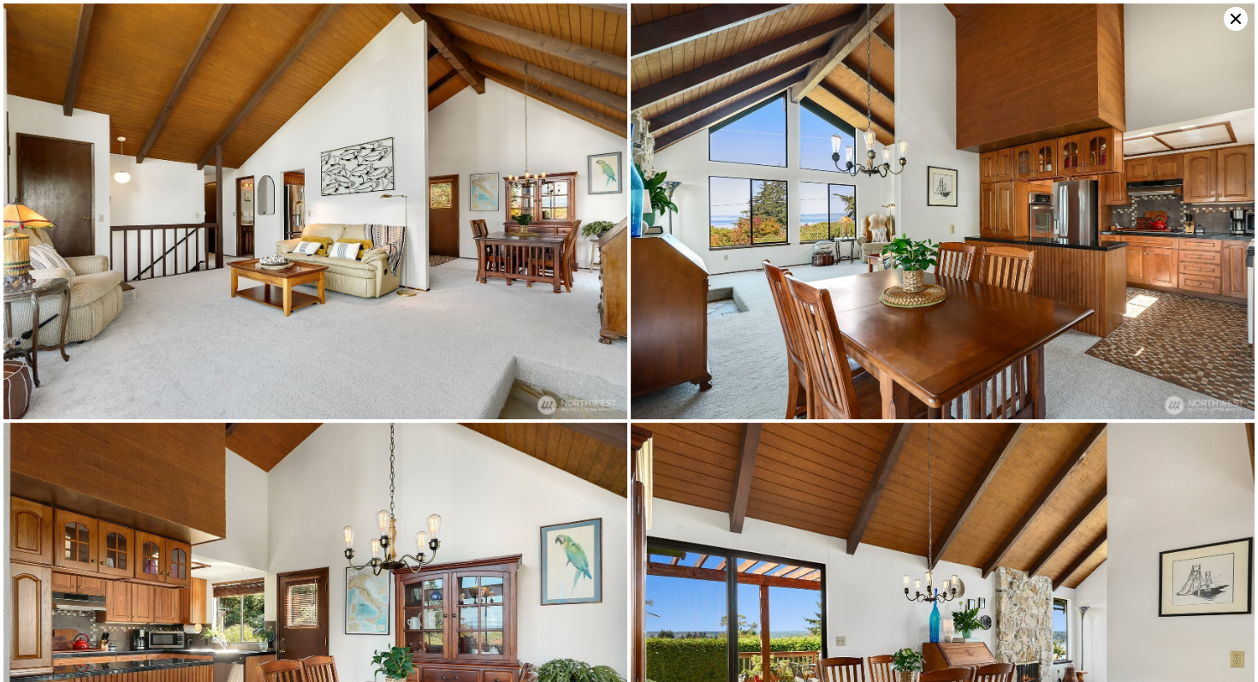
scroll to position [1192, 0]
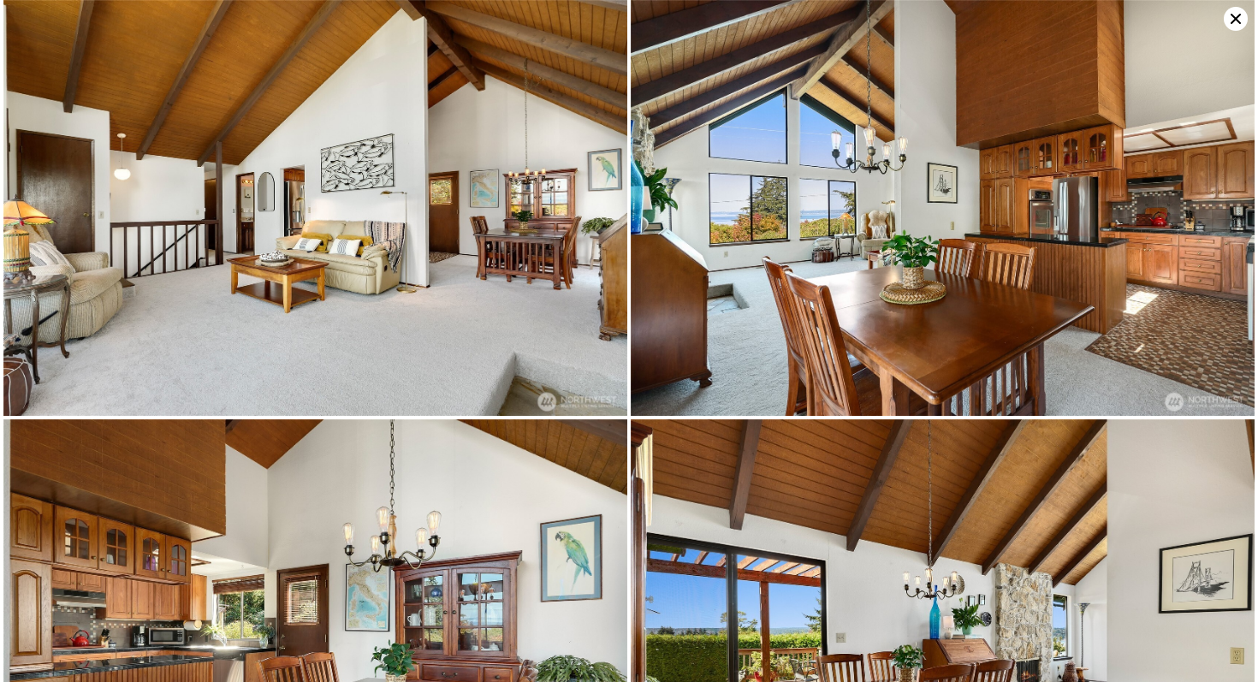
click at [1234, 24] on icon at bounding box center [1236, 19] width 24 height 24
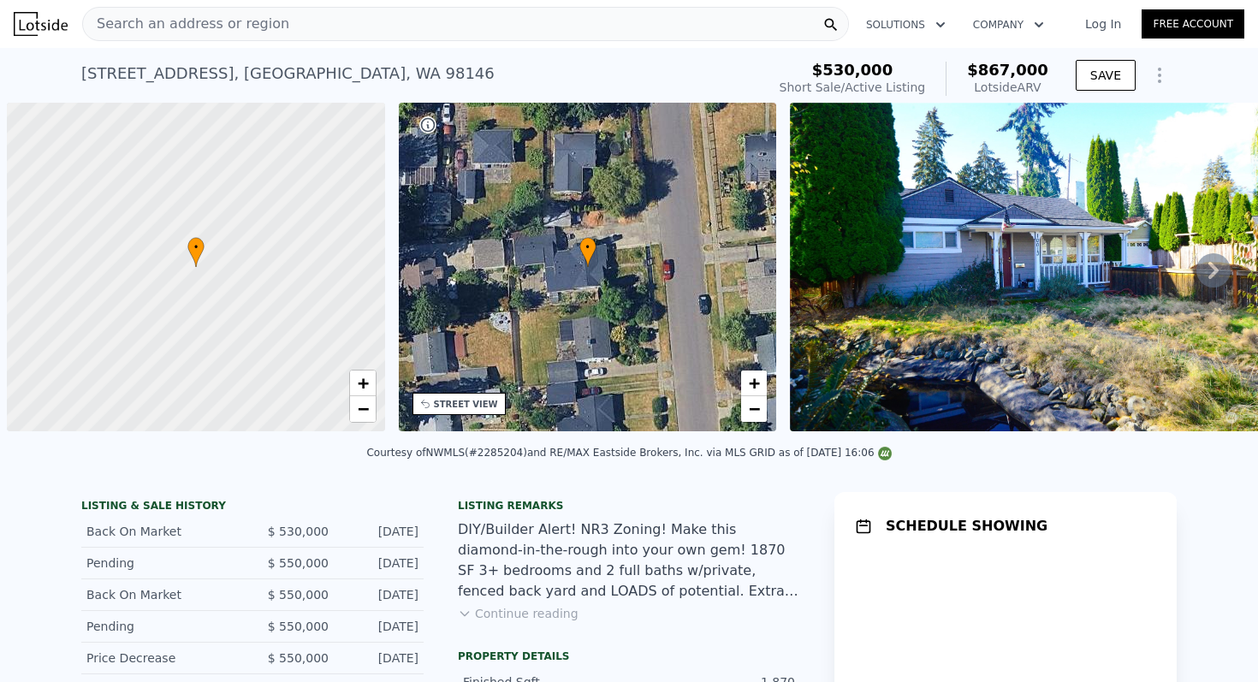
scroll to position [0, 7]
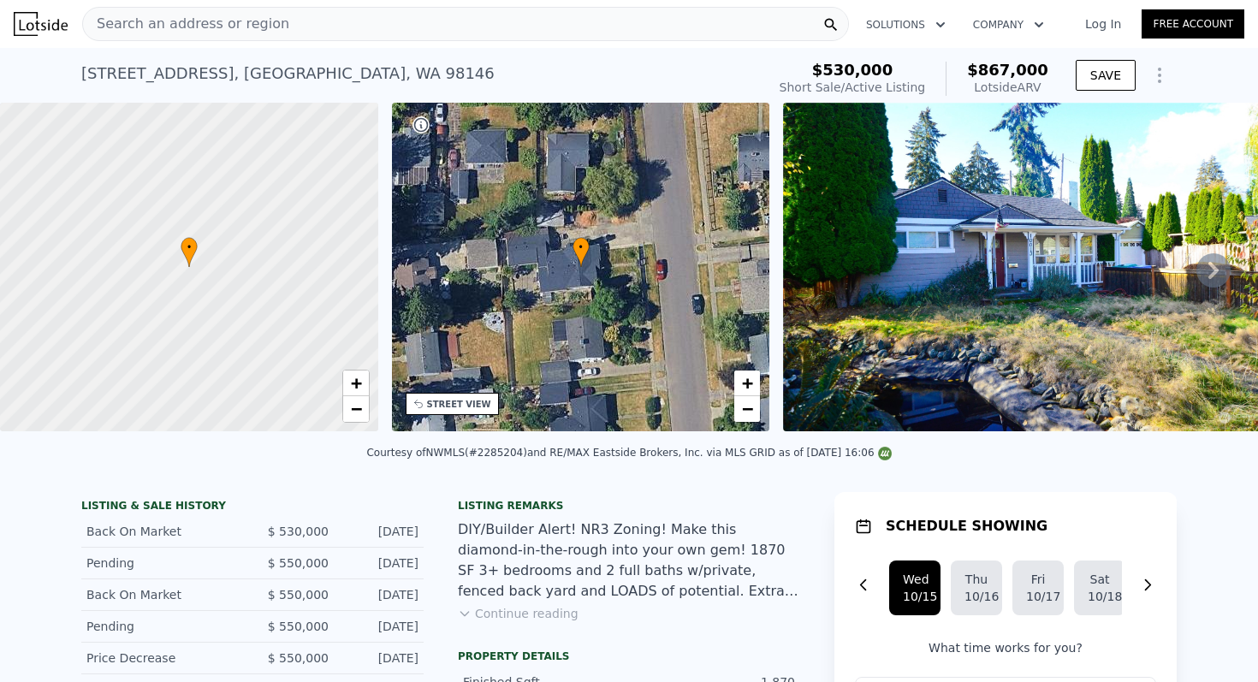
click at [525, 614] on button "Continue reading" at bounding box center [518, 613] width 121 height 17
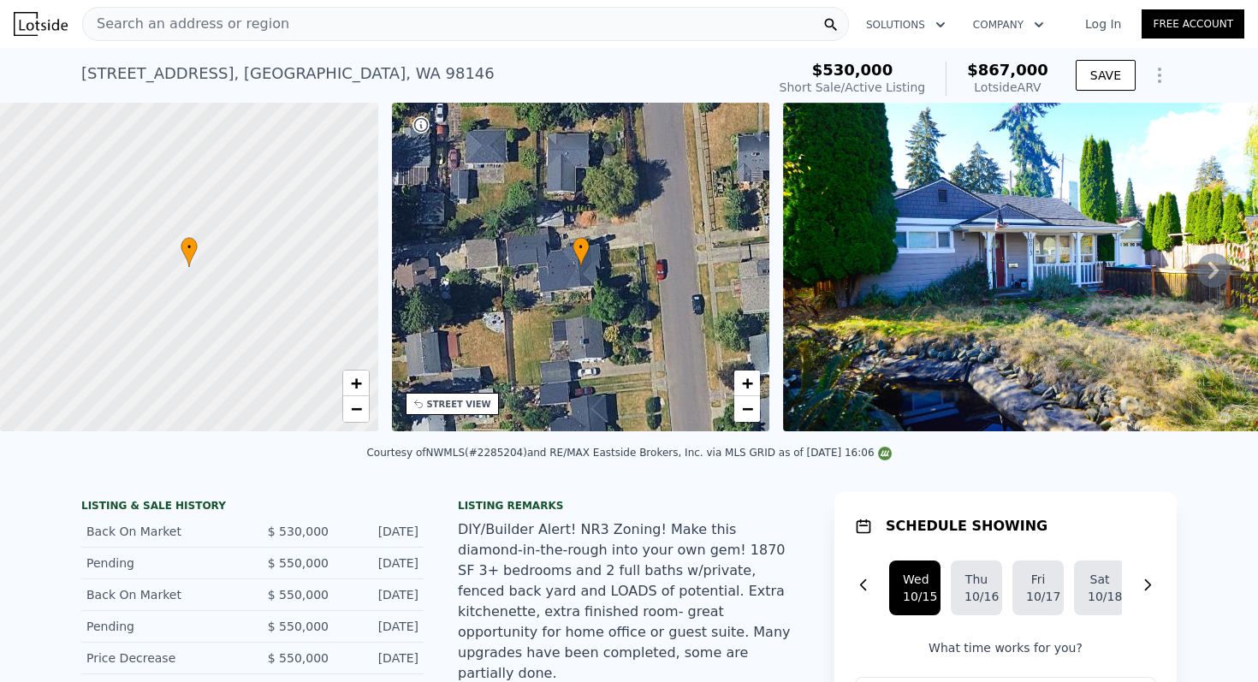
click at [1112, 312] on img at bounding box center [1029, 267] width 493 height 329
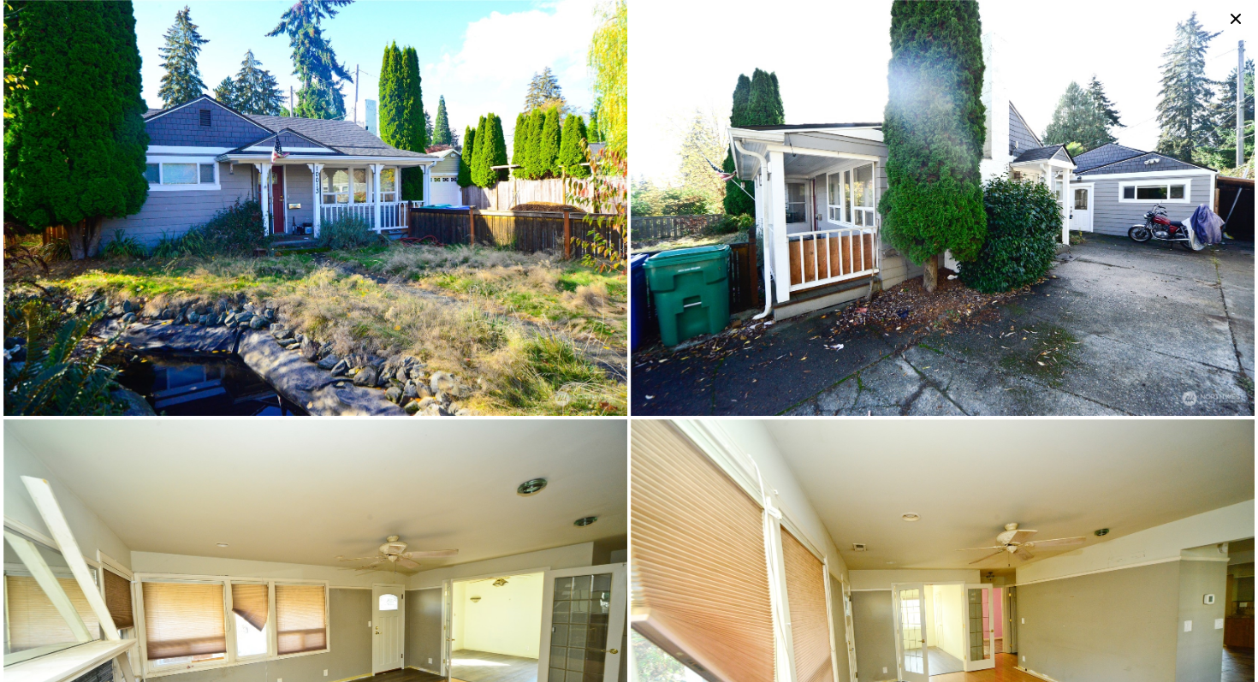
scroll to position [34, 0]
click at [1076, 307] on img at bounding box center [943, 208] width 624 height 416
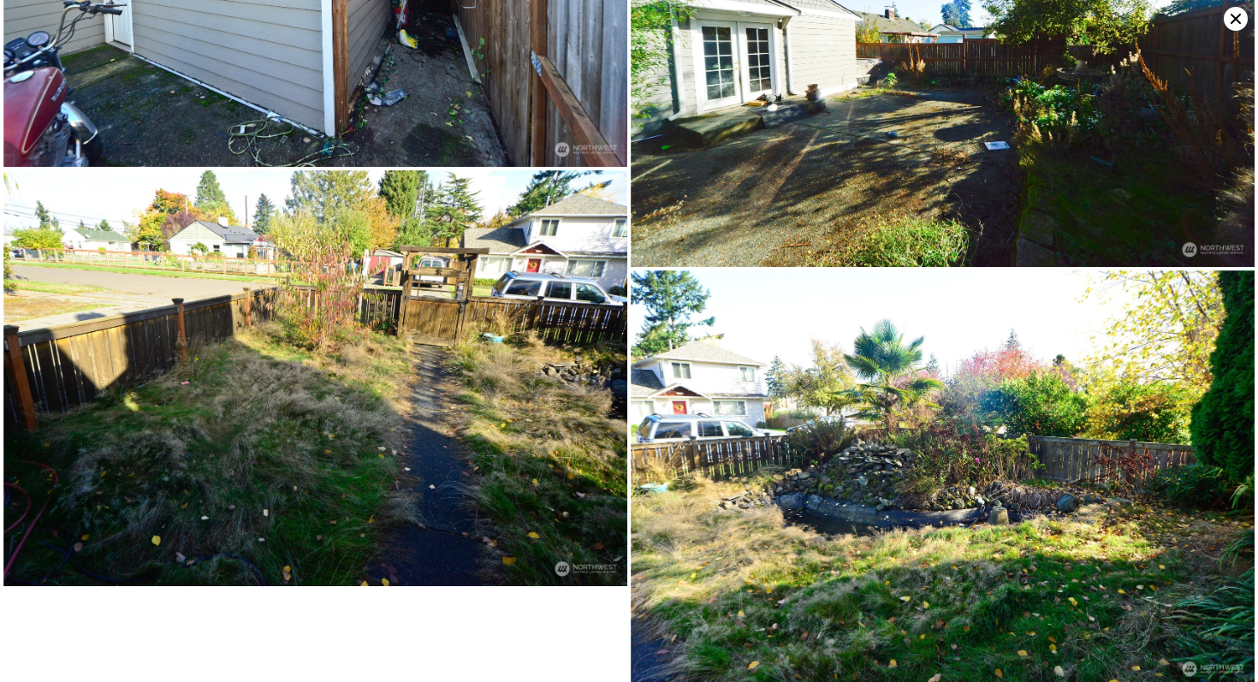
scroll to position [5705, 0]
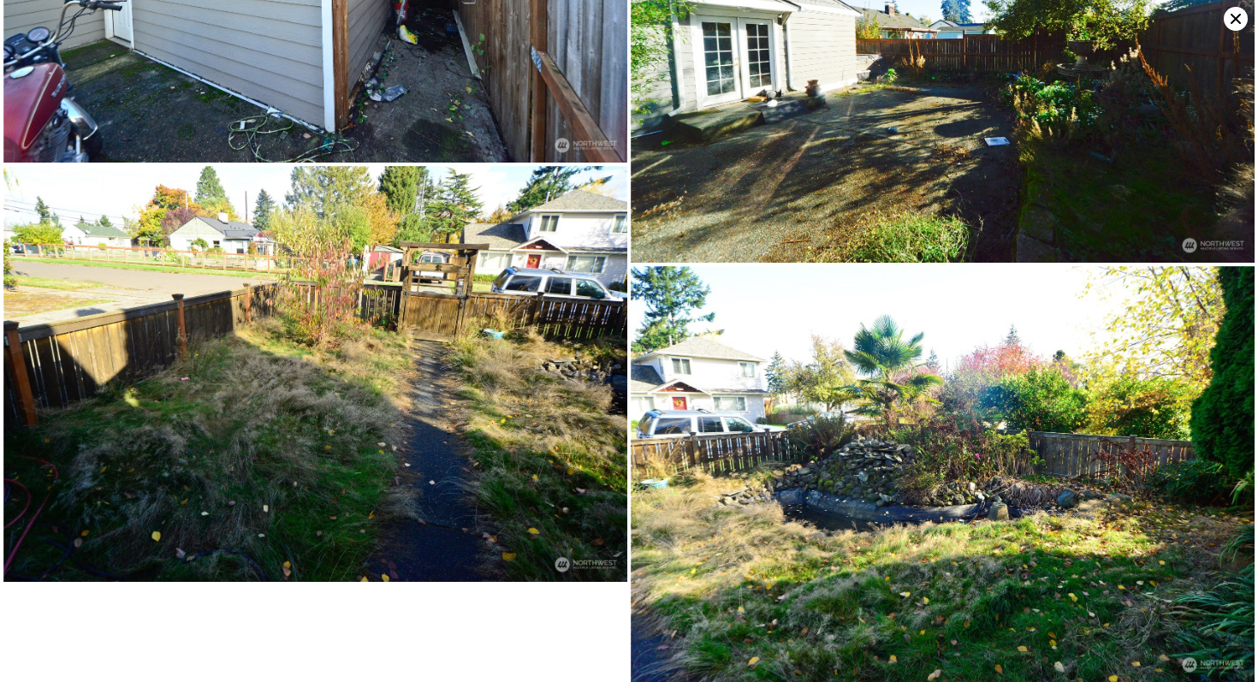
click at [1234, 27] on icon at bounding box center [1236, 19] width 24 height 24
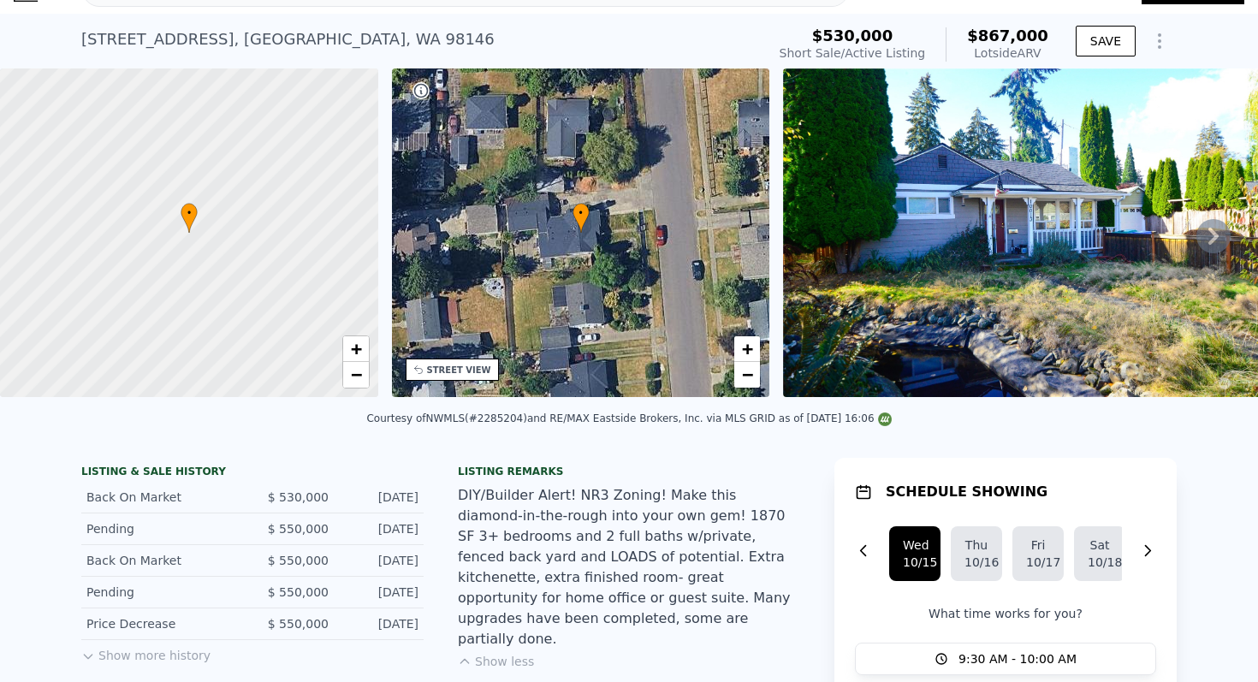
click at [669, 517] on div "DIY/Builder Alert! NR3 Zoning! Make this diamond-in-the-rough into your own gem…" at bounding box center [629, 567] width 342 height 164
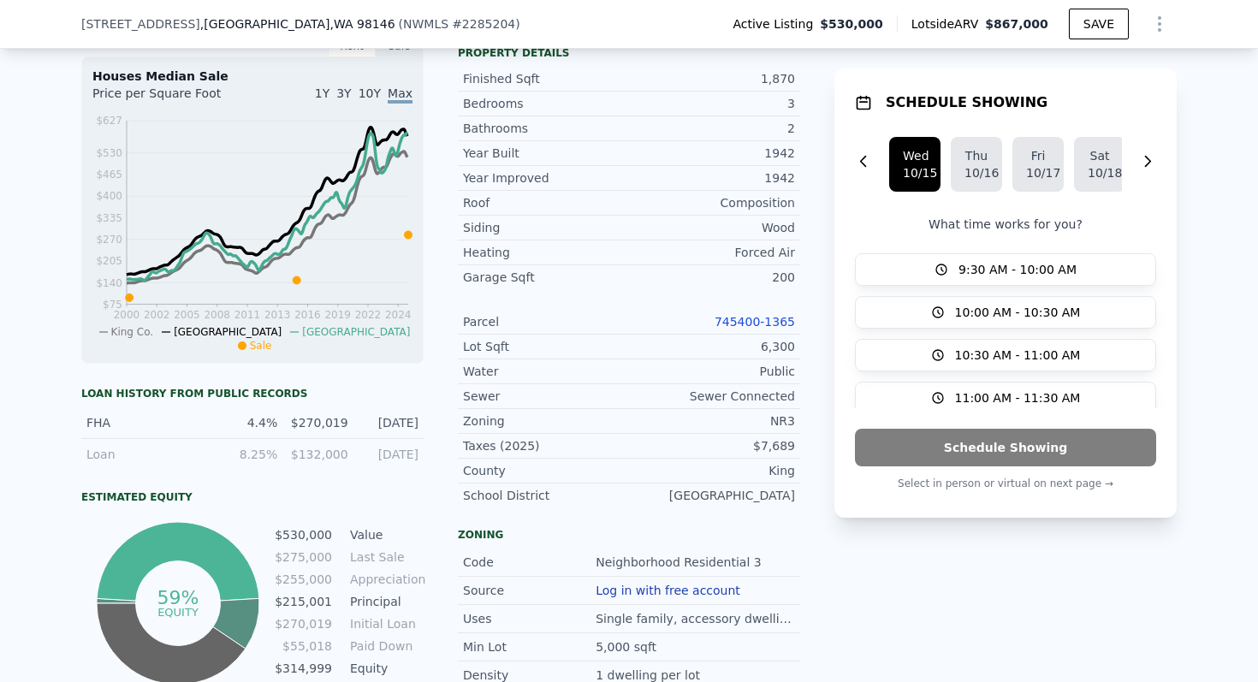
scroll to position [713, 0]
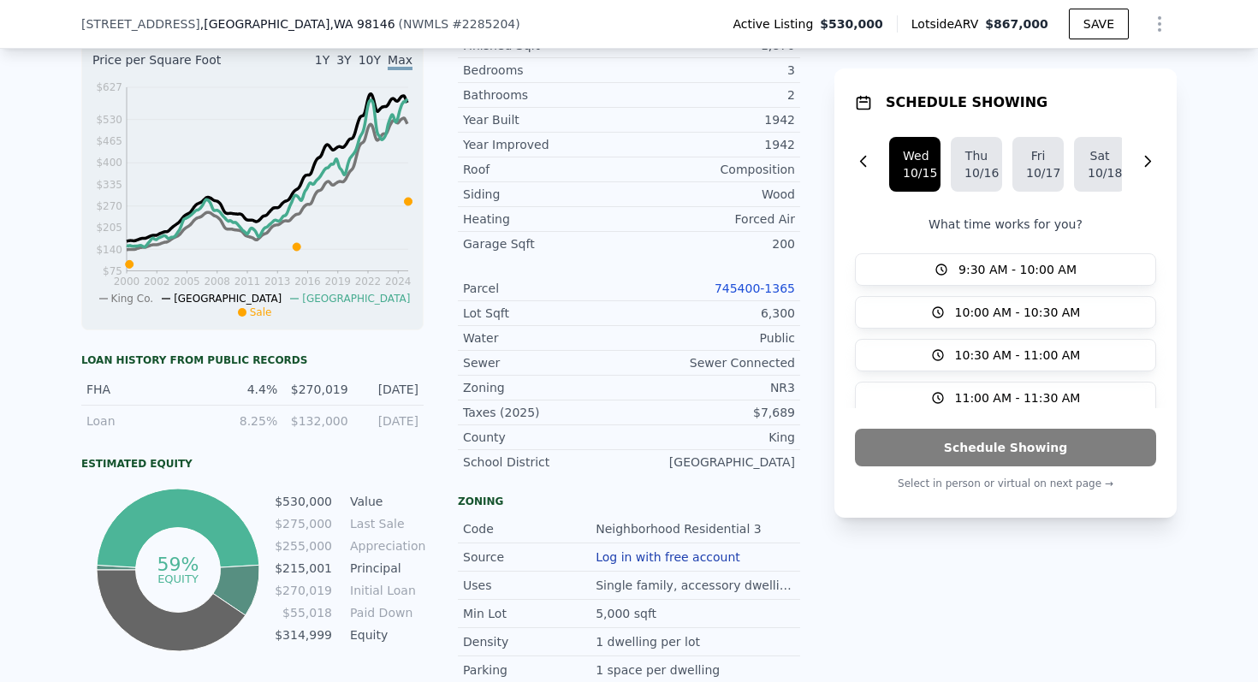
click at [762, 282] on link "745400-1365" at bounding box center [755, 289] width 80 height 14
